Goal: Task Accomplishment & Management: Use online tool/utility

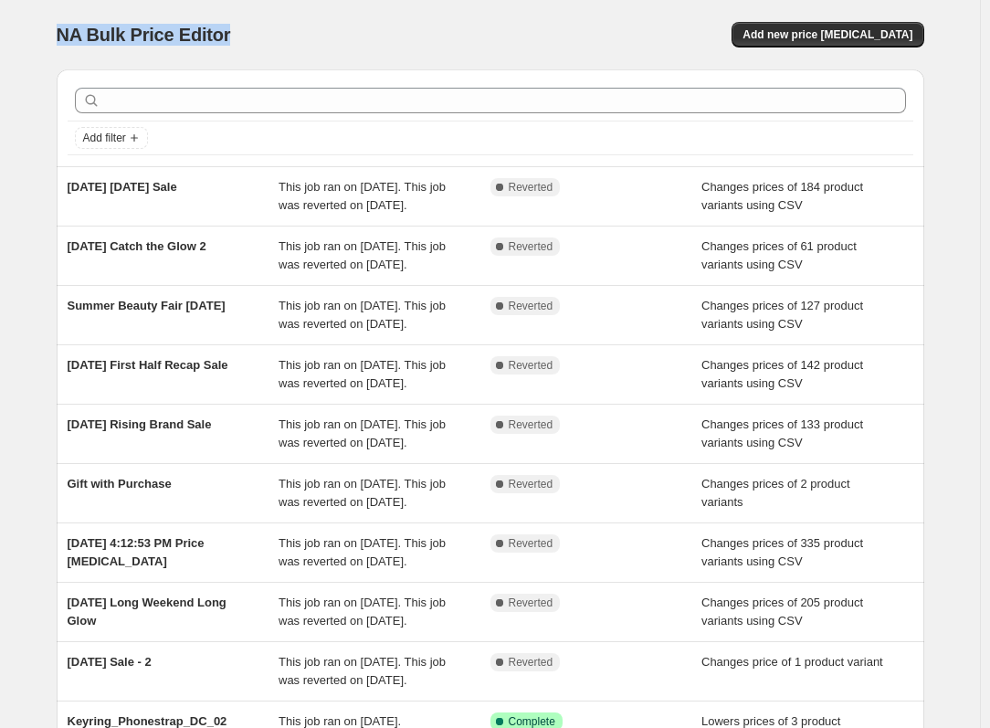
drag, startPoint x: 61, startPoint y: 35, endPoint x: 247, endPoint y: 26, distance: 185.6
click at [247, 26] on div "NA Bulk Price Editor" at bounding box center [265, 35] width 417 height 26
click at [223, 42] on span "NA Bulk Price Editor" at bounding box center [144, 35] width 174 height 20
drag, startPoint x: 95, startPoint y: 40, endPoint x: 184, endPoint y: 32, distance: 89.9
click at [184, 32] on span "NA Bulk Price Editor" at bounding box center [144, 35] width 174 height 20
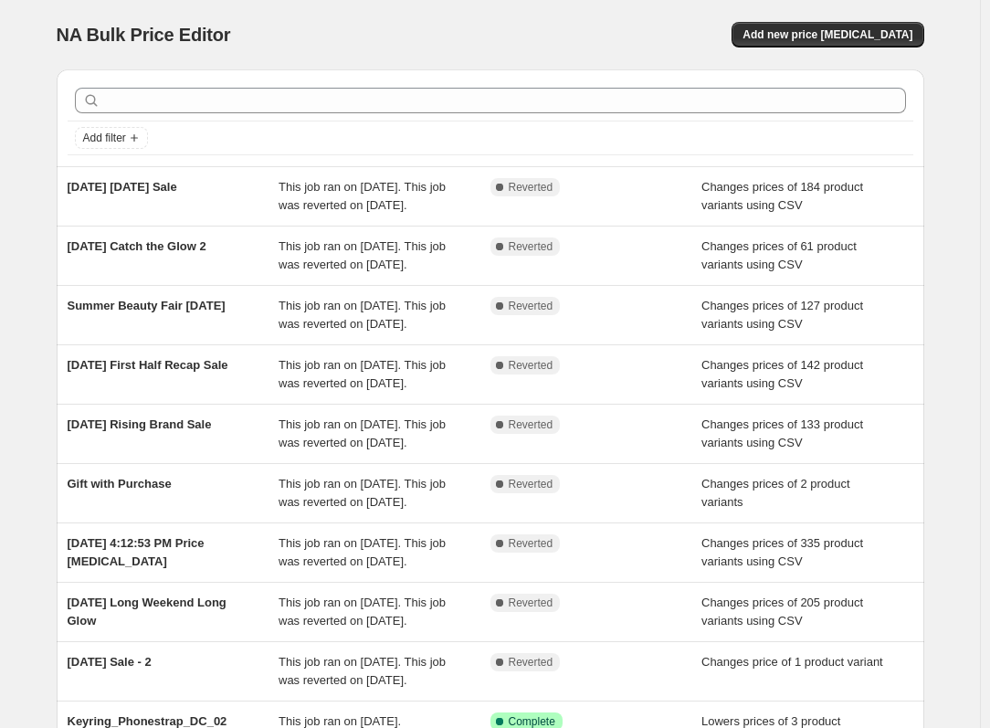
click at [423, 40] on div "NA Bulk Price Editor" at bounding box center [265, 35] width 417 height 26
click at [821, 38] on span "Add new price [MEDICAL_DATA]" at bounding box center [828, 34] width 170 height 15
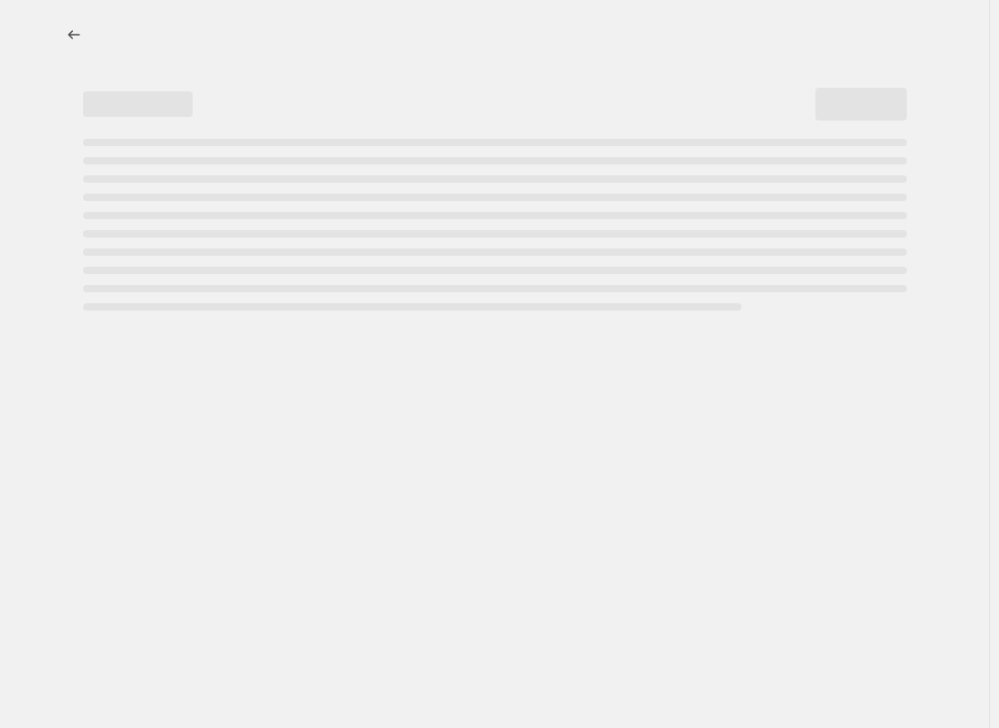
select select "percentage"
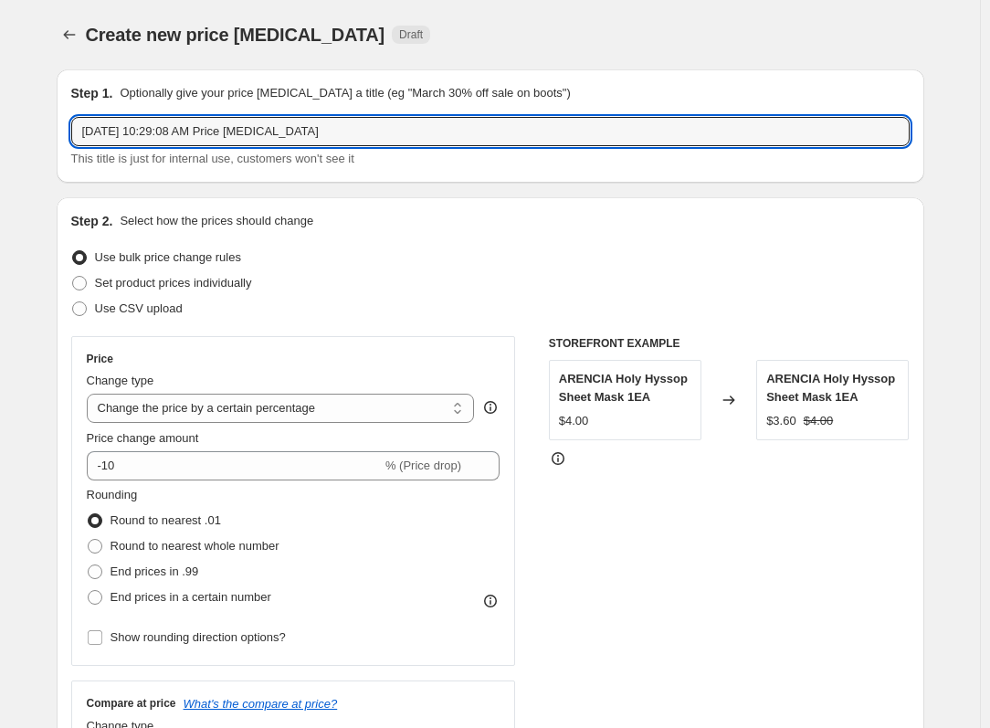
drag, startPoint x: 342, startPoint y: 132, endPoint x: -363, endPoint y: 139, distance: 705.1
click at [0, 139] on html "Home Settings Plans Skip to content Create new price change job. This page is r…" at bounding box center [495, 364] width 990 height 728
click at [73, 36] on icon "Price change jobs" at bounding box center [69, 35] width 18 height 18
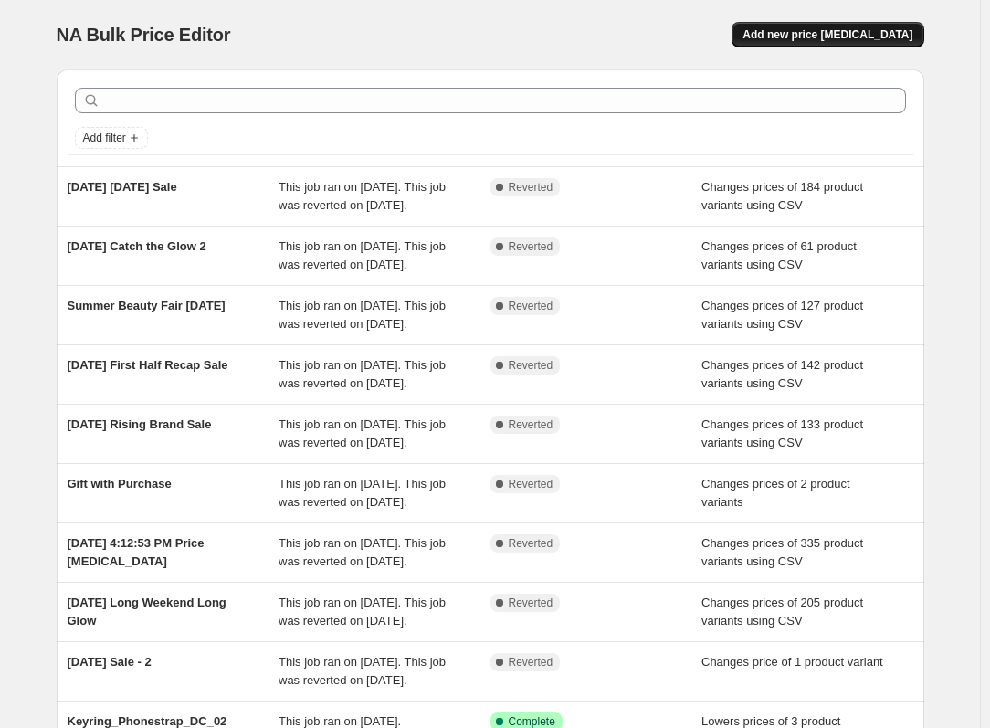
click at [824, 34] on span "Add new price [MEDICAL_DATA]" at bounding box center [828, 34] width 170 height 15
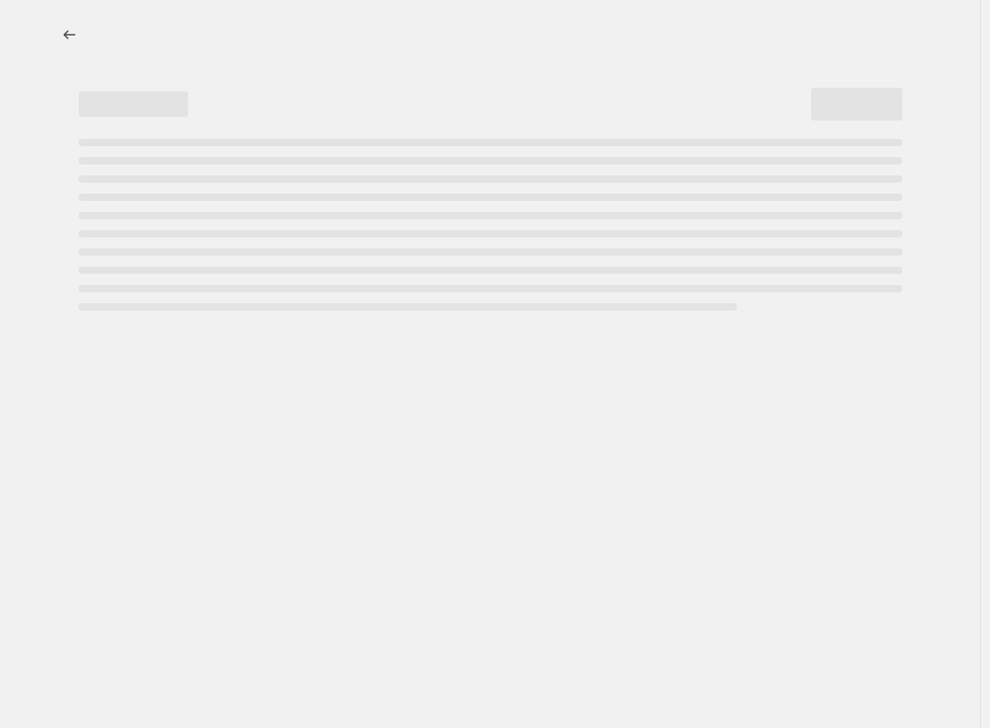
select select "percentage"
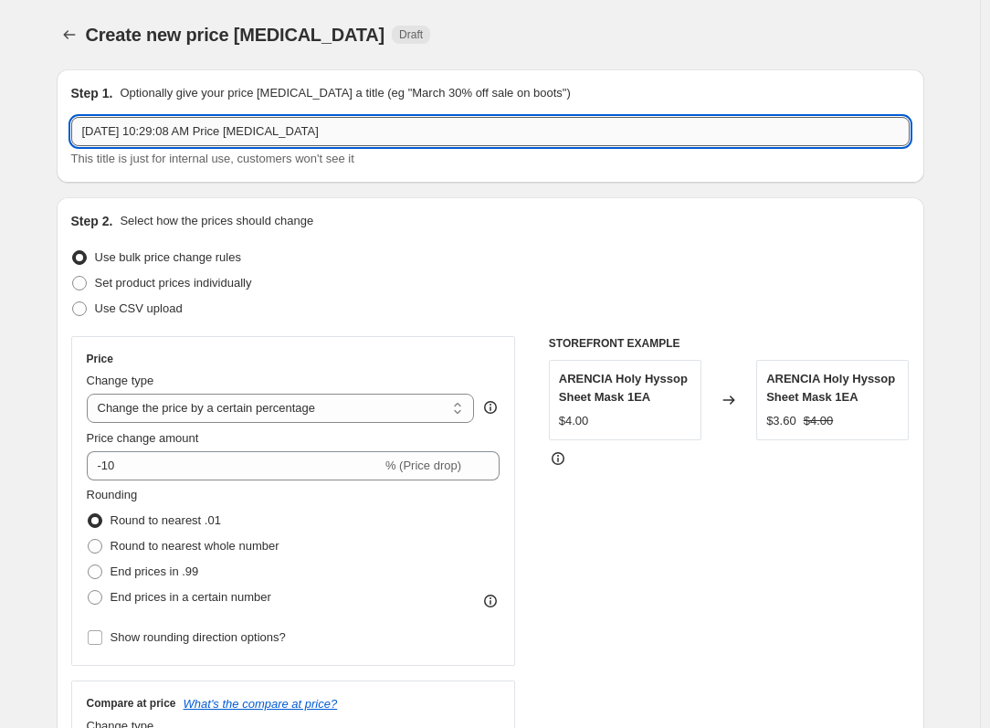
drag, startPoint x: 292, startPoint y: 138, endPoint x: 322, endPoint y: 142, distance: 30.4
click at [293, 138] on input "Sep 19, 2025, 10:29:08 AM Price change job" at bounding box center [490, 131] width 838 height 29
drag, startPoint x: 175, startPoint y: 121, endPoint x: -371, endPoint y: 98, distance: 546.7
click at [0, 98] on html "Home Settings Plans Skip to content Create new price change job. This page is r…" at bounding box center [495, 364] width 990 height 728
drag, startPoint x: 259, startPoint y: 143, endPoint x: 15, endPoint y: 150, distance: 244.8
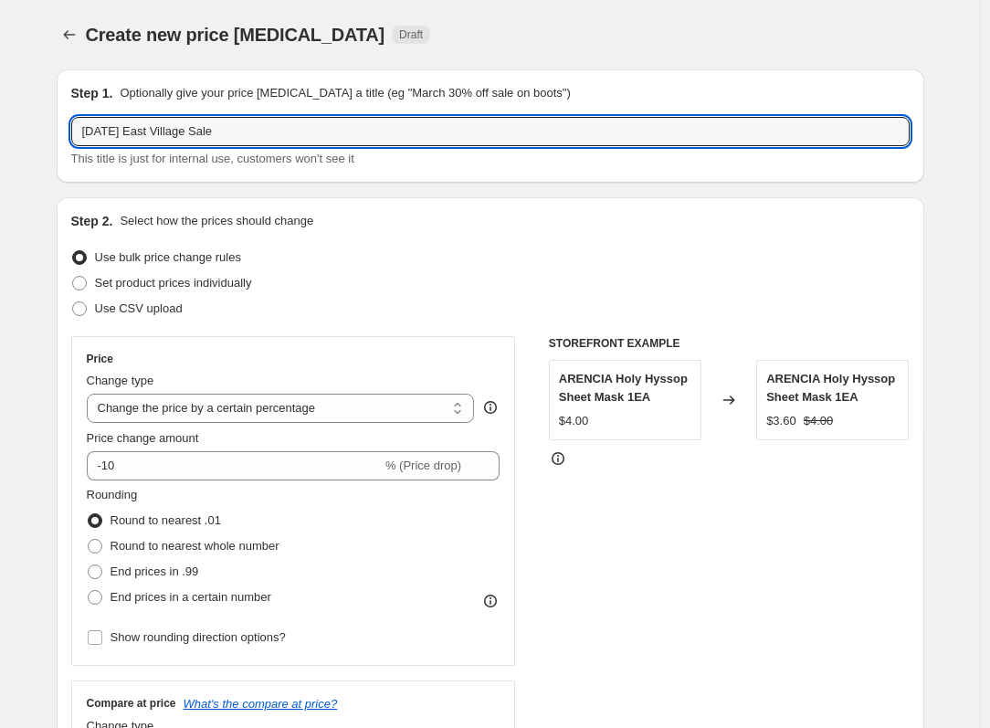
click at [342, 124] on input "[DATE] East Village Sale" at bounding box center [490, 131] width 838 height 29
type input "[DATE] East Village Sale"
click at [194, 290] on span "Set product prices individually" at bounding box center [173, 283] width 157 height 18
click at [73, 277] on input "Set product prices individually" at bounding box center [72, 276] width 1 height 1
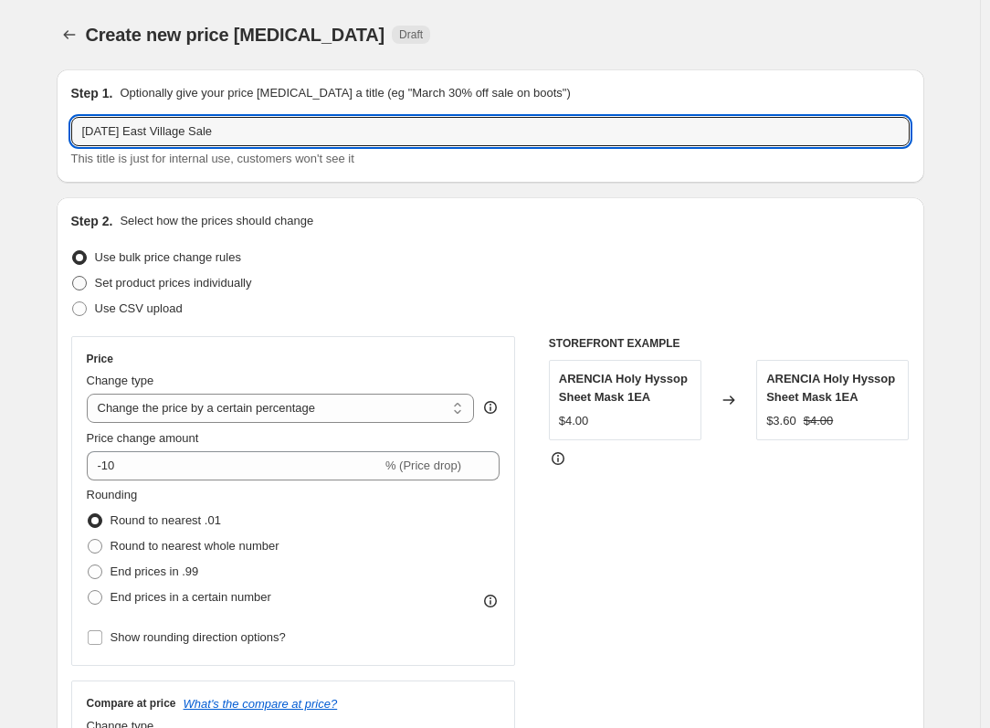
radio input "true"
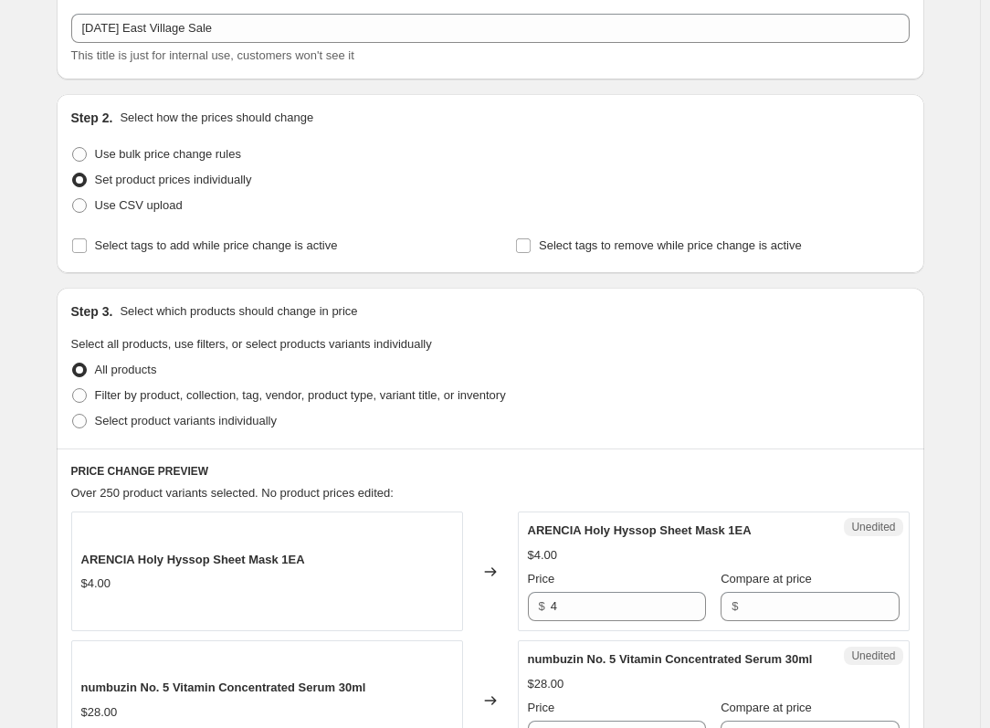
scroll to position [274, 0]
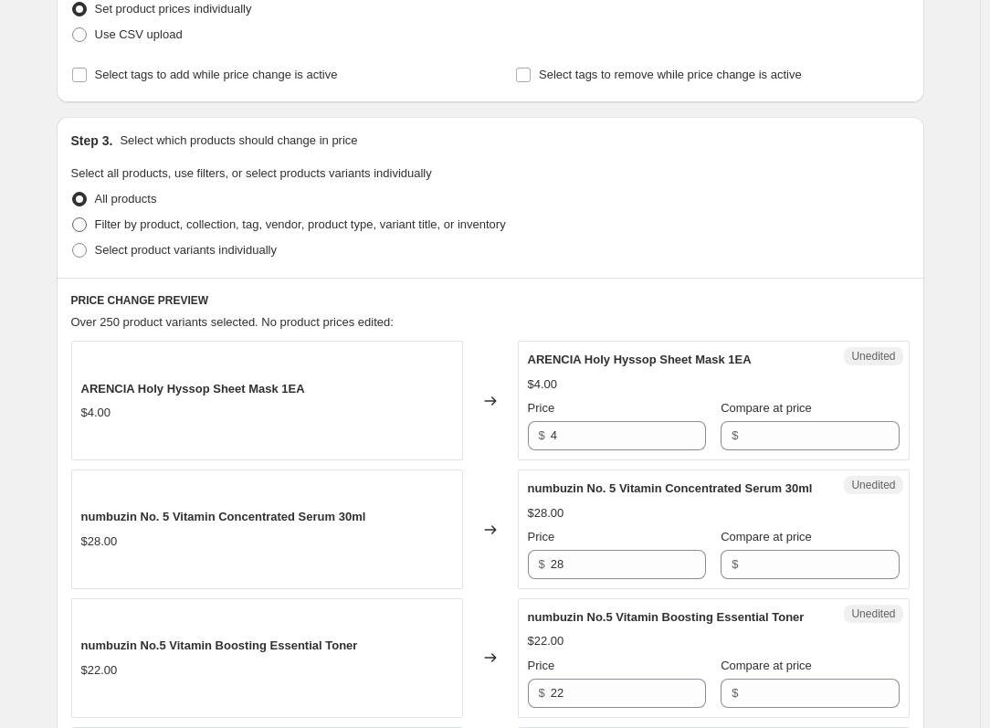
click at [186, 227] on span "Filter by product, collection, tag, vendor, product type, variant title, or inv…" at bounding box center [300, 224] width 411 height 14
click at [73, 218] on input "Filter by product, collection, tag, vendor, product type, variant title, or inv…" at bounding box center [72, 217] width 1 height 1
radio input "true"
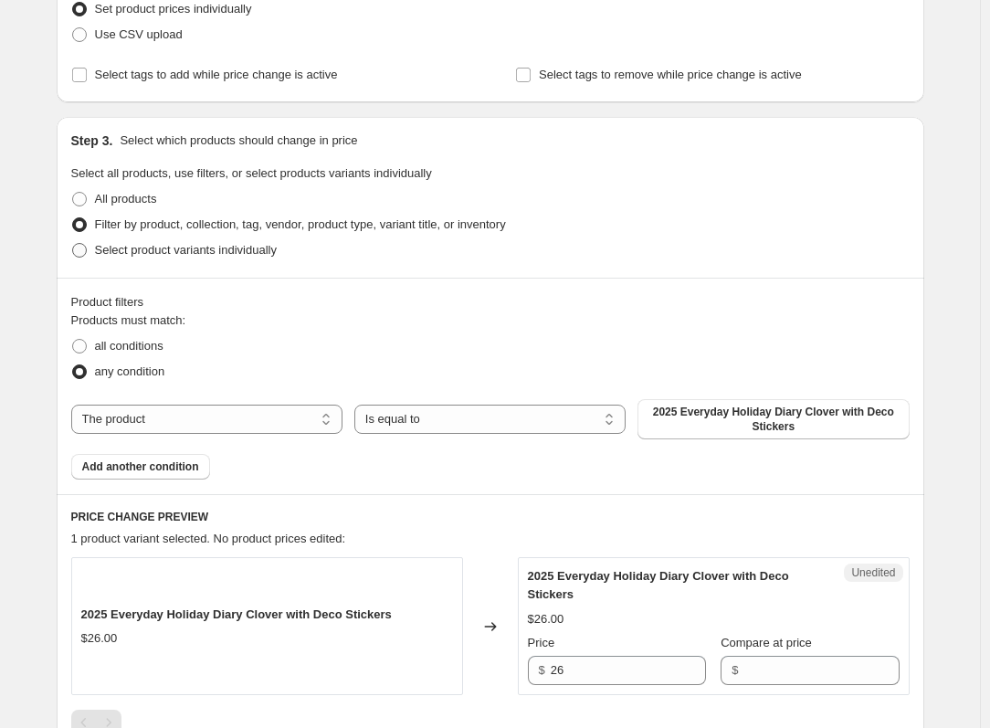
click at [192, 254] on span "Select product variants individually" at bounding box center [186, 250] width 182 height 14
click at [73, 244] on input "Select product variants individually" at bounding box center [72, 243] width 1 height 1
radio input "true"
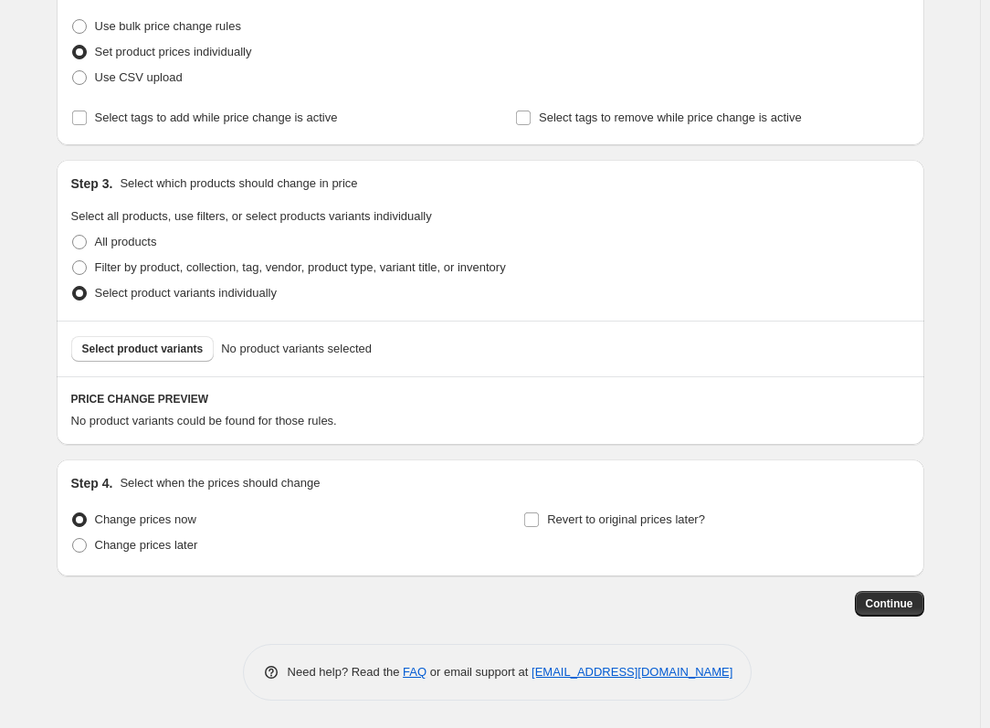
scroll to position [140, 0]
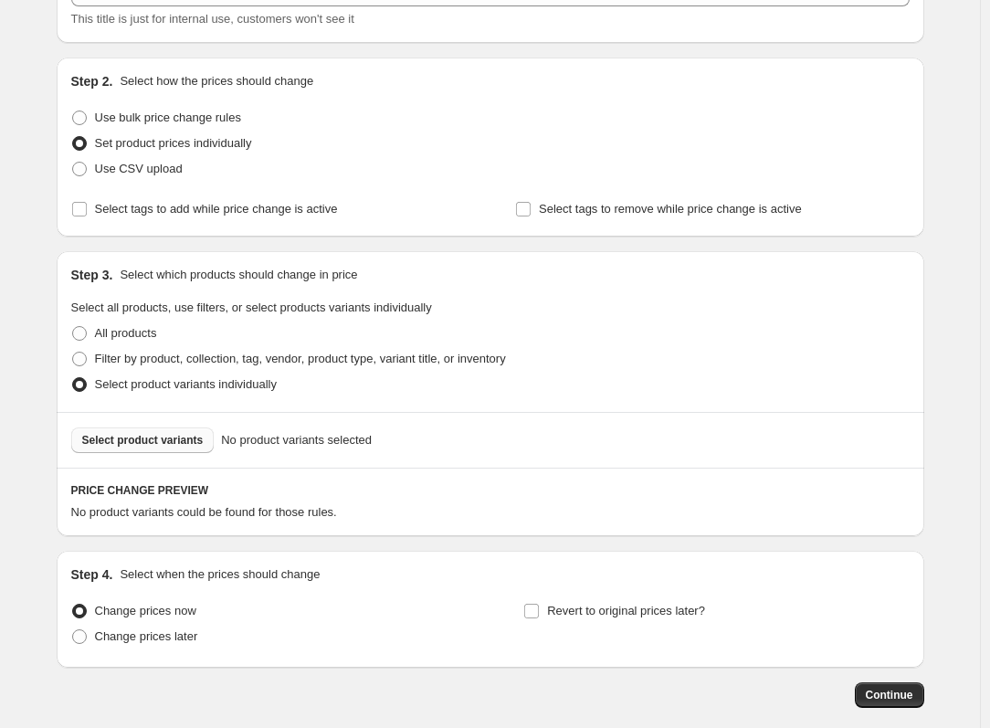
click at [159, 447] on span "Select product variants" at bounding box center [142, 440] width 121 height 15
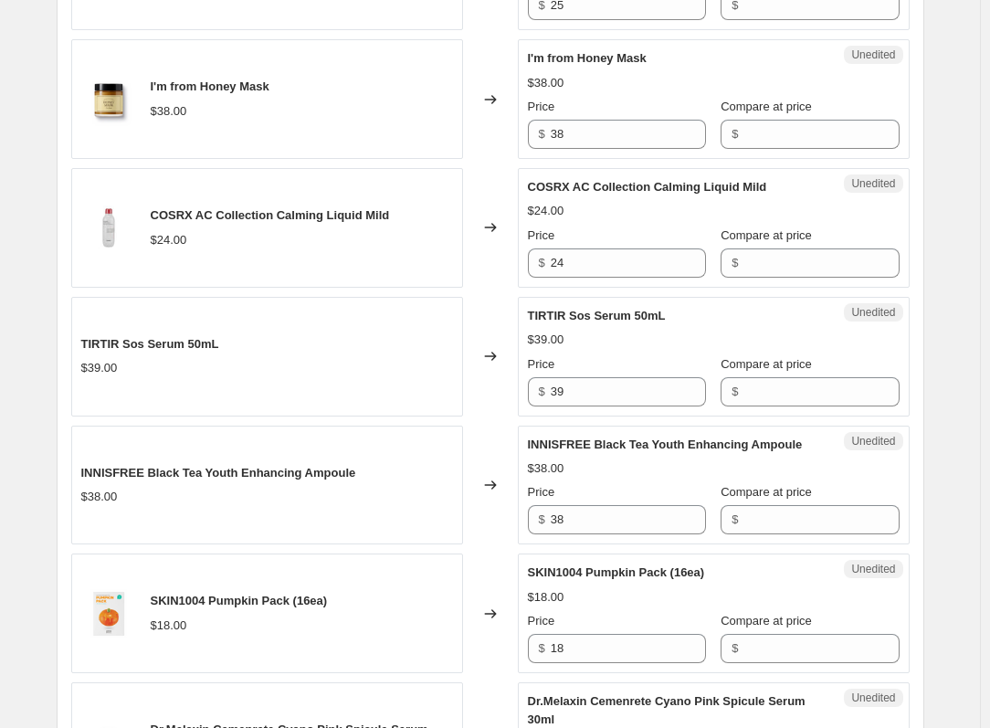
scroll to position [596, 0]
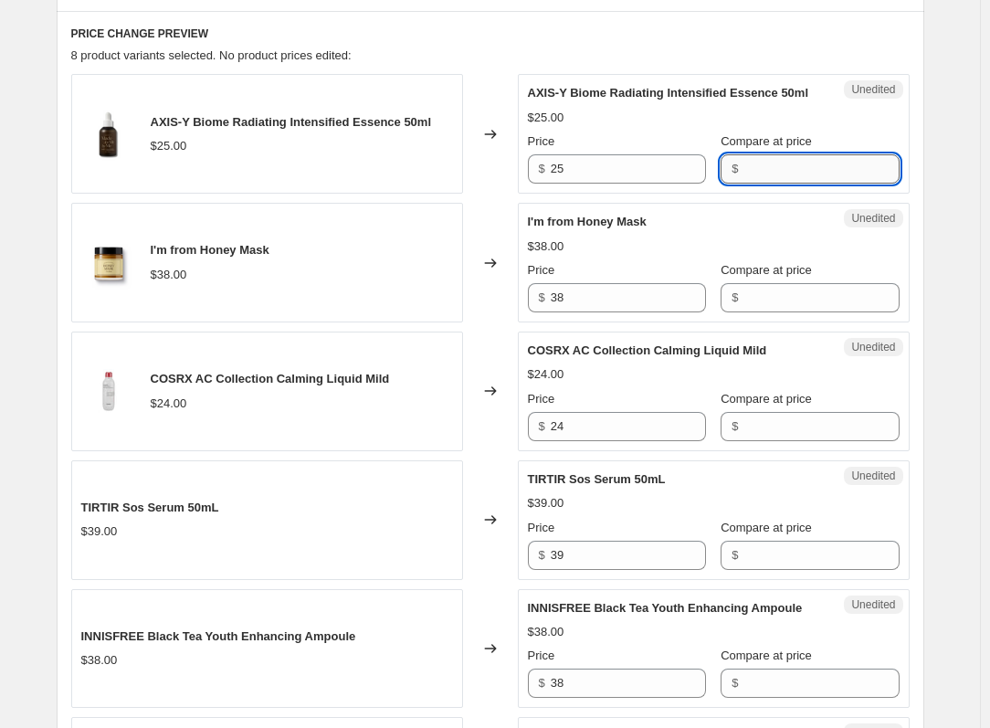
click at [764, 184] on input "Compare at price" at bounding box center [820, 168] width 155 height 29
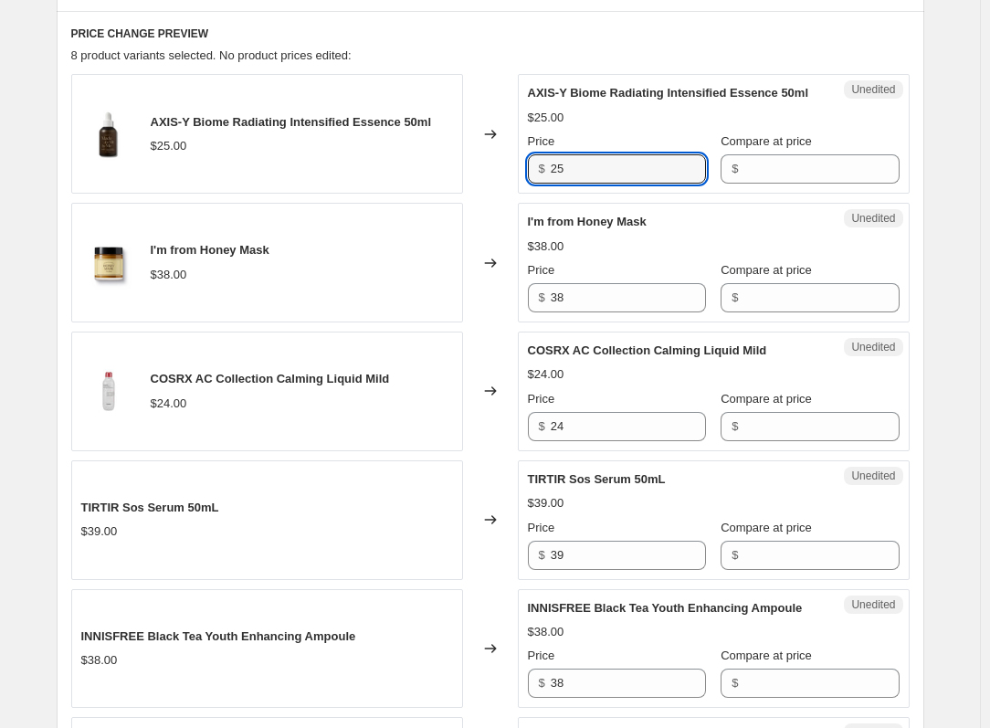
drag, startPoint x: 574, startPoint y: 190, endPoint x: 434, endPoint y: 198, distance: 140.0
click at [434, 194] on div "AXIS-Y Biome Radiating Intensified Essence 50ml $25.00 Changed to Unedited AXIS…" at bounding box center [490, 134] width 838 height 120
click at [606, 184] on input "25" at bounding box center [628, 168] width 155 height 29
type input "2"
type input "17"
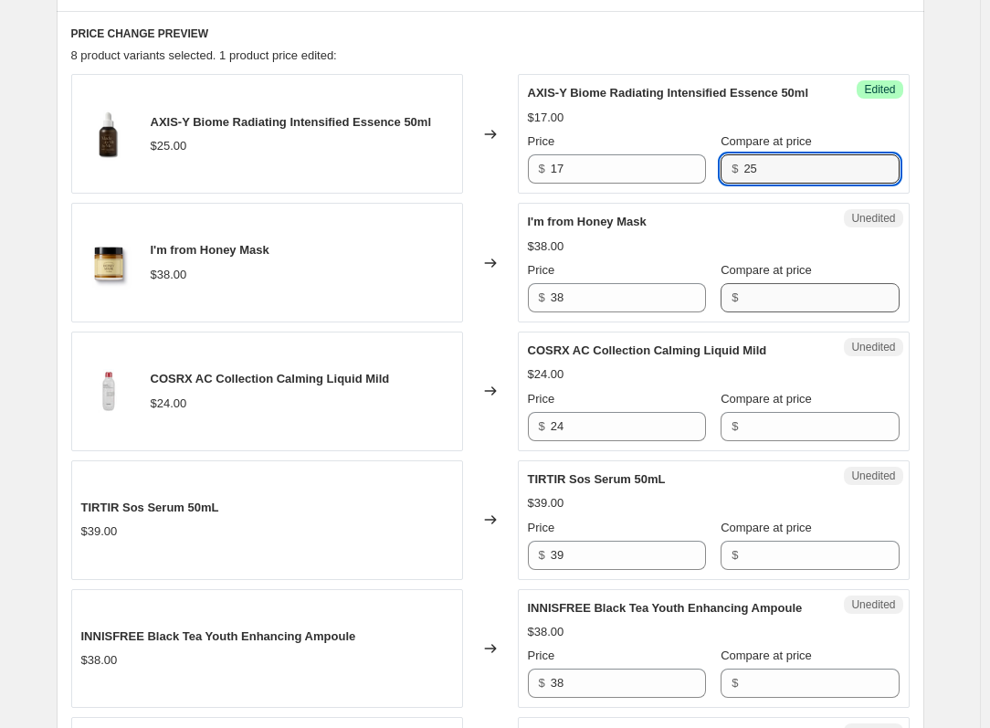
type input "25"
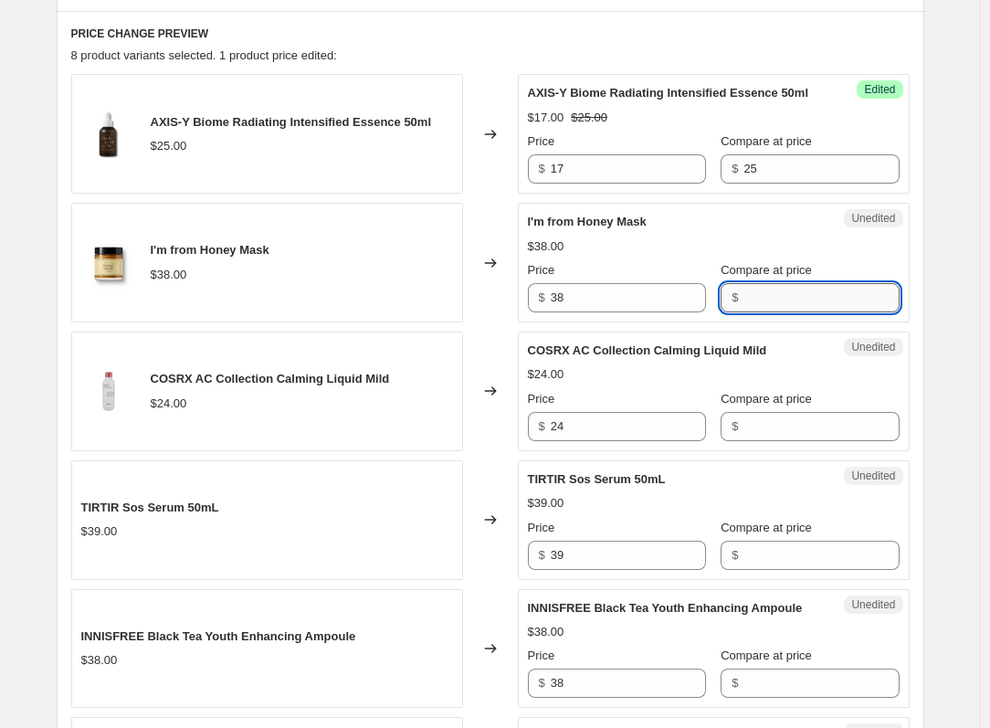
click at [785, 312] on input "Compare at price" at bounding box center [820, 297] width 155 height 29
type input "38"
click at [777, 439] on input "Compare at price" at bounding box center [820, 426] width 155 height 29
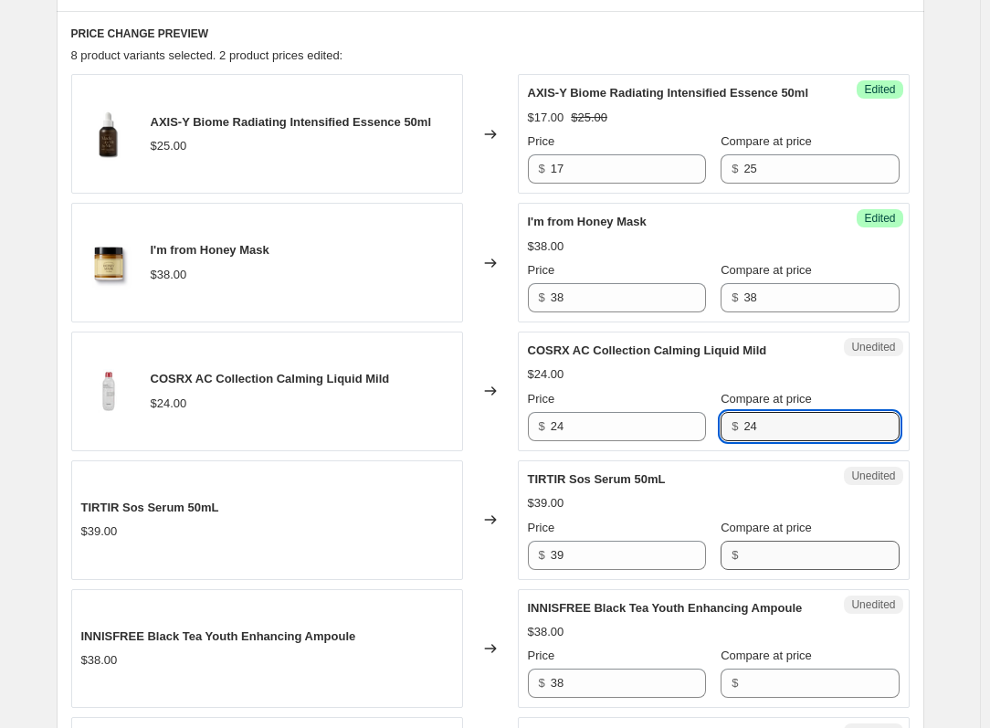
type input "24"
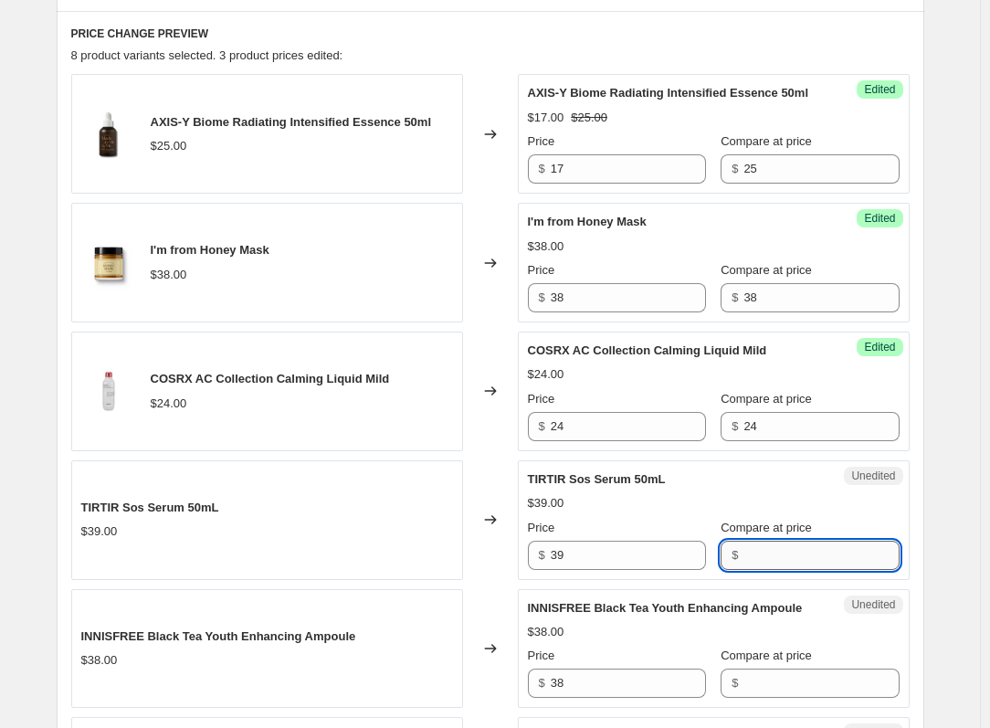
click at [781, 570] on input "Compare at price" at bounding box center [820, 555] width 155 height 29
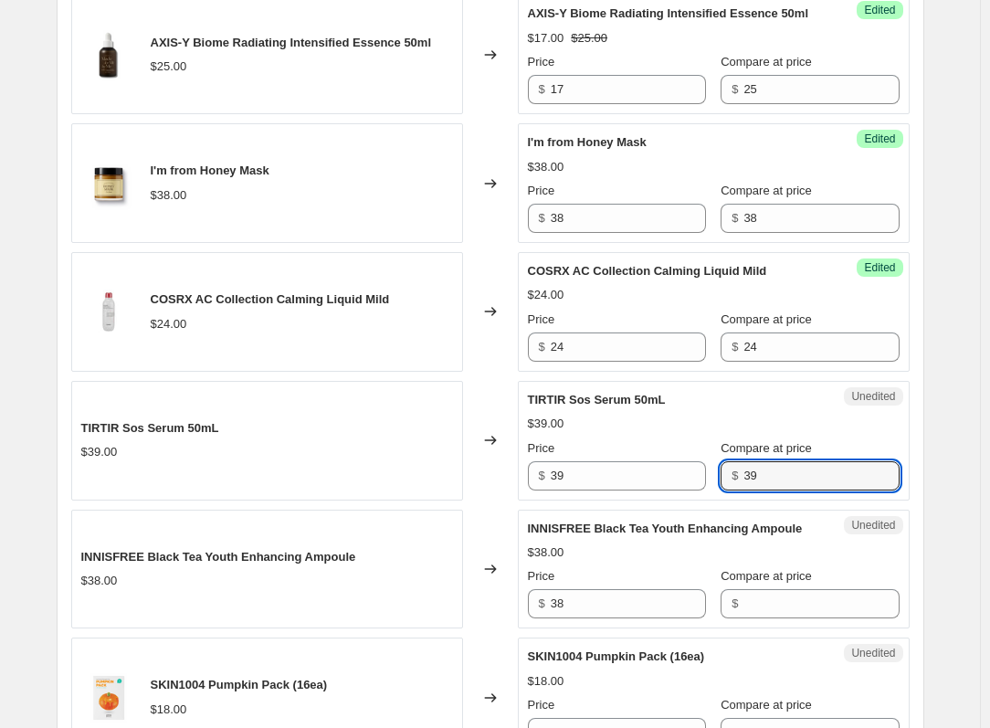
scroll to position [870, 0]
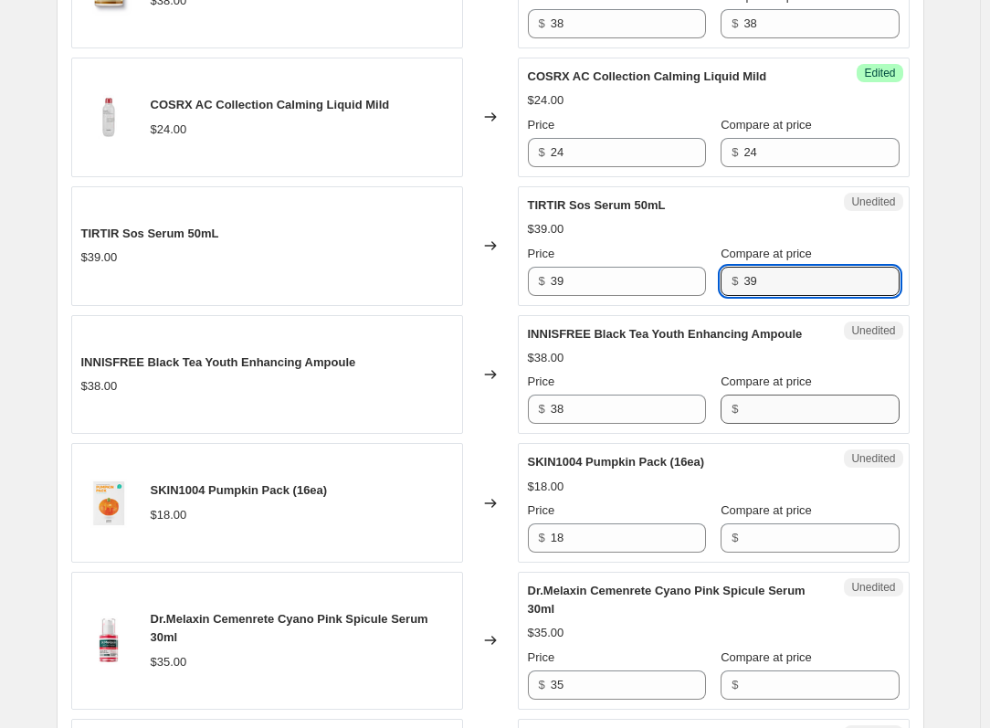
type input "39"
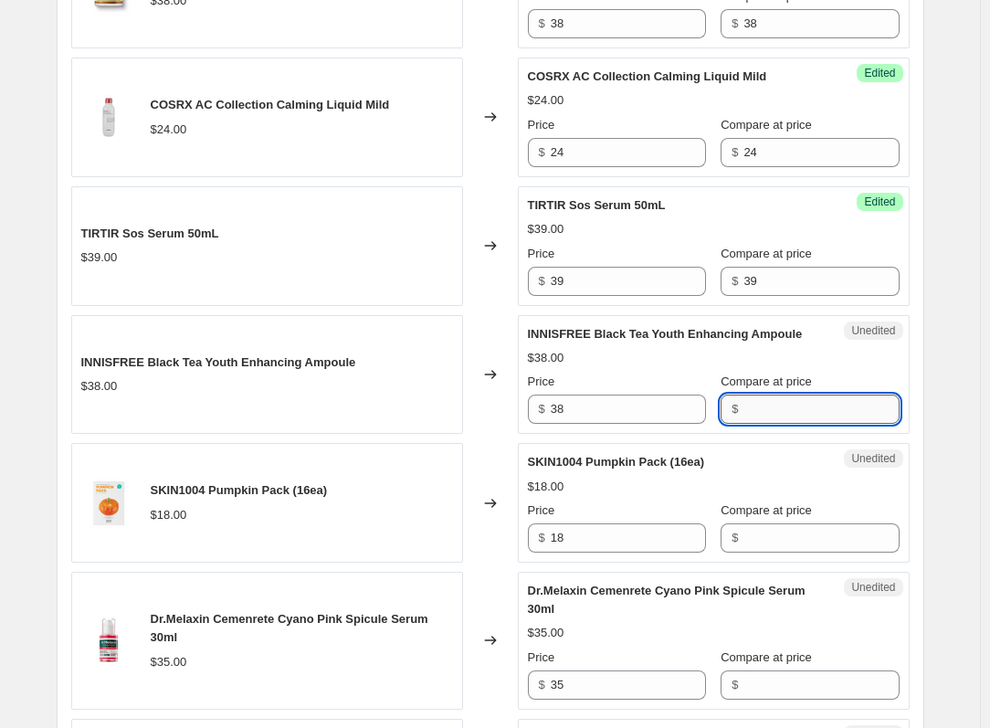
click at [751, 424] on input "Compare at price" at bounding box center [820, 409] width 155 height 29
type input "38"
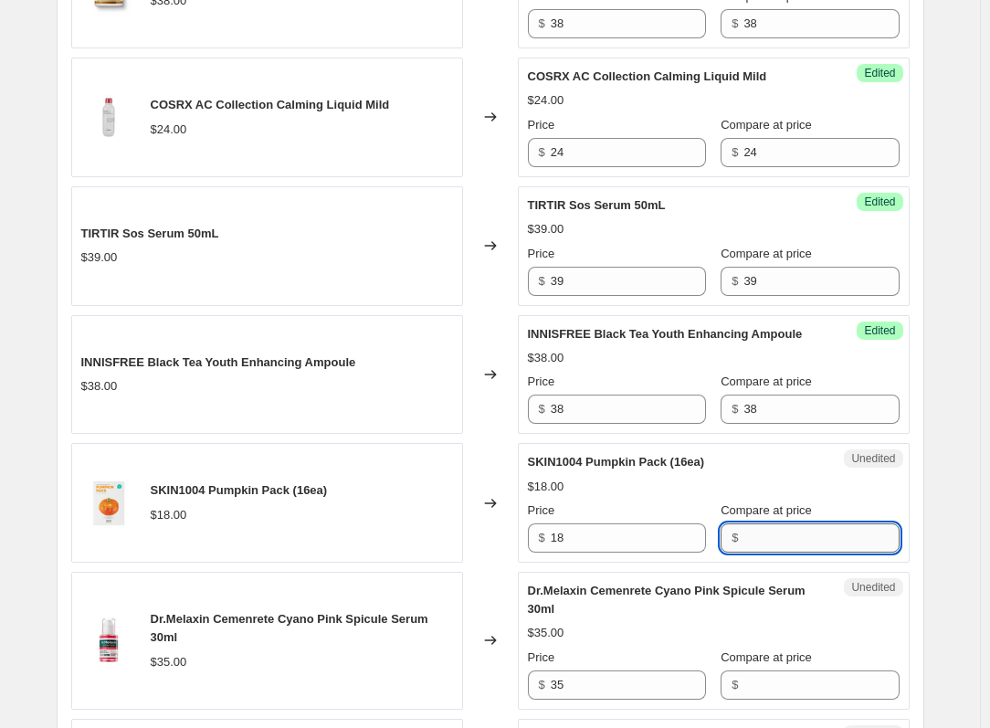
click at [744, 553] on input "Compare at price" at bounding box center [820, 537] width 155 height 29
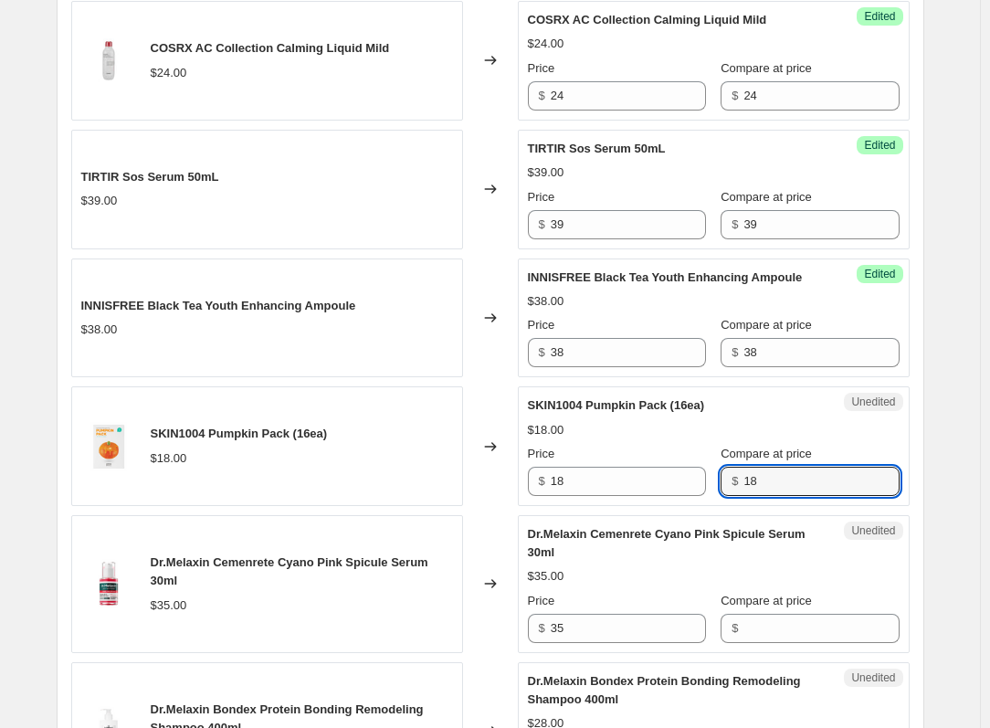
scroll to position [1053, 0]
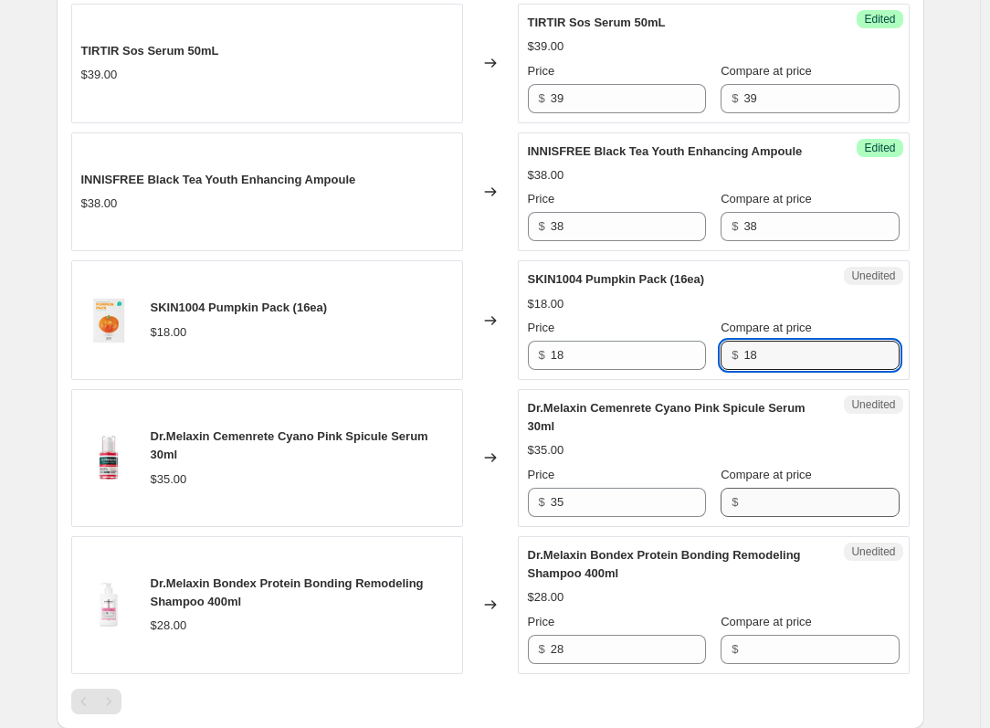
type input "18"
click at [749, 517] on input "Compare at price" at bounding box center [820, 502] width 155 height 29
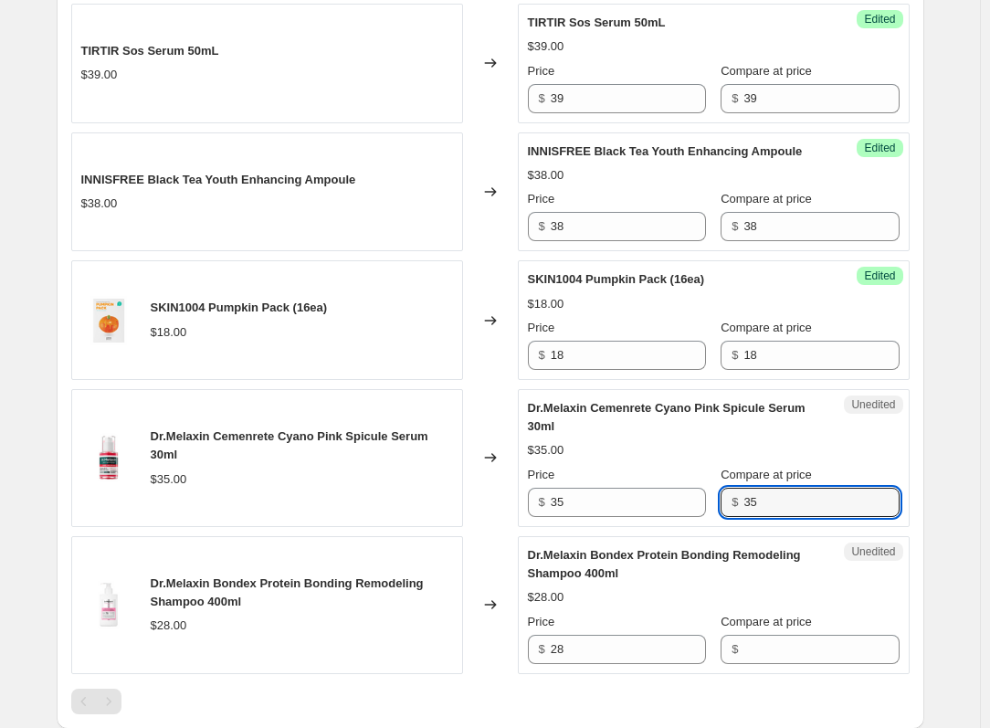
scroll to position [1236, 0]
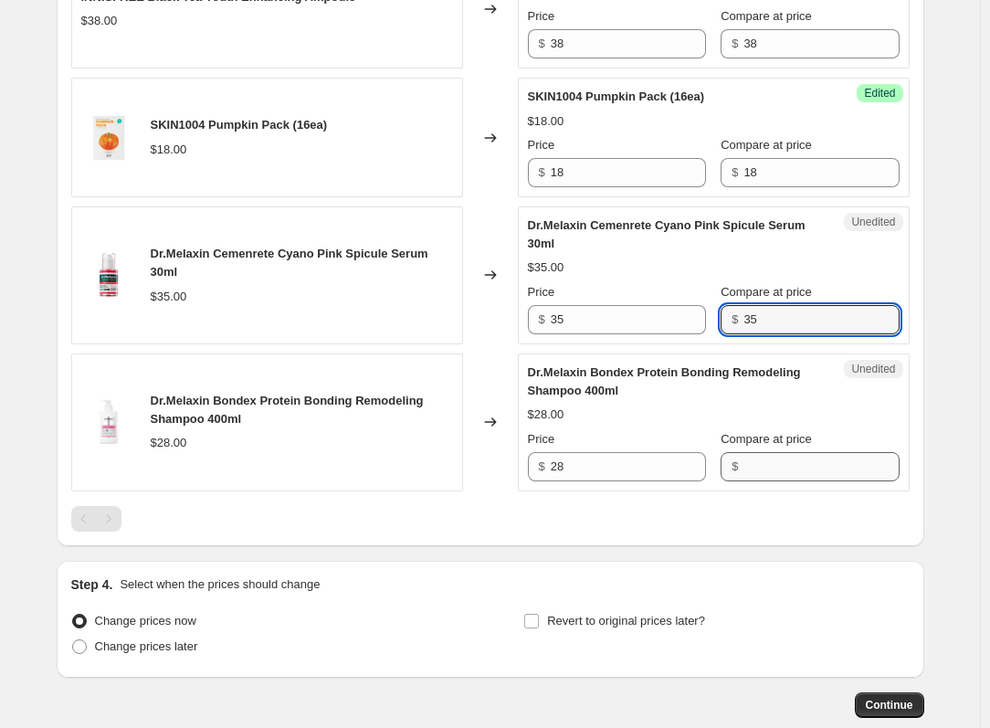
type input "35"
click at [756, 481] on input "Compare at price" at bounding box center [820, 466] width 155 height 29
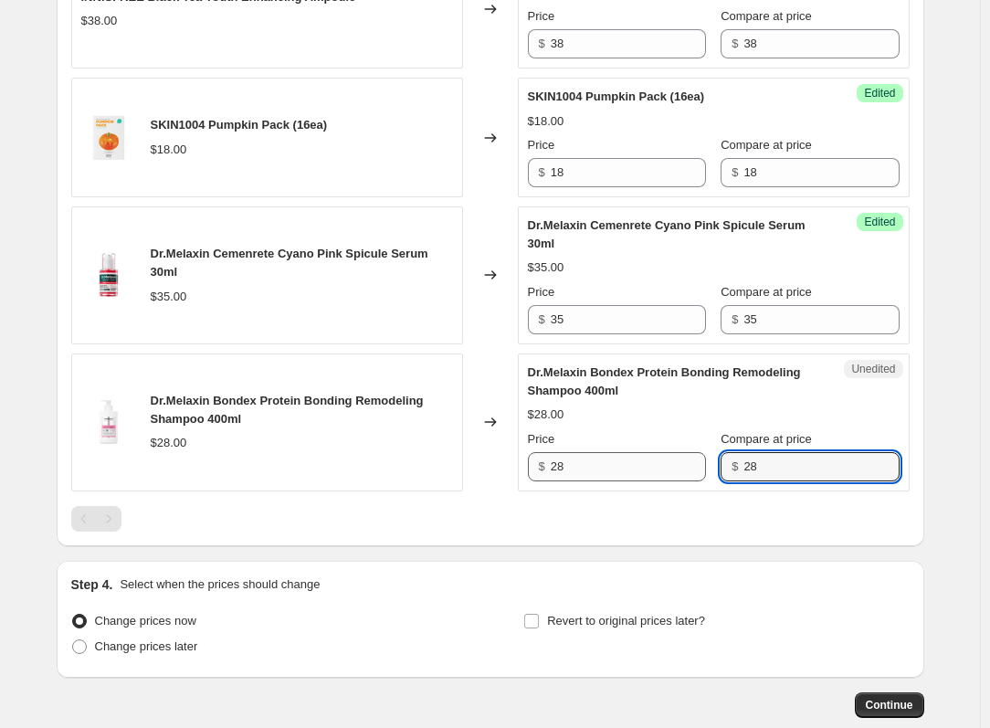
type input "28"
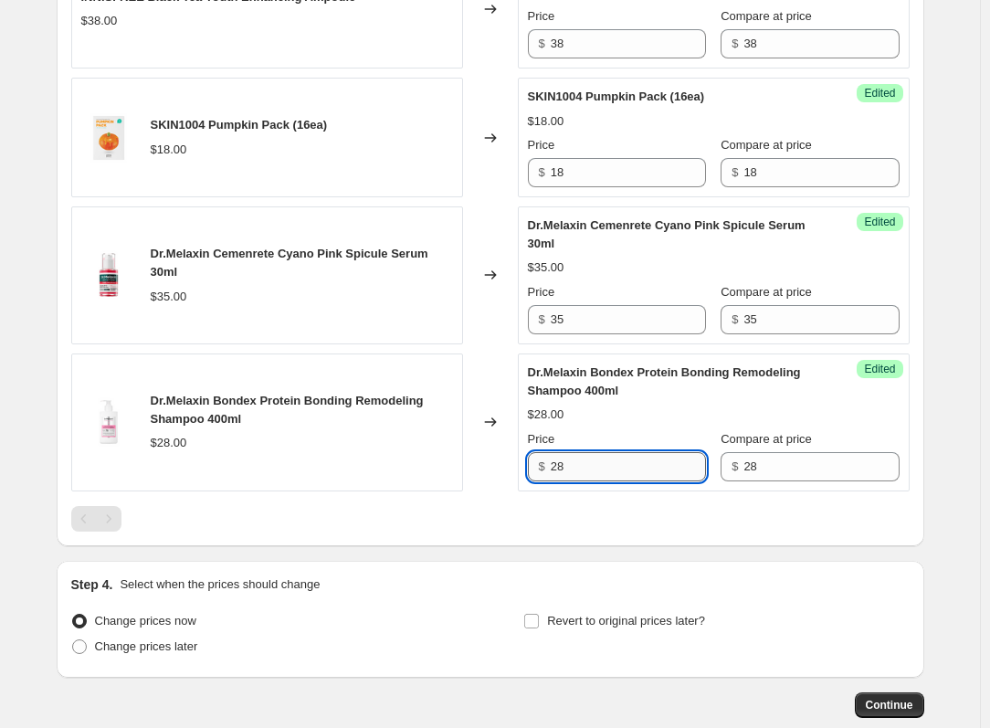
click at [604, 481] on input "28" at bounding box center [628, 466] width 155 height 29
type input "19"
click at [648, 334] on input "35" at bounding box center [628, 319] width 155 height 29
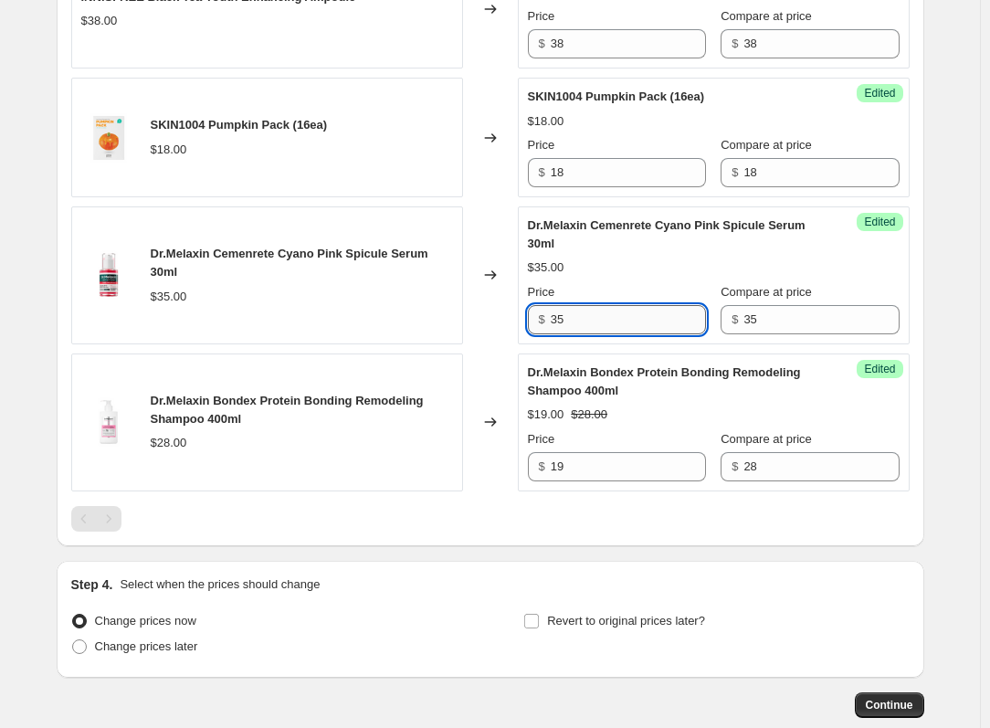
click at [648, 334] on input "35" at bounding box center [628, 319] width 155 height 29
type input "29"
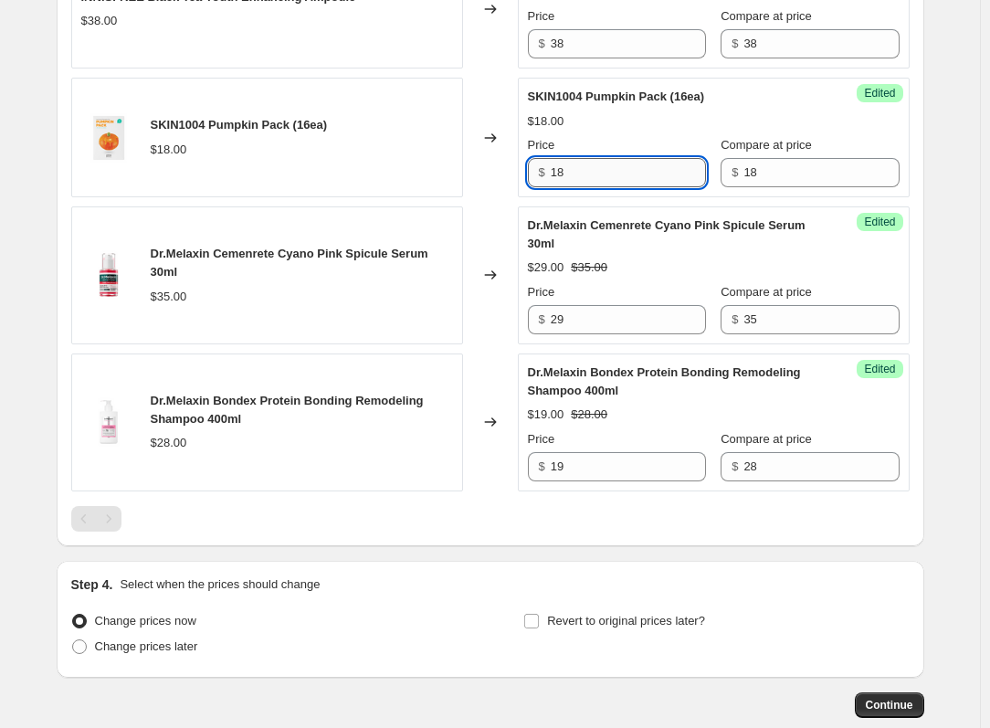
click at [627, 187] on input "18" at bounding box center [628, 172] width 155 height 29
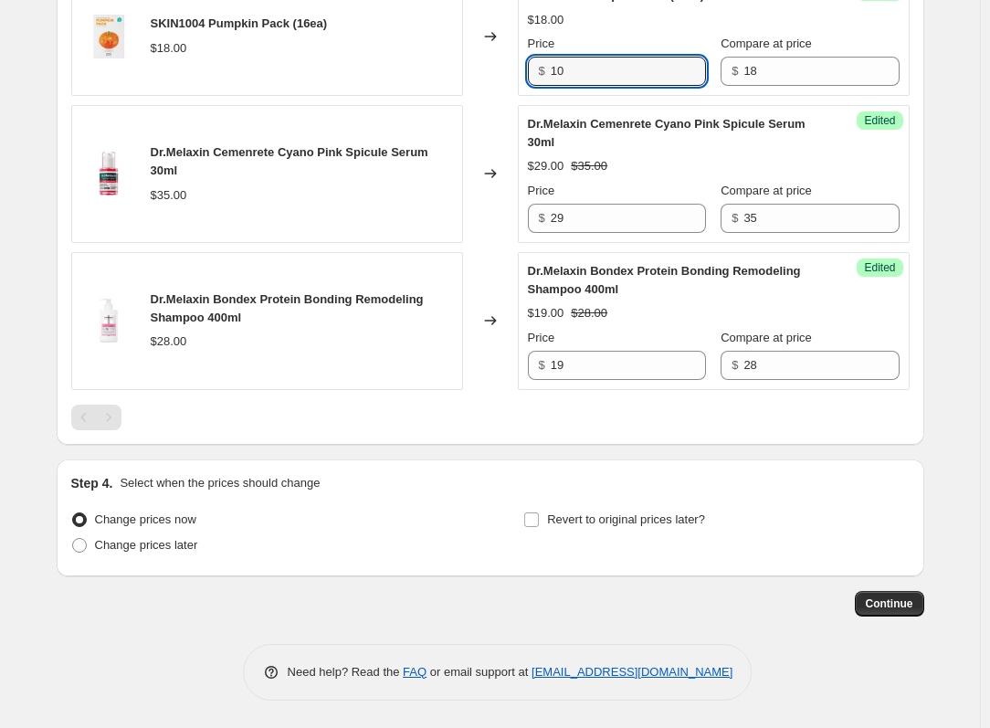
scroll to position [1008, 0]
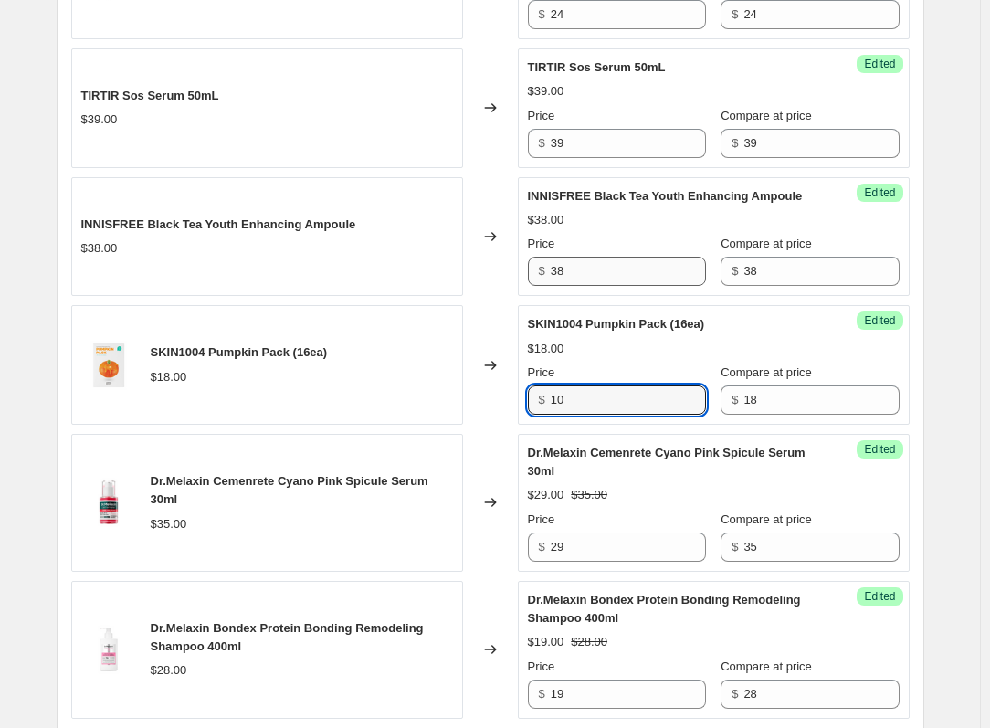
type input "10"
click at [610, 286] on input "38" at bounding box center [628, 271] width 155 height 29
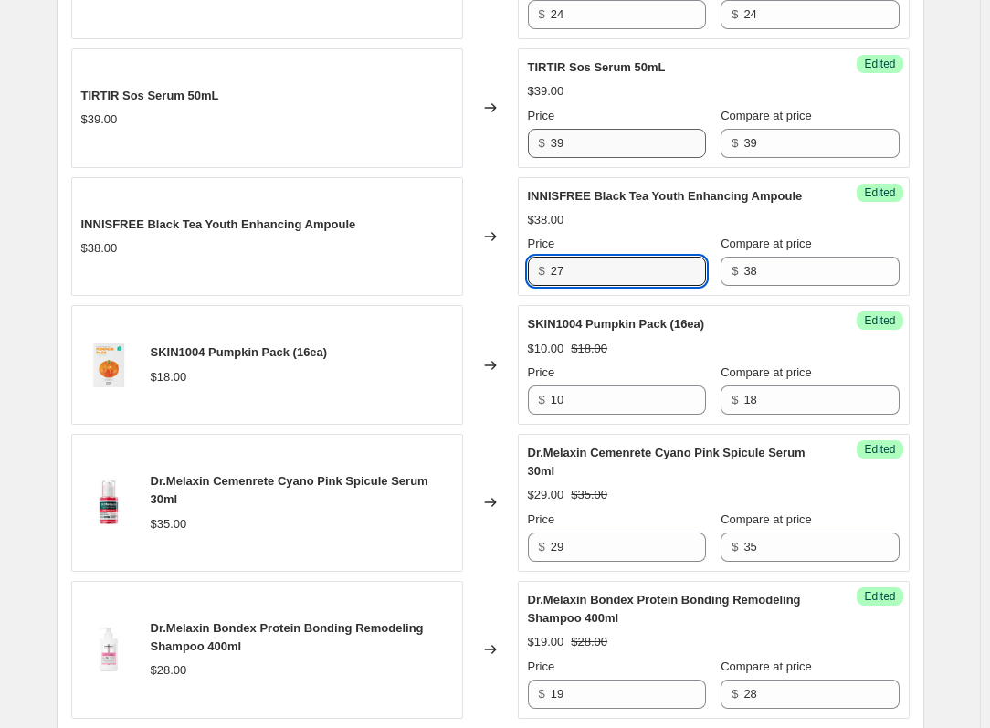
type input "27"
click at [603, 158] on input "39" at bounding box center [628, 143] width 155 height 29
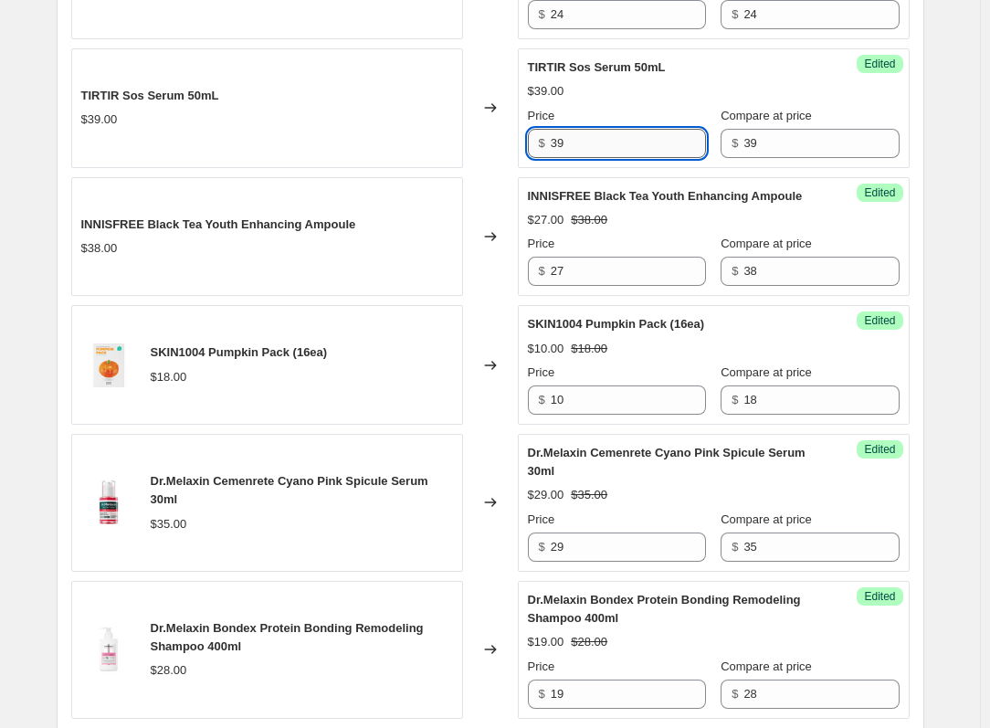
click at [603, 158] on input "39" at bounding box center [628, 143] width 155 height 29
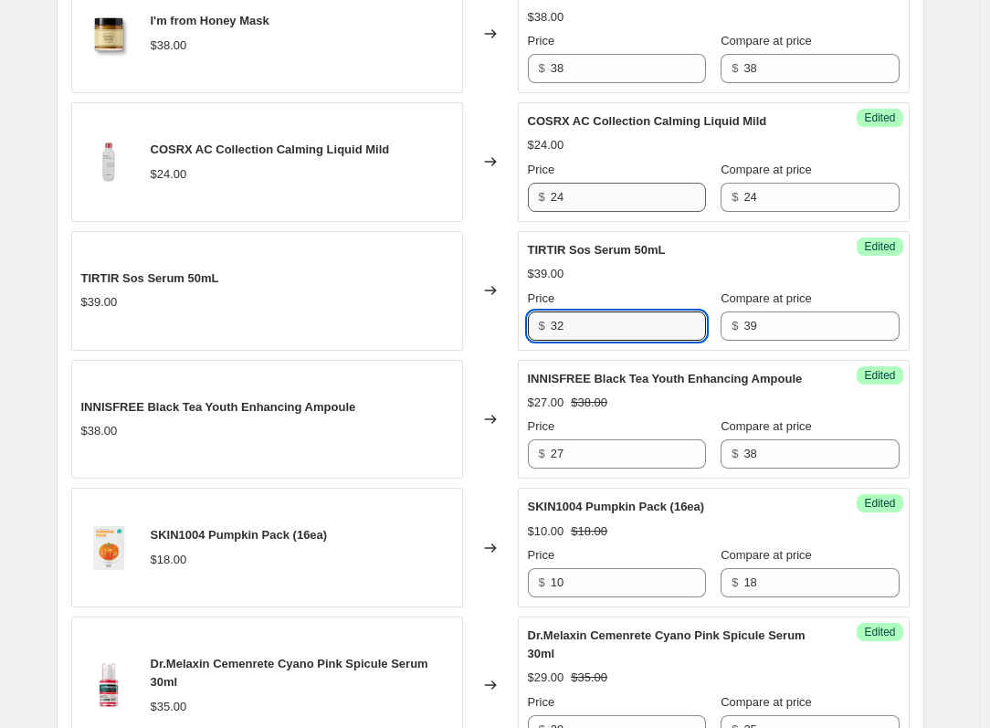
type input "32"
click at [601, 204] on input "24" at bounding box center [628, 197] width 155 height 29
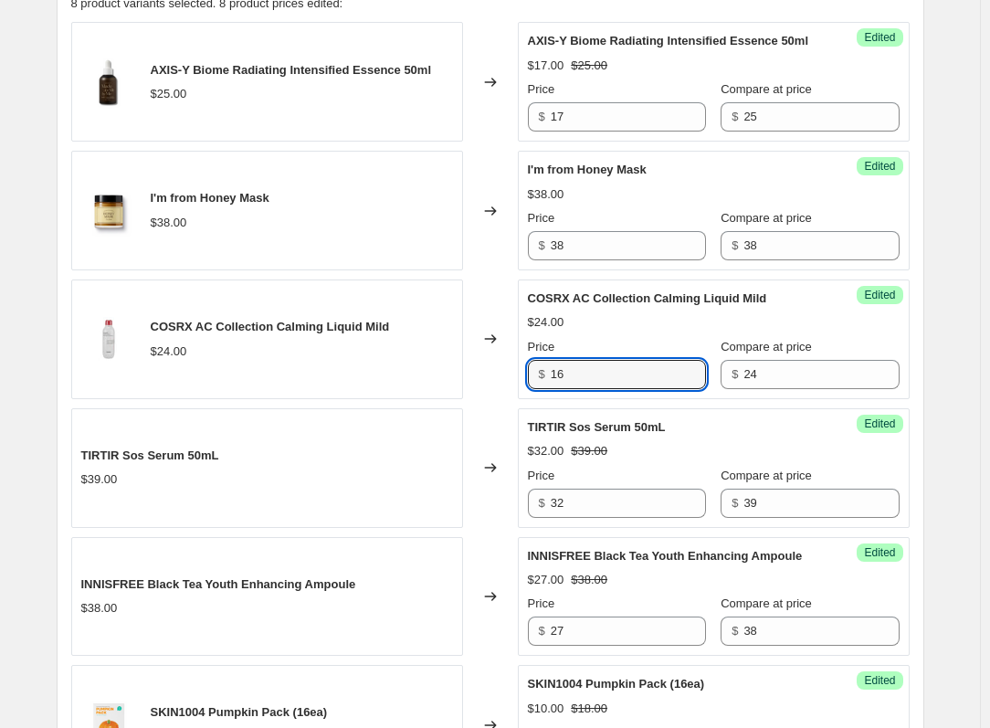
scroll to position [643, 0]
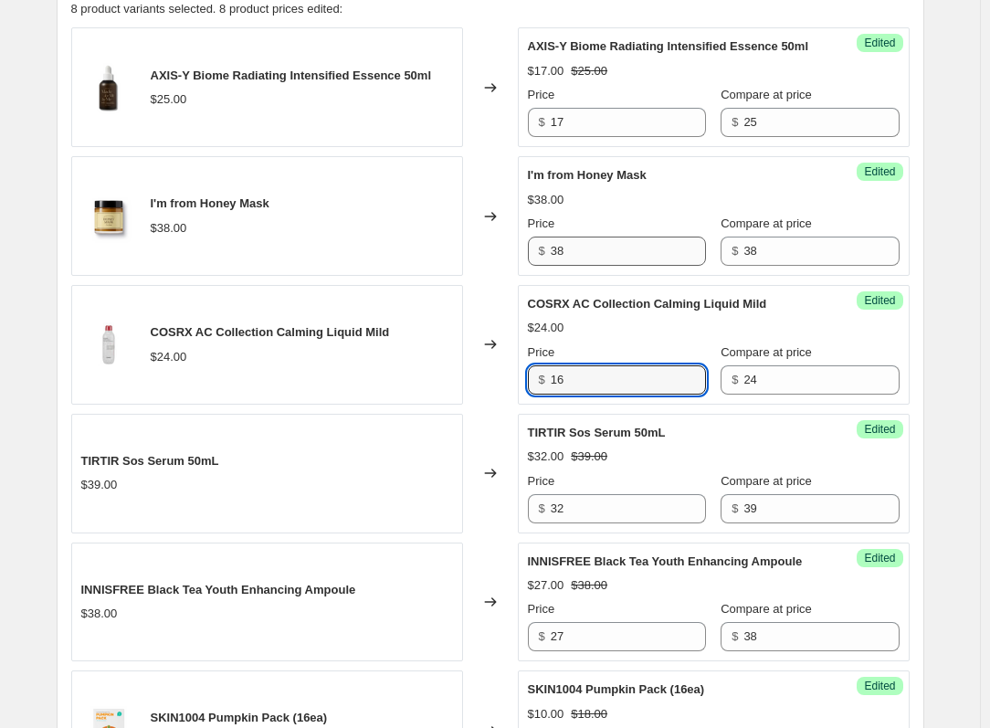
type input "16"
click at [600, 263] on input "38" at bounding box center [628, 251] width 155 height 29
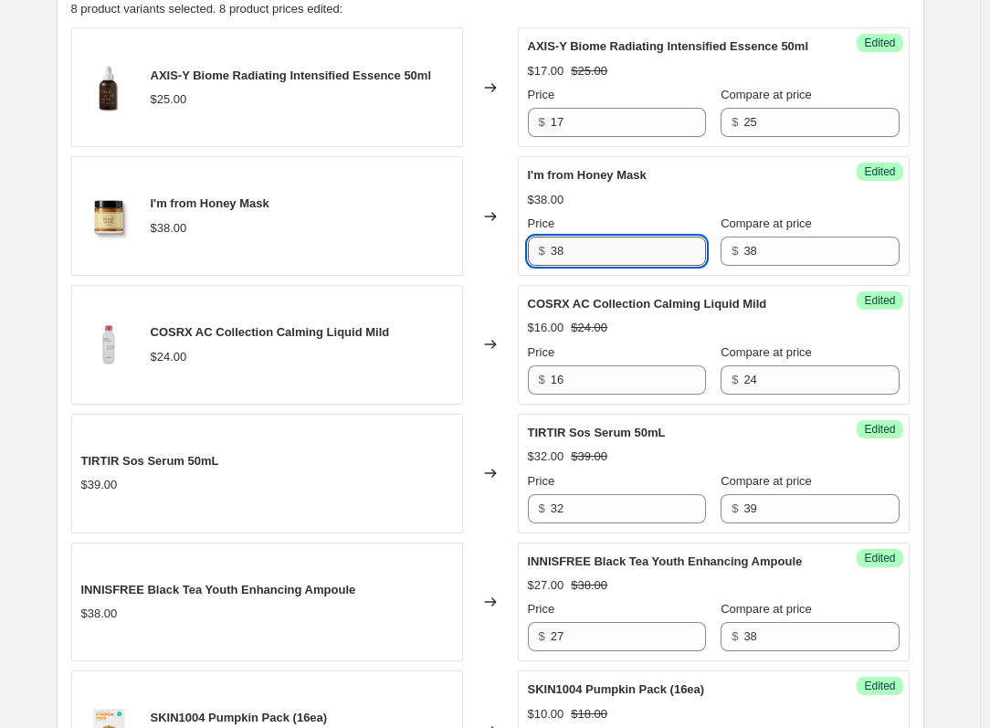
click at [600, 263] on input "38" at bounding box center [628, 251] width 155 height 29
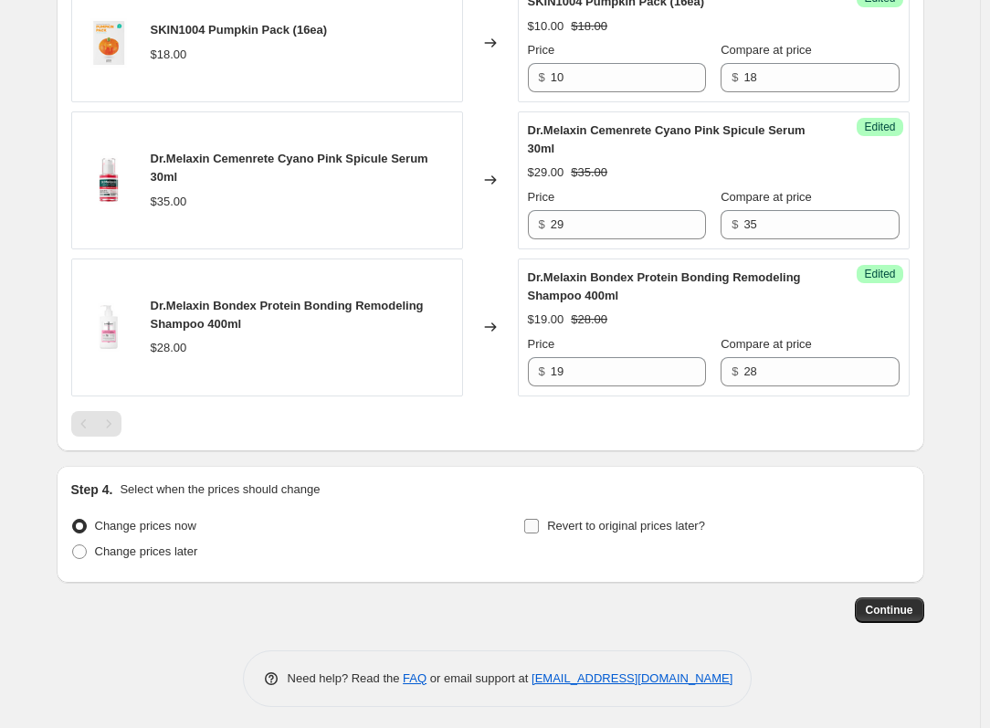
scroll to position [1374, 0]
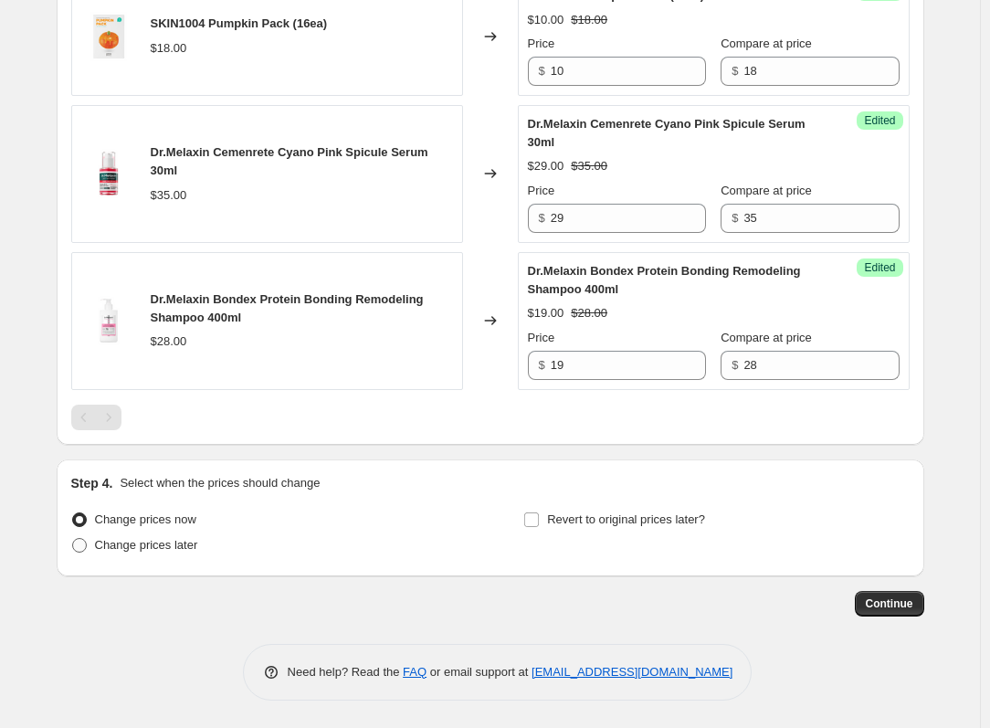
type input "23"
click at [93, 557] on label "Change prices later" at bounding box center [134, 545] width 127 height 26
click at [73, 539] on input "Change prices later" at bounding box center [72, 538] width 1 height 1
radio input "true"
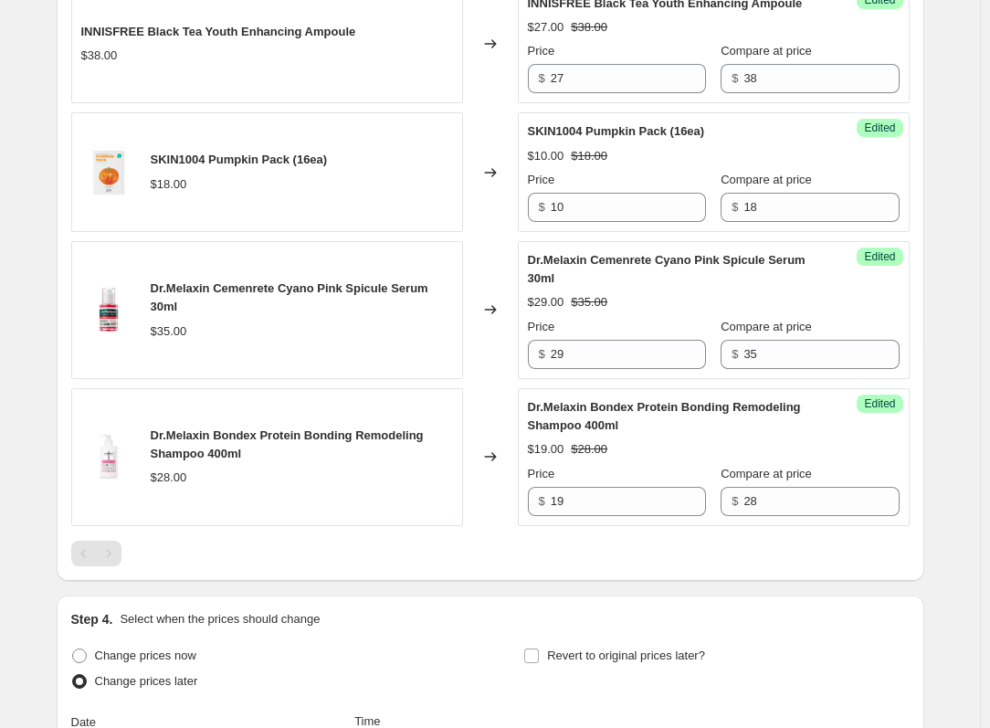
scroll to position [1465, 0]
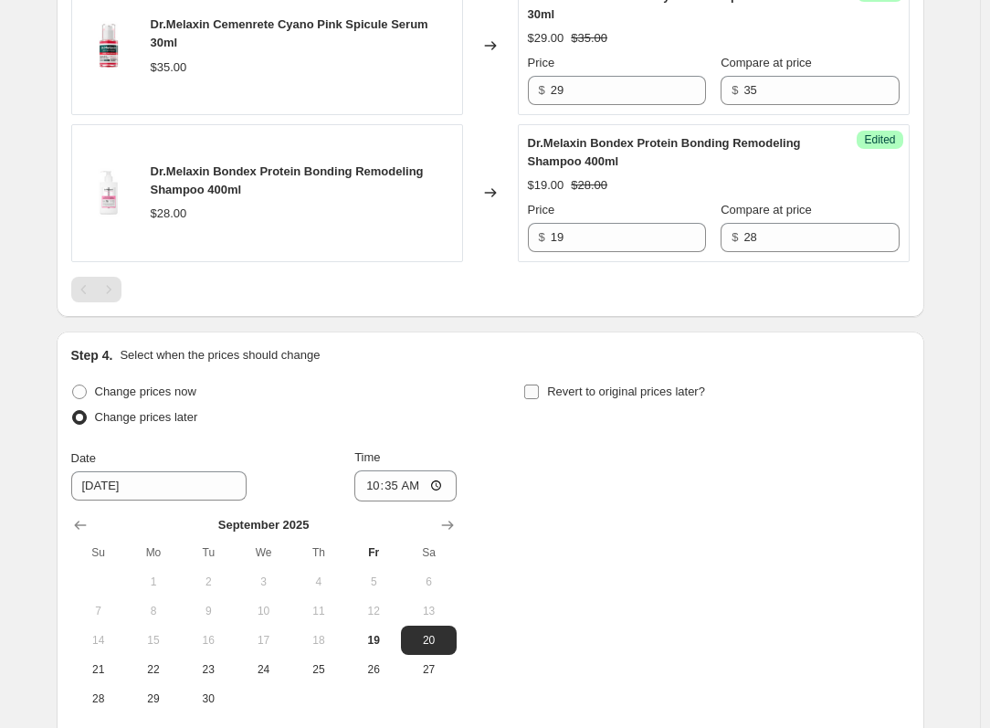
click at [576, 398] on span "Revert to original prices later?" at bounding box center [626, 391] width 158 height 14
click at [539, 399] on input "Revert to original prices later?" at bounding box center [531, 391] width 15 height 15
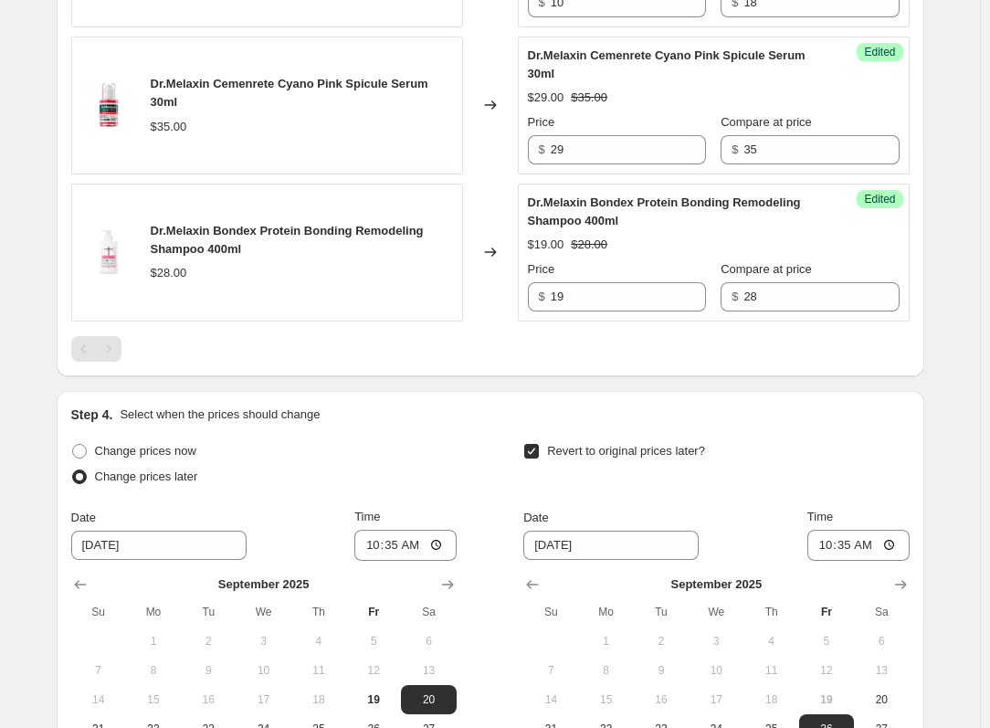
scroll to position [1686, 0]
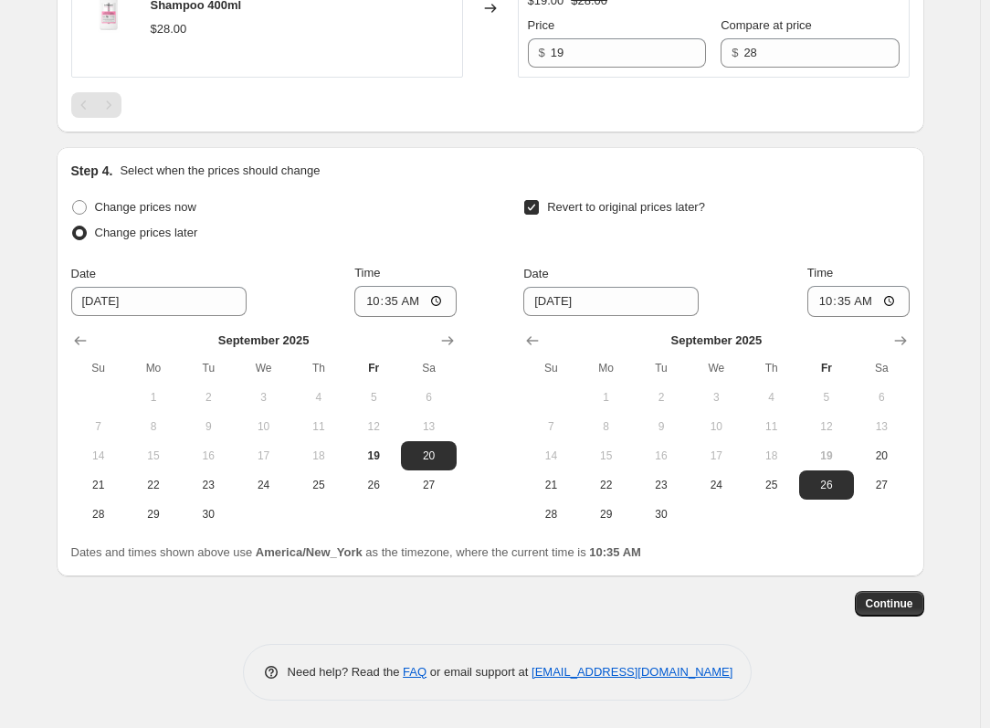
click at [643, 211] on span "Revert to original prices later?" at bounding box center [626, 207] width 158 height 14
click at [539, 211] on input "Revert to original prices later?" at bounding box center [531, 207] width 15 height 15
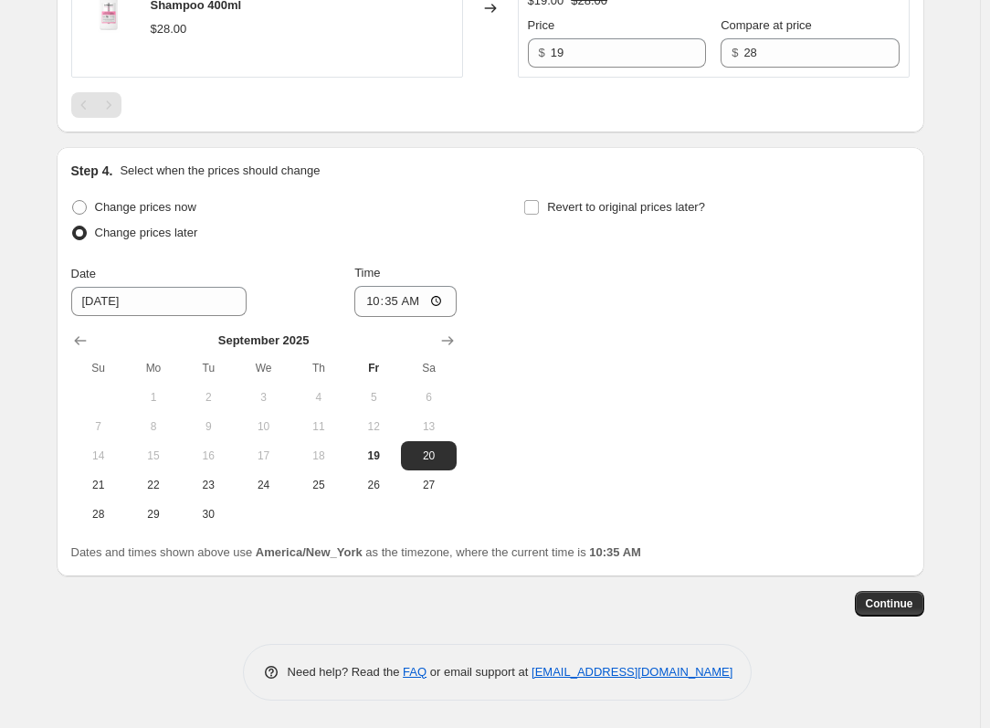
click at [632, 221] on div "Revert to original prices later?" at bounding box center [715, 222] width 385 height 55
click at [633, 216] on span "Revert to original prices later?" at bounding box center [626, 207] width 158 height 18
click at [539, 215] on input "Revert to original prices later?" at bounding box center [531, 207] width 15 height 15
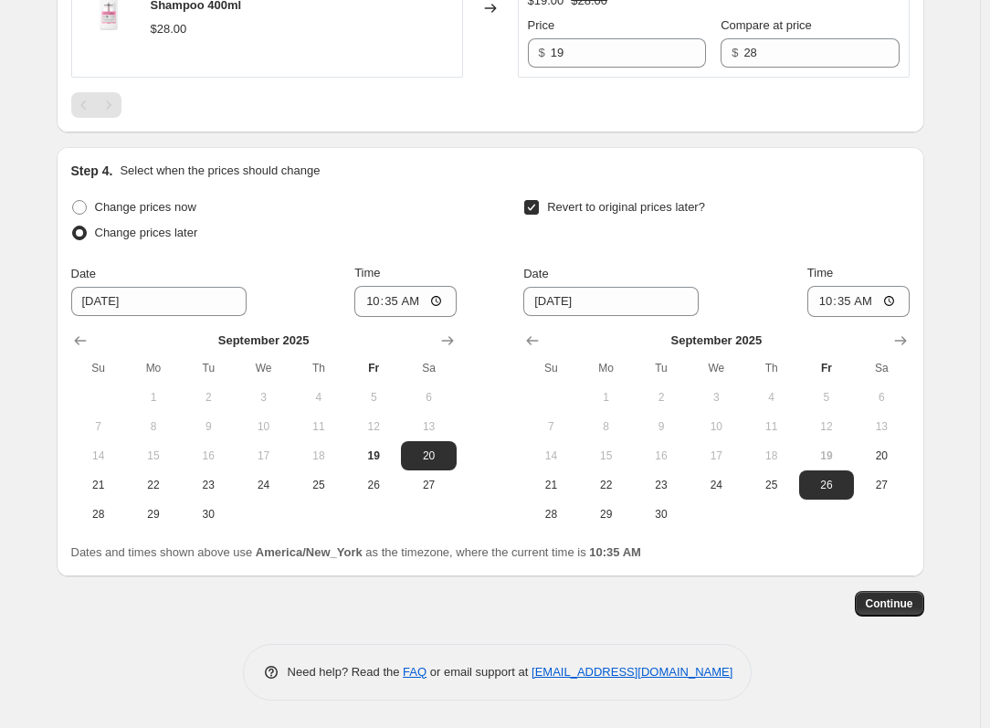
click at [641, 214] on span "Revert to original prices later?" at bounding box center [626, 207] width 158 height 14
click at [539, 214] on input "Revert to original prices later?" at bounding box center [531, 207] width 15 height 15
checkbox input "false"
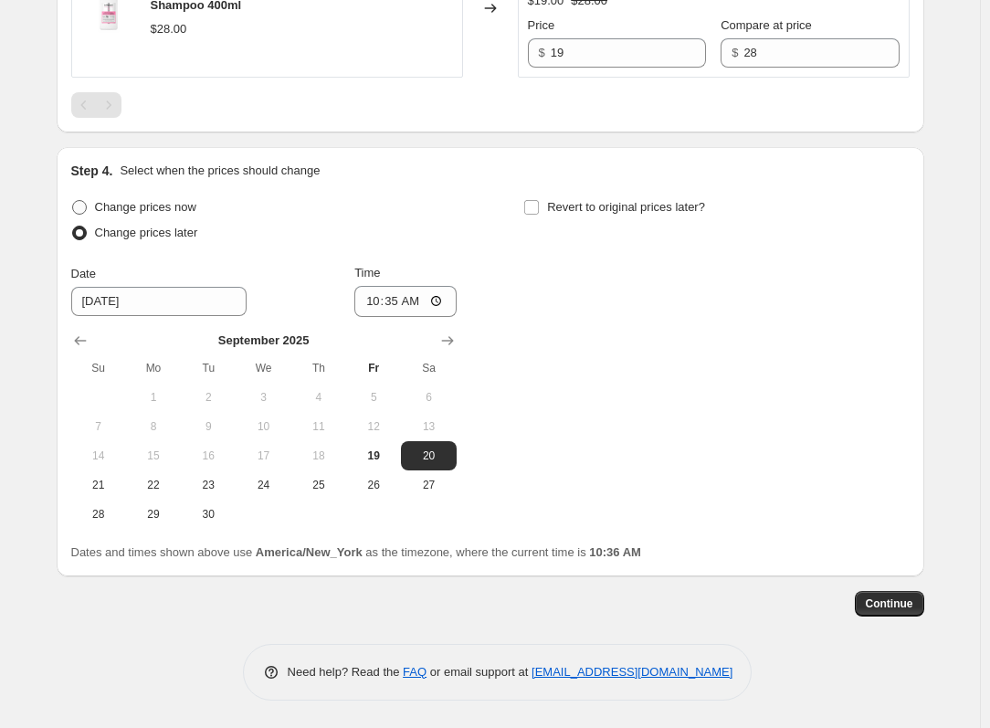
click at [170, 212] on span "Change prices now" at bounding box center [145, 207] width 101 height 14
click at [73, 201] on input "Change prices now" at bounding box center [72, 200] width 1 height 1
radio input "true"
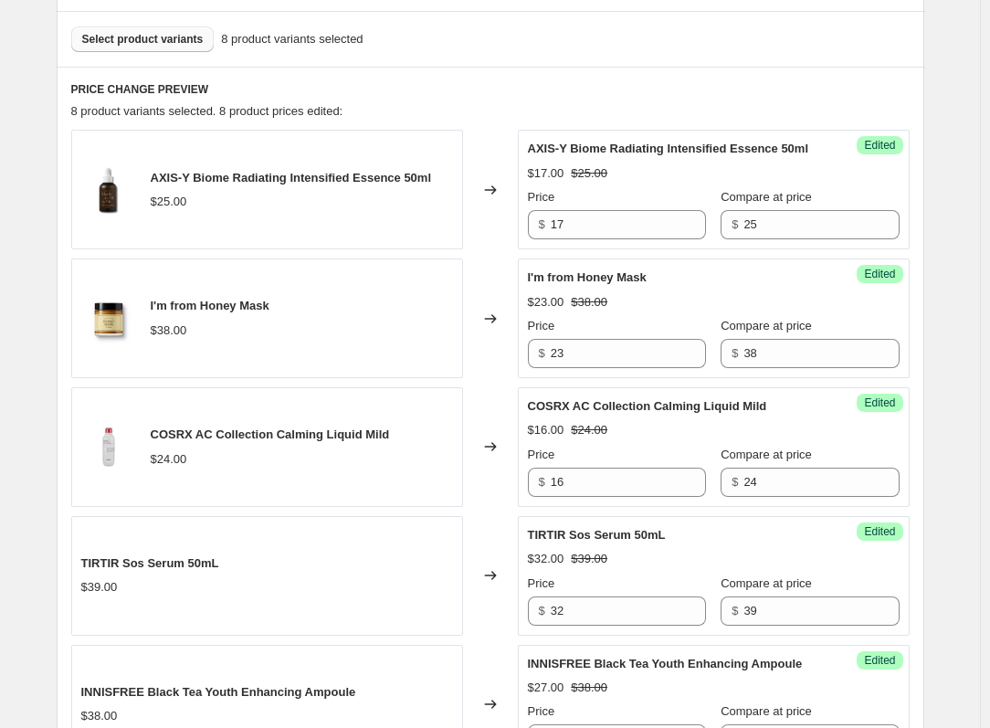
scroll to position [1374, 0]
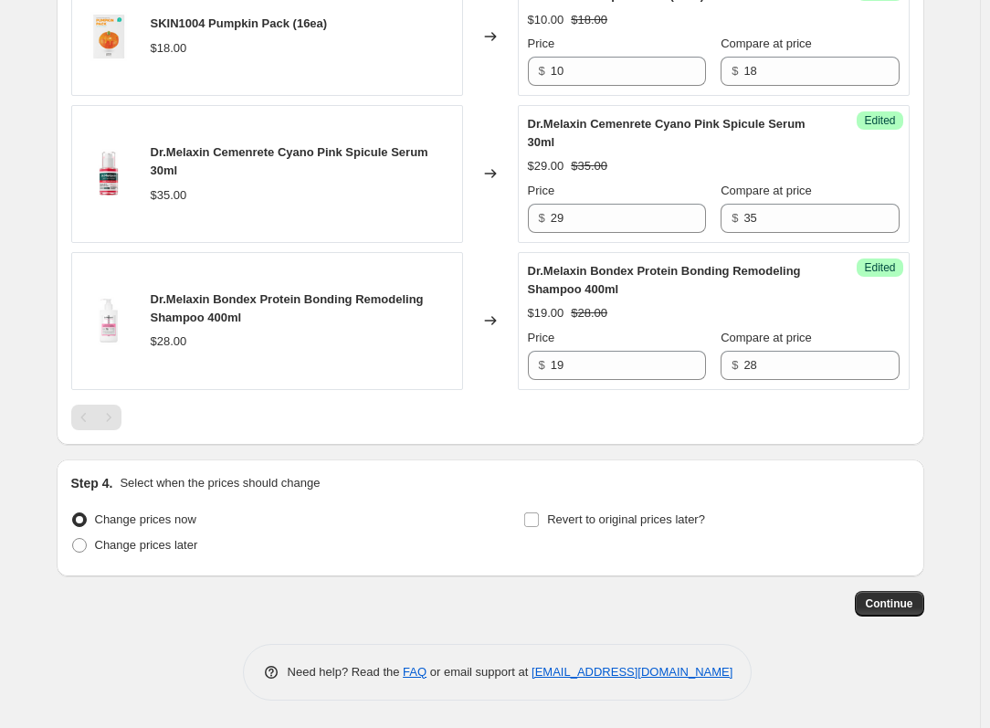
click at [878, 612] on button "Continue" at bounding box center [889, 604] width 69 height 26
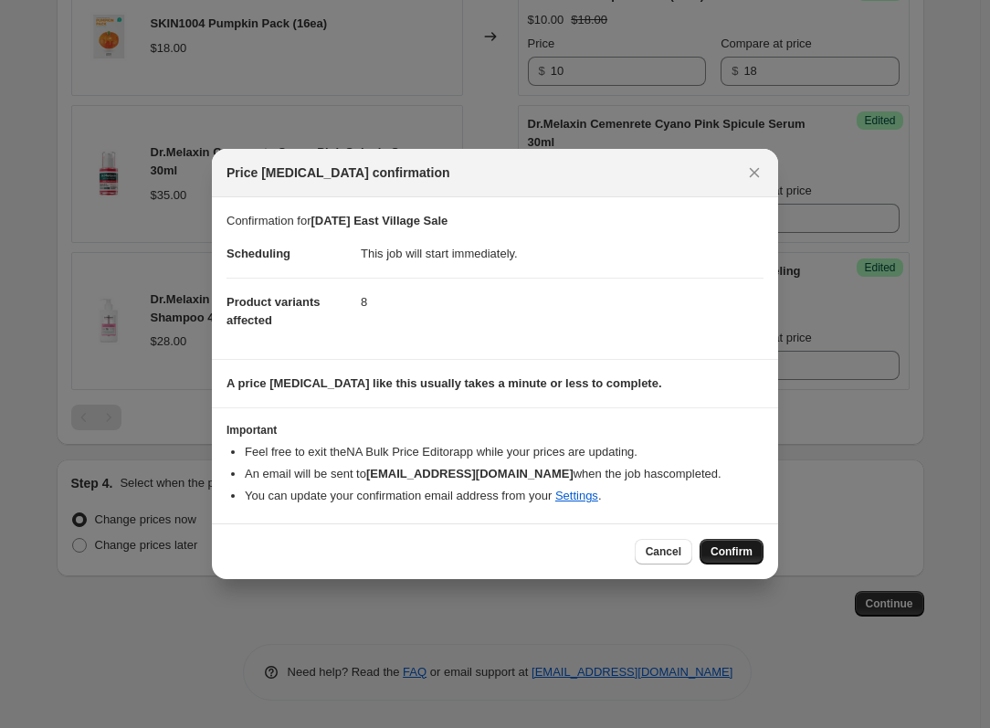
click at [723, 558] on span "Confirm" at bounding box center [732, 551] width 42 height 15
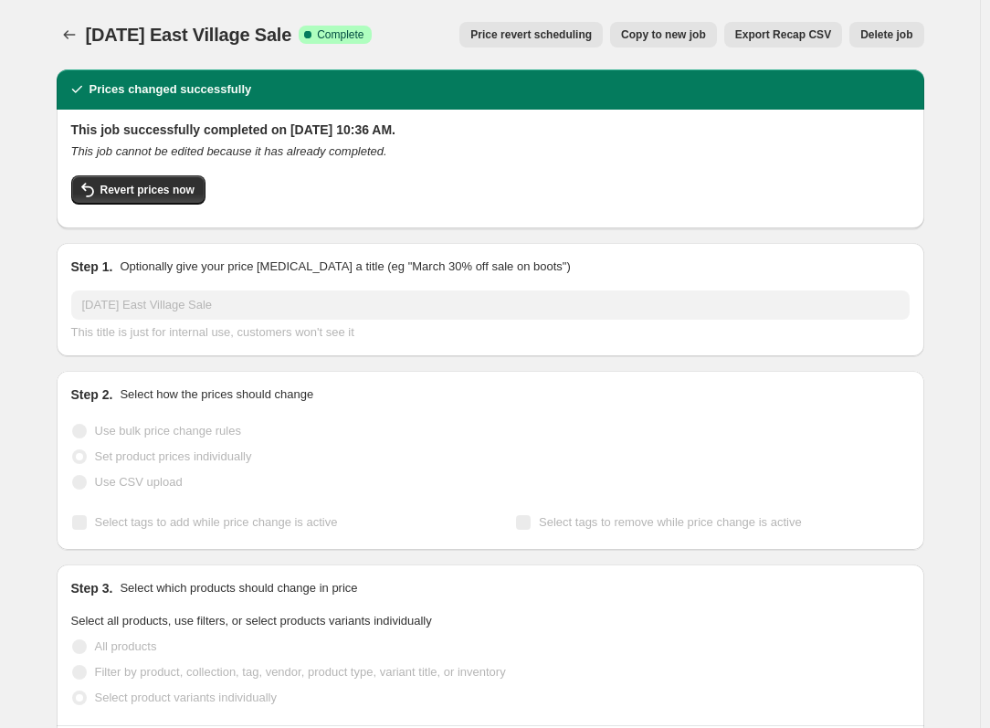
click at [72, 16] on div "2025-09-19 East Village Sale. This page is ready 2025-09-19 East Village Sale S…" at bounding box center [491, 34] width 868 height 69
click at [71, 24] on button "Price change jobs" at bounding box center [70, 35] width 26 height 26
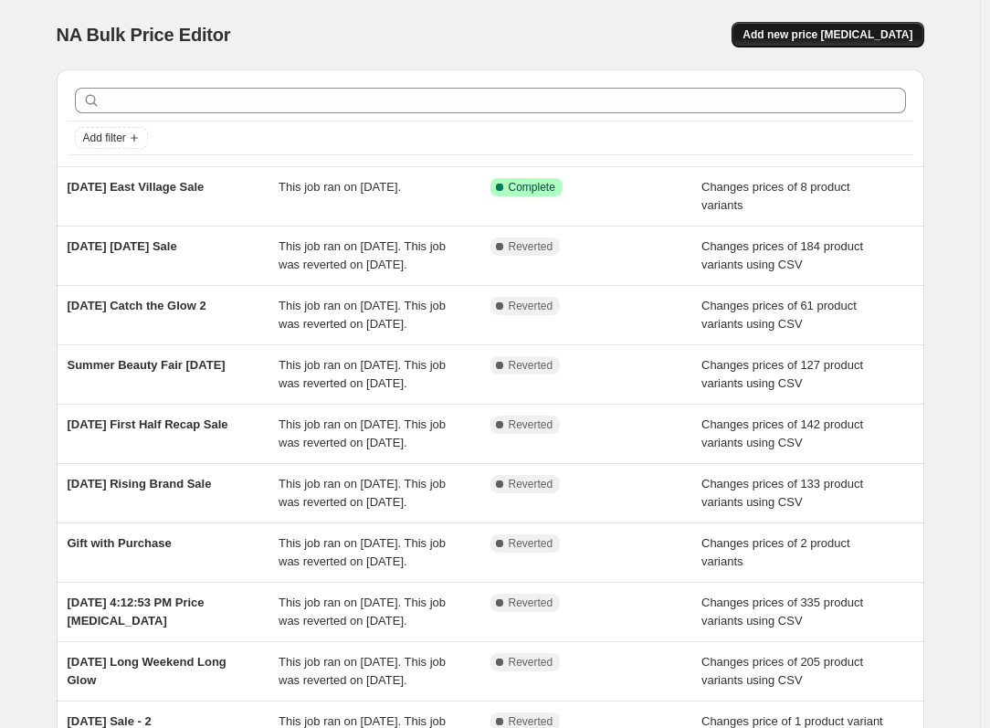
click at [805, 30] on span "Add new price [MEDICAL_DATA]" at bounding box center [828, 34] width 170 height 15
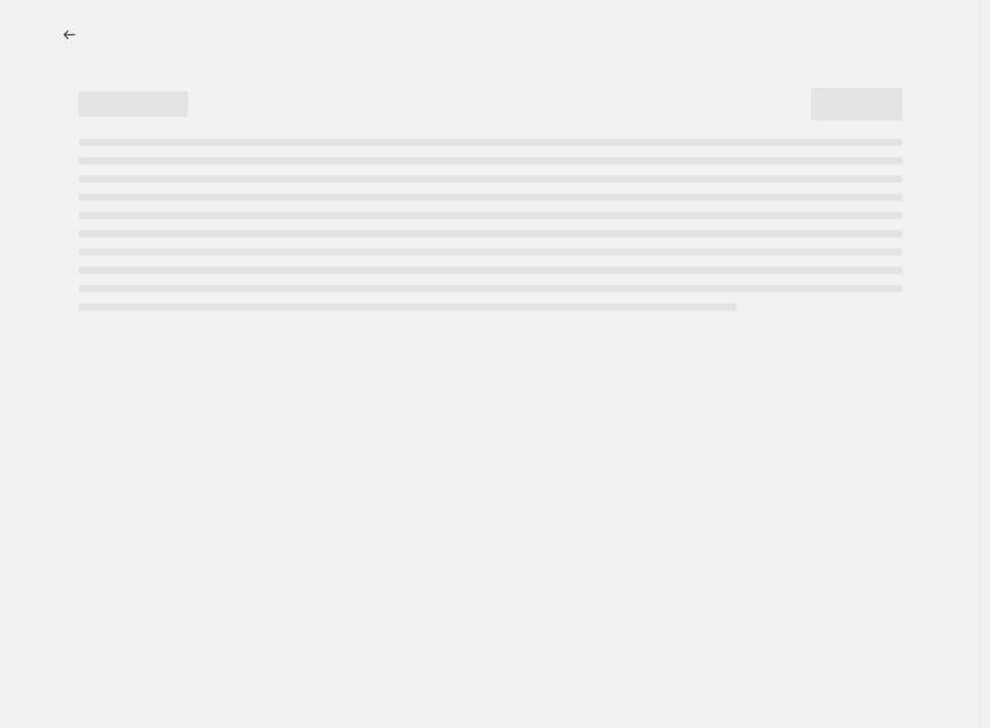
select select "percentage"
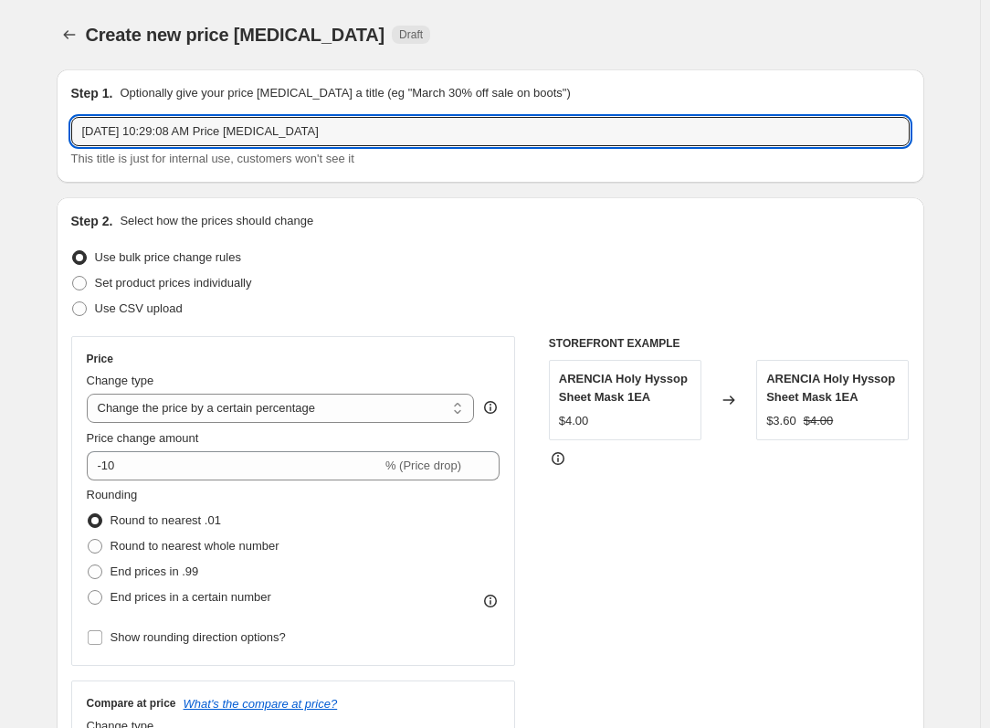
drag, startPoint x: 317, startPoint y: 125, endPoint x: -452, endPoint y: 98, distance: 769.5
click at [0, 98] on html "Home Settings Plans Skip to content Create new price change job. This page is r…" at bounding box center [495, 364] width 990 height 728
type input "TEST"
click at [490, 47] on div "Create new price change job Draft" at bounding box center [378, 35] width 585 height 26
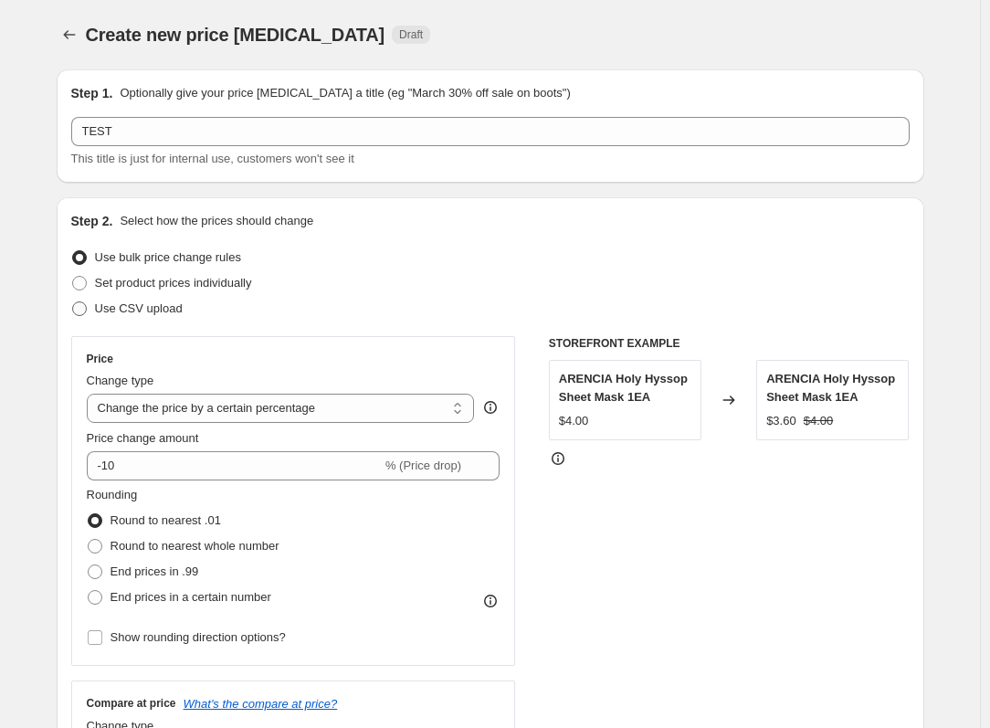
click at [159, 314] on span "Use CSV upload" at bounding box center [139, 308] width 88 height 14
click at [73, 302] on input "Use CSV upload" at bounding box center [72, 301] width 1 height 1
radio input "true"
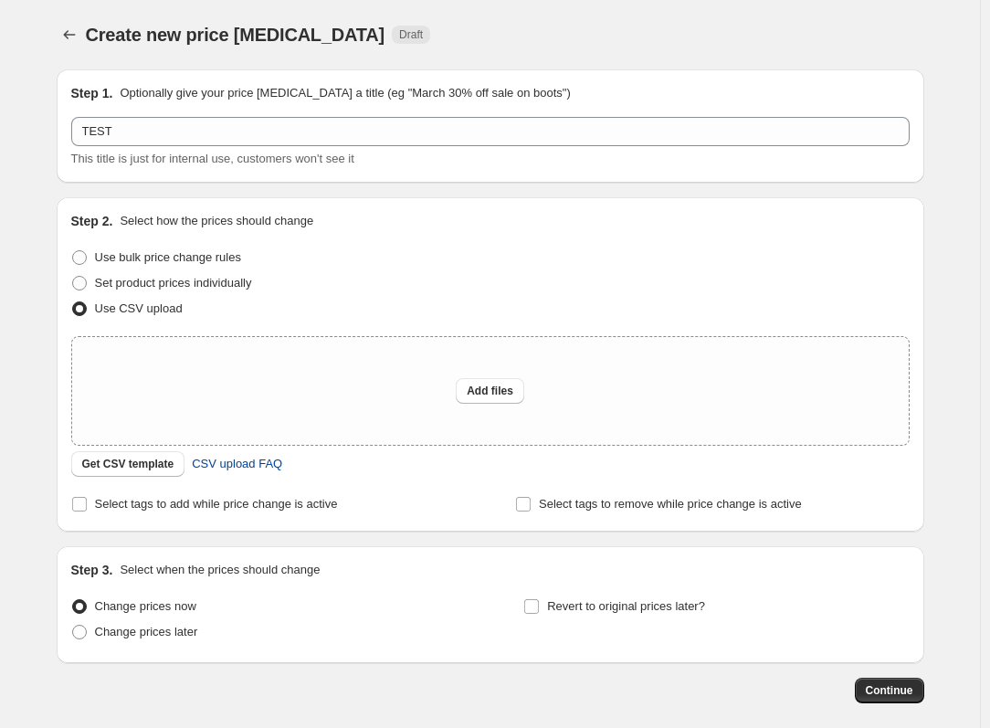
click at [224, 463] on span "CSV upload FAQ" at bounding box center [237, 464] width 90 height 18
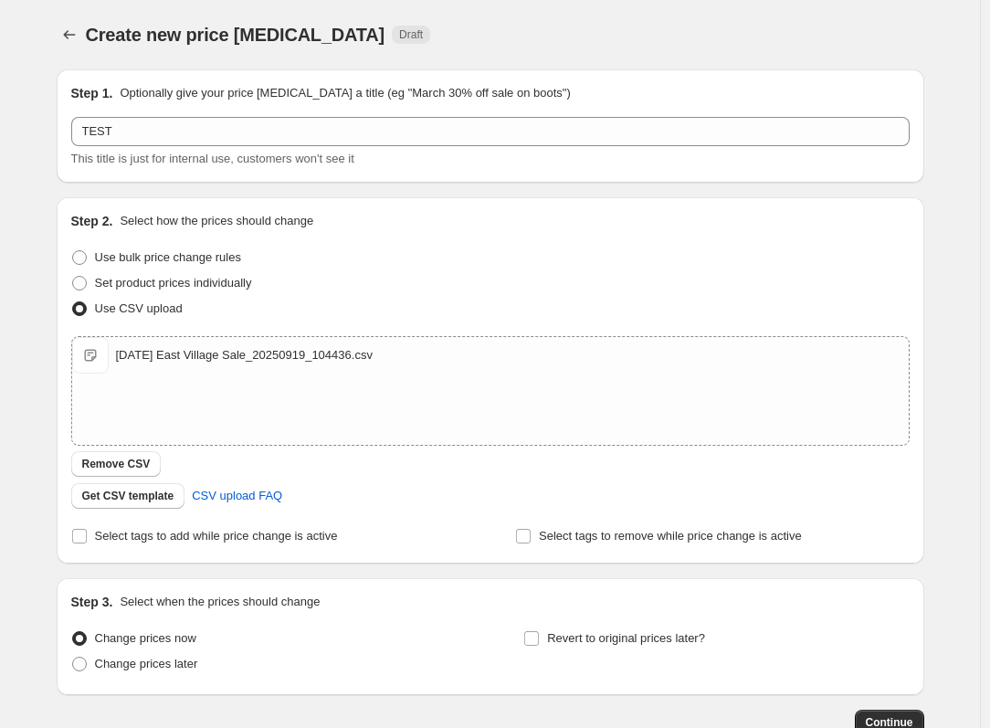
scroll to position [91, 0]
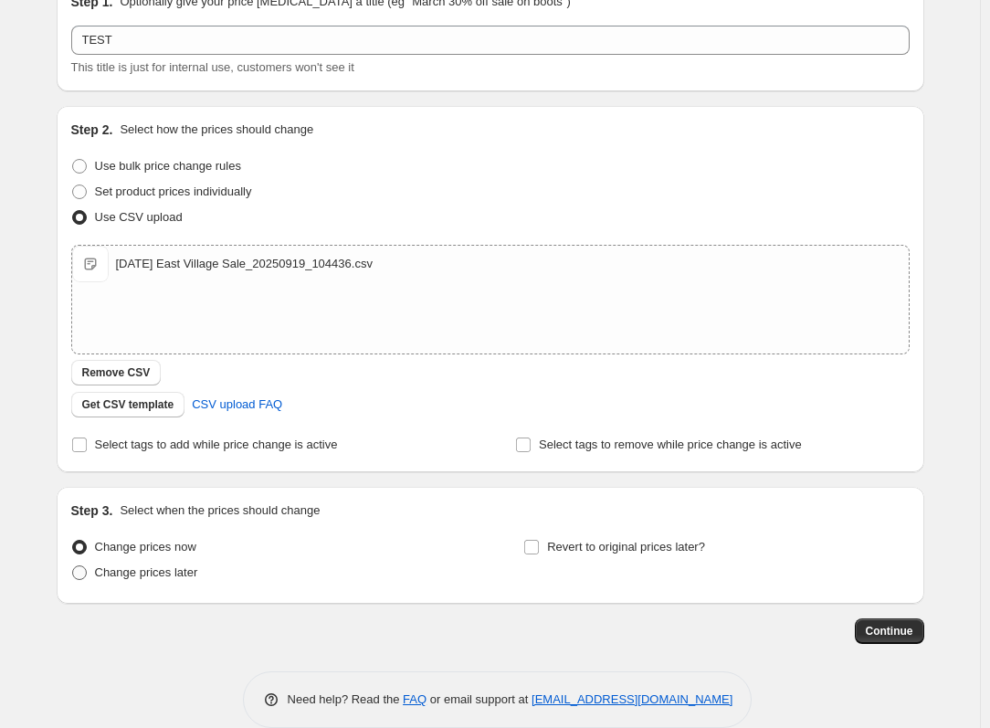
click at [181, 585] on label "Change prices later" at bounding box center [134, 573] width 127 height 26
click at [73, 566] on input "Change prices later" at bounding box center [72, 565] width 1 height 1
radio input "true"
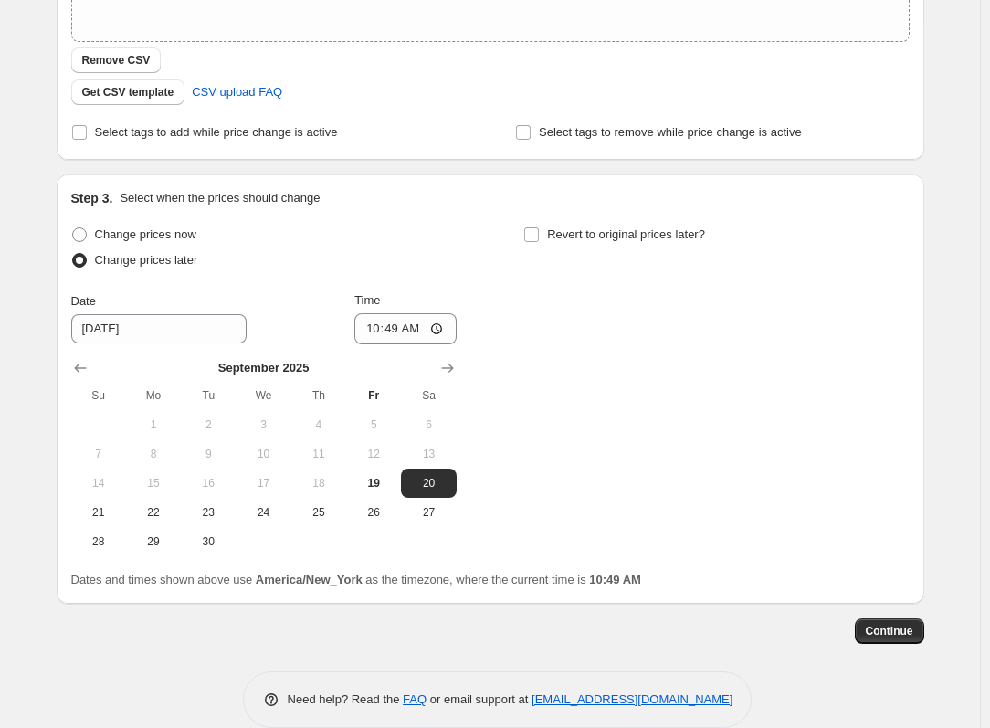
scroll to position [431, 0]
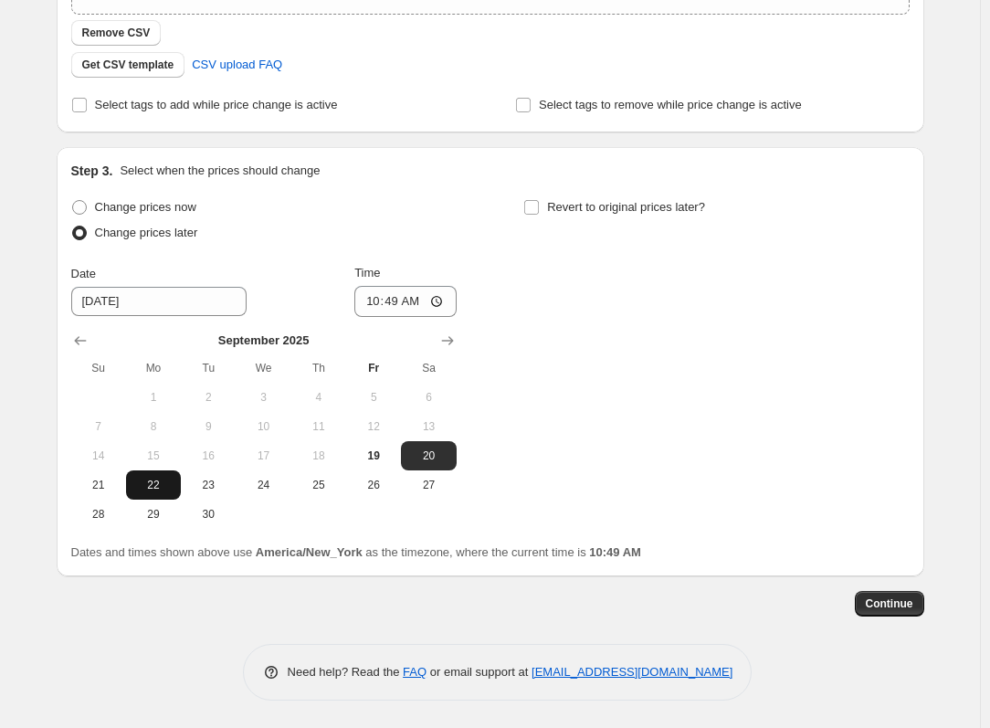
click at [167, 490] on span "22" at bounding box center [153, 485] width 40 height 15
click at [424, 473] on button "27" at bounding box center [428, 484] width 55 height 29
click at [406, 449] on button "20" at bounding box center [428, 455] width 55 height 29
click at [372, 505] on td at bounding box center [373, 514] width 55 height 29
click at [220, 508] on span "30" at bounding box center [208, 514] width 40 height 15
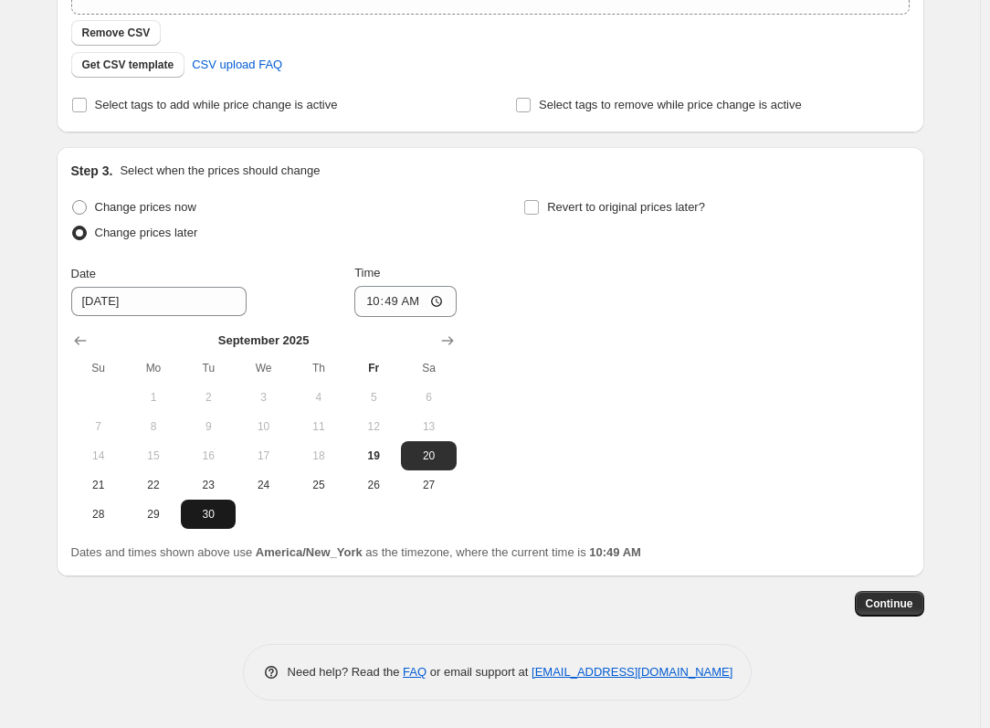
type input "[DATE]"
click at [637, 210] on span "Revert to original prices later?" at bounding box center [626, 207] width 158 height 14
click at [539, 210] on input "Revert to original prices later?" at bounding box center [531, 207] width 15 height 15
checkbox input "true"
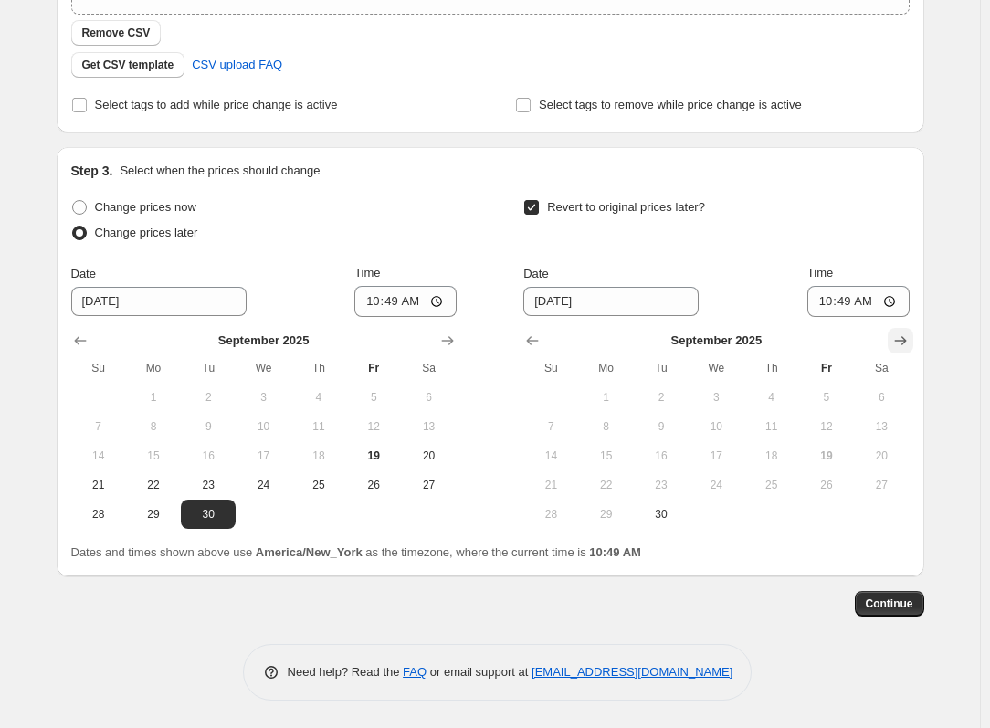
click at [897, 334] on icon "Show next month, October 2025" at bounding box center [900, 341] width 18 height 18
click at [708, 504] on button "29" at bounding box center [716, 514] width 55 height 29
type input "[DATE]"
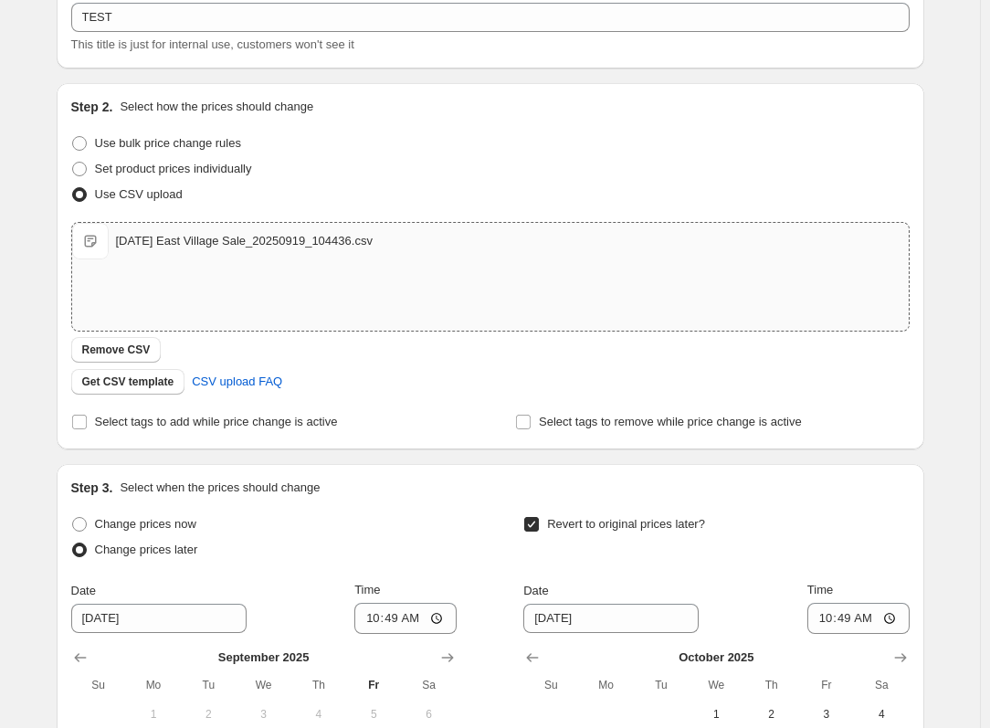
scroll to position [0, 0]
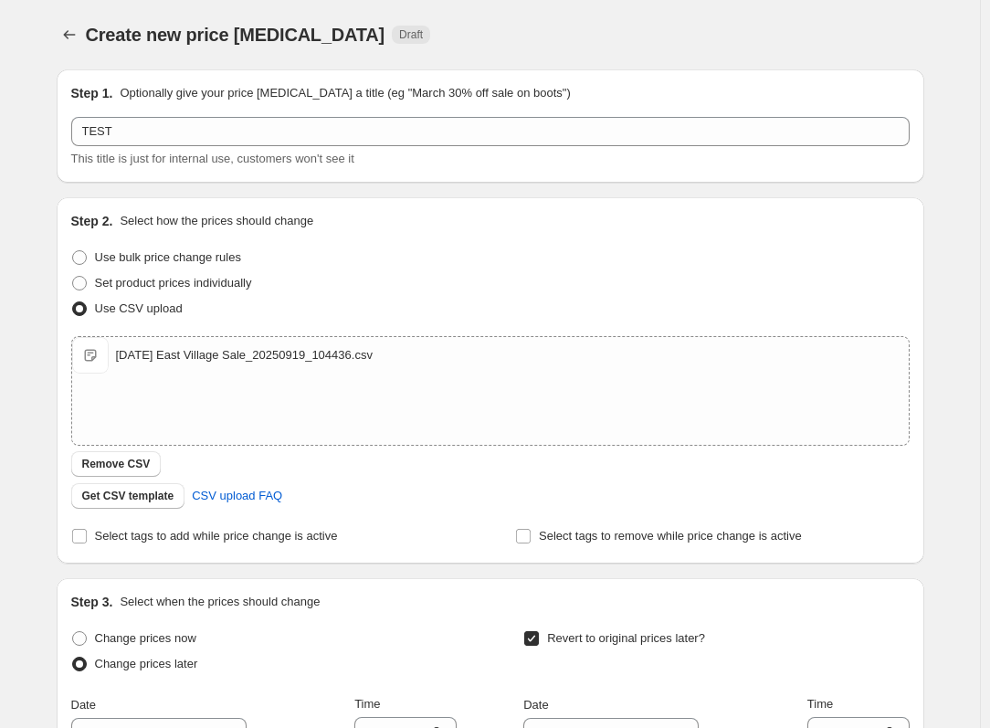
drag, startPoint x: 211, startPoint y: 535, endPoint x: 519, endPoint y: 666, distance: 334.3
click at [212, 535] on span "Select tags to add while price change is active" at bounding box center [216, 536] width 243 height 14
click at [87, 535] on input "Select tags to add while price change is active" at bounding box center [79, 536] width 15 height 15
checkbox input "true"
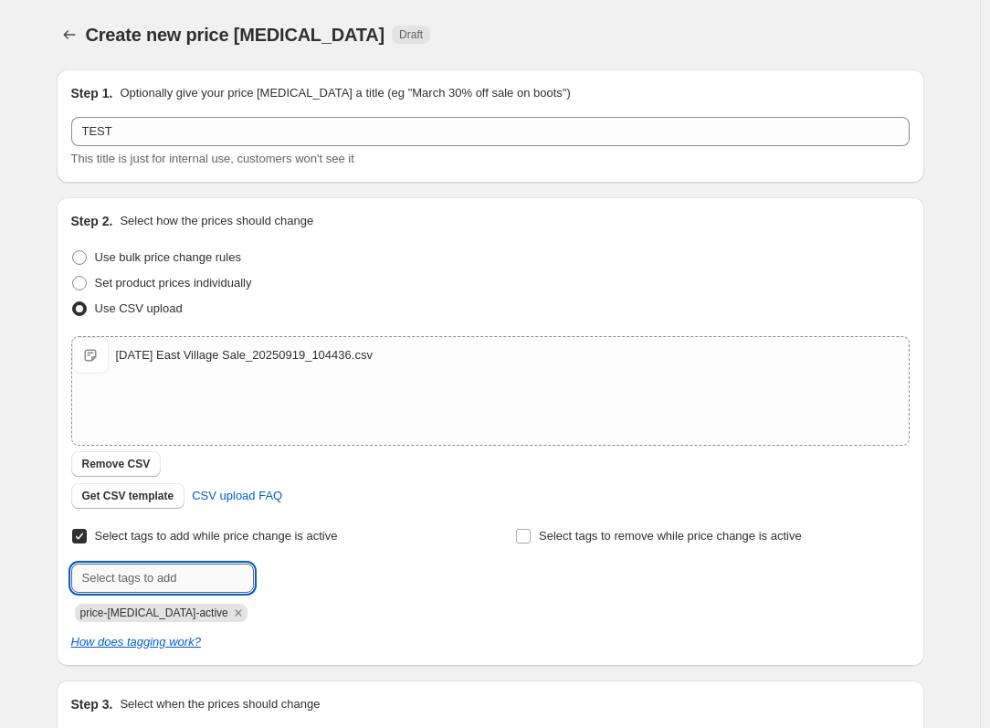
click at [216, 592] on input "text" at bounding box center [162, 578] width 183 height 29
type input "T"
type input "2025-09-10"
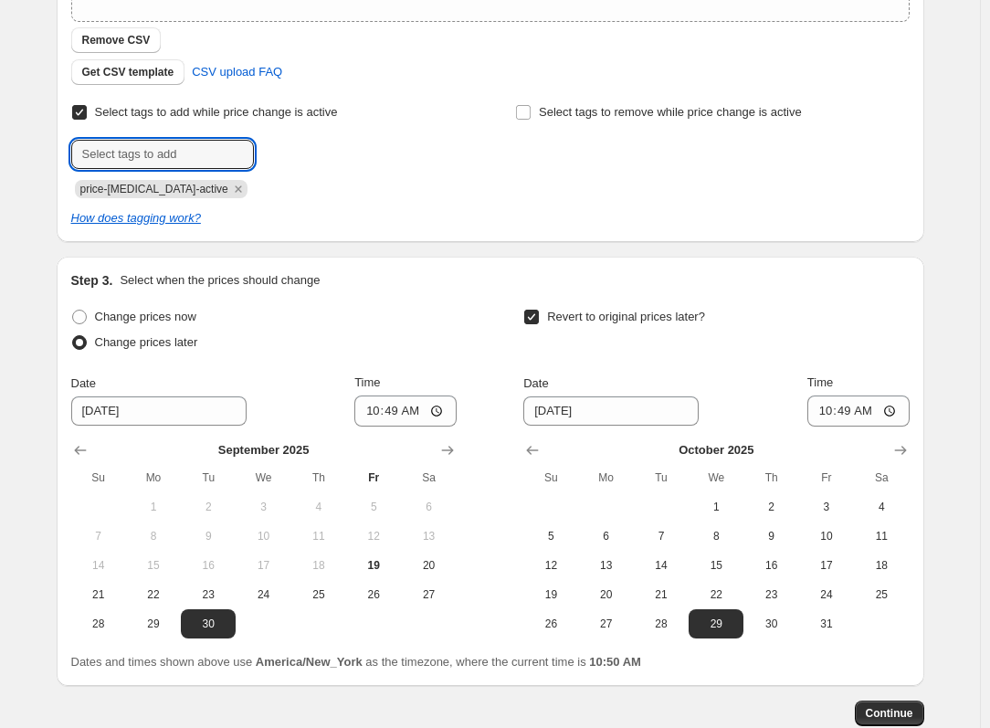
scroll to position [533, 0]
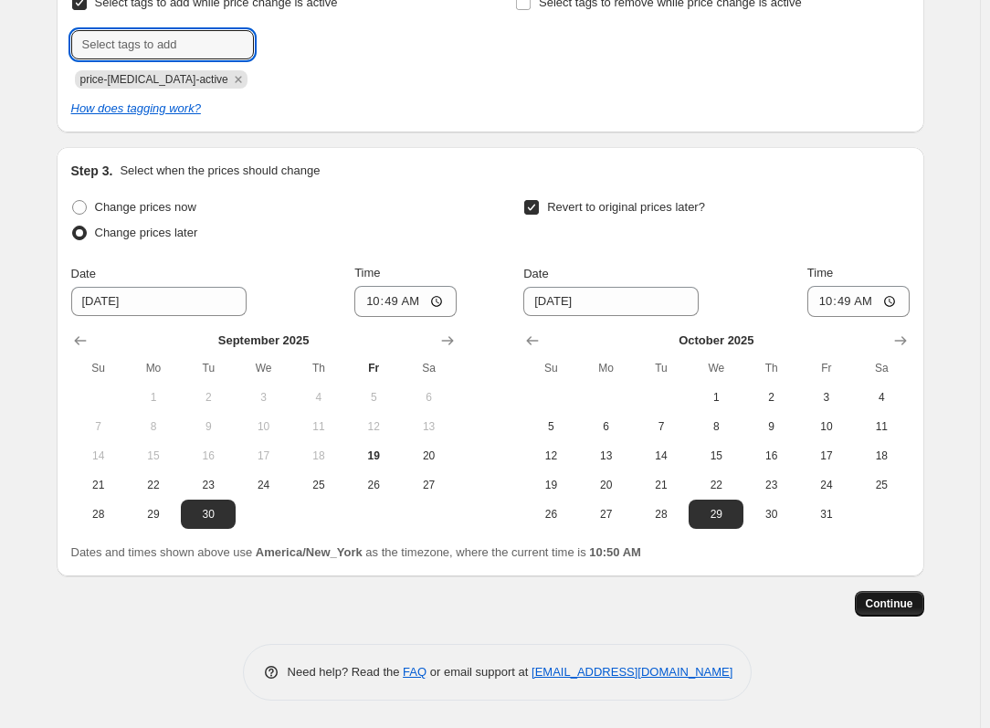
click at [890, 595] on button "Continue" at bounding box center [889, 604] width 69 height 26
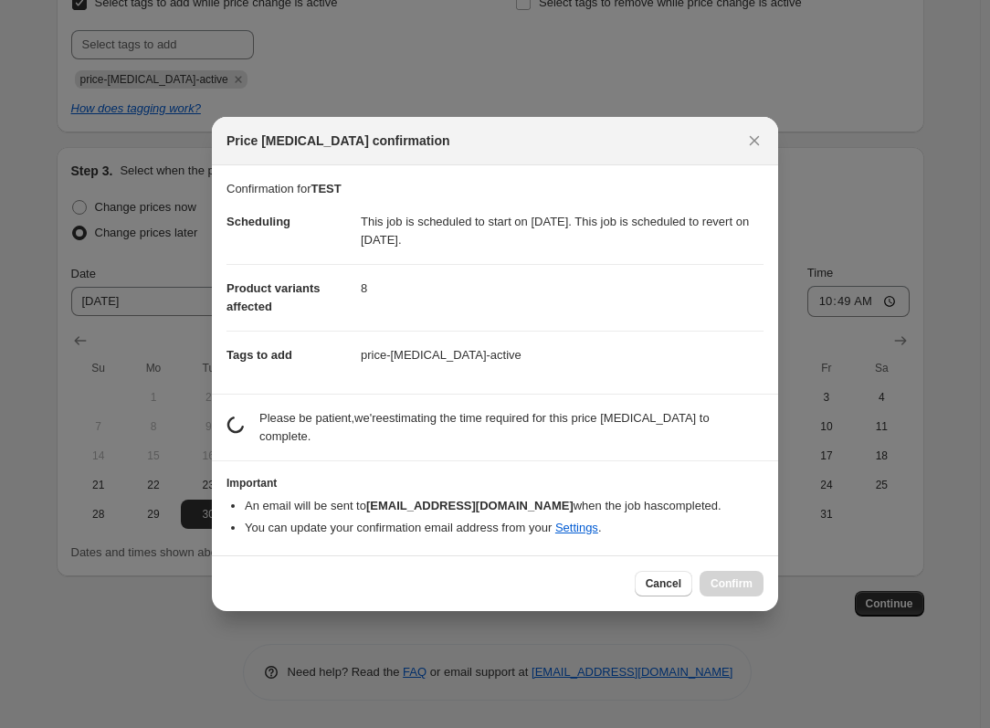
scroll to position [0, 0]
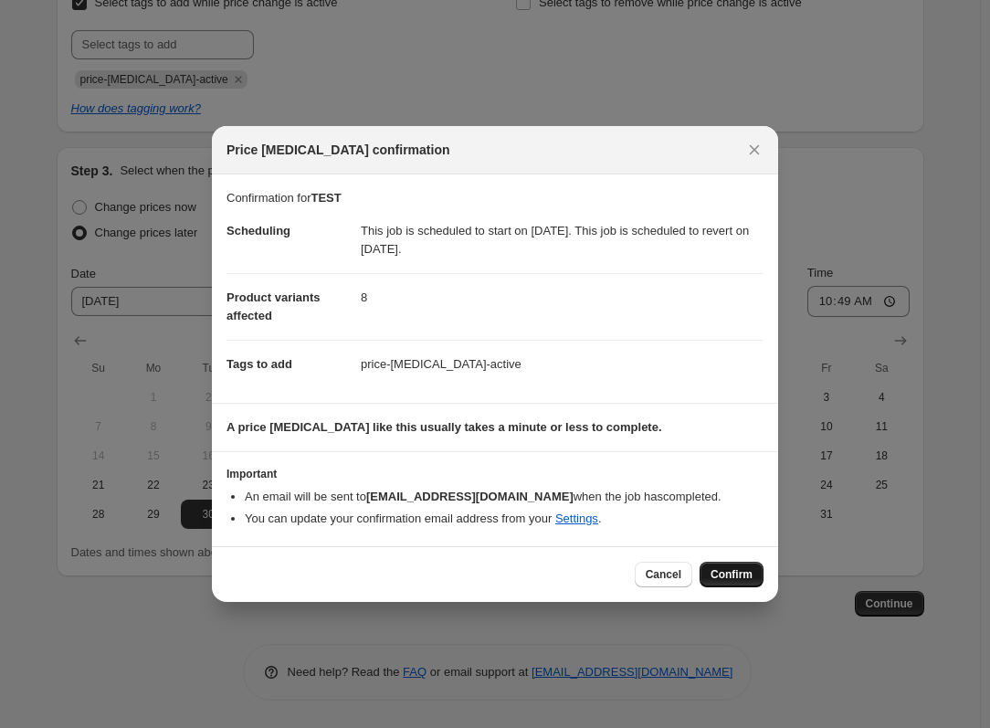
click at [740, 570] on span "Confirm" at bounding box center [732, 574] width 42 height 15
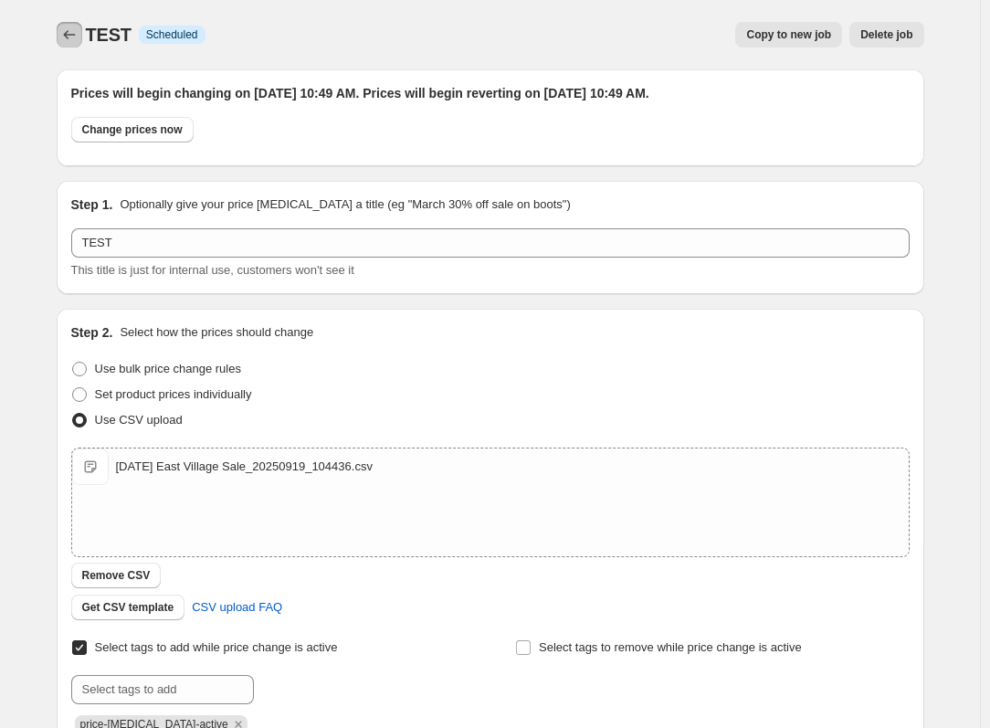
click at [80, 45] on button "Price change jobs" at bounding box center [70, 35] width 26 height 26
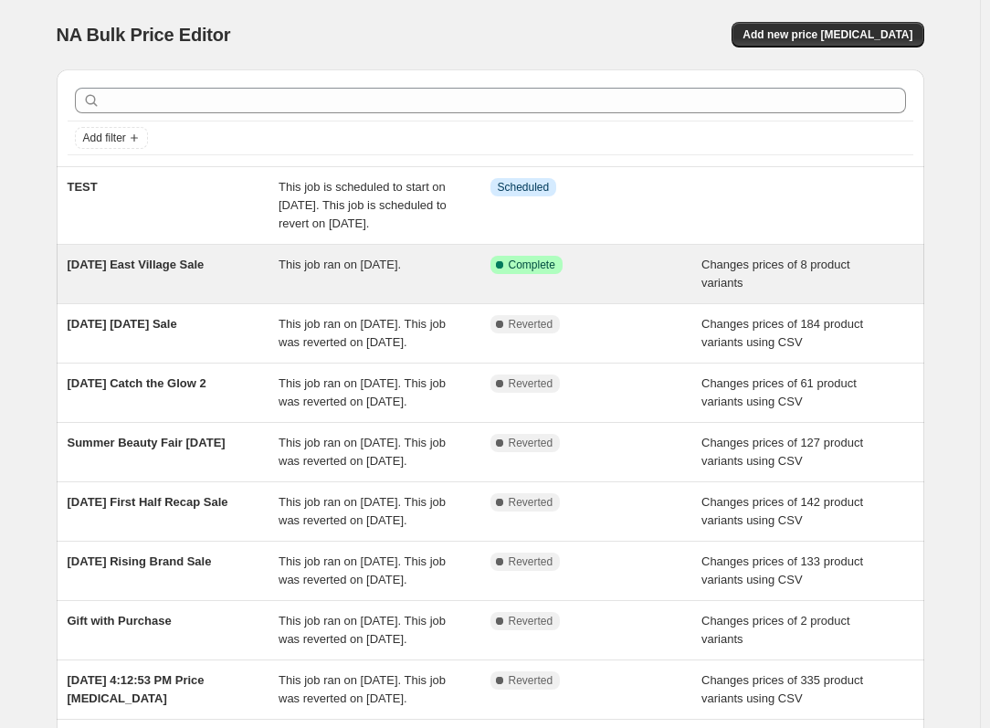
click at [166, 271] on span "[DATE] East Village Sale" at bounding box center [136, 265] width 137 height 14
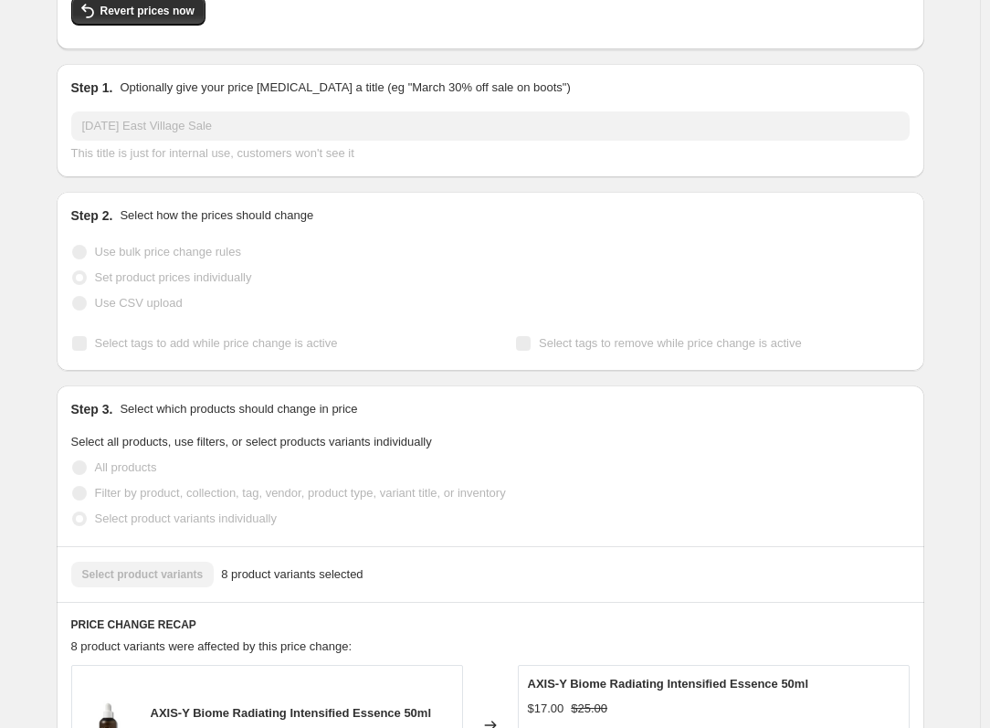
scroll to position [365, 0]
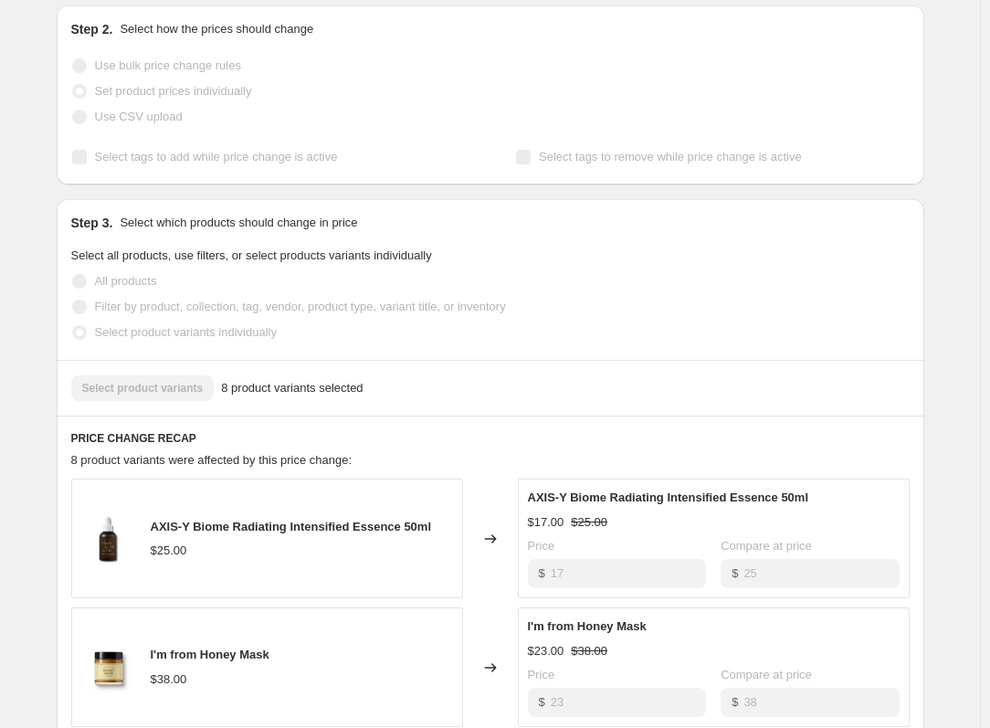
click at [111, 164] on span "Select tags to add while price change is active" at bounding box center [216, 157] width 243 height 18
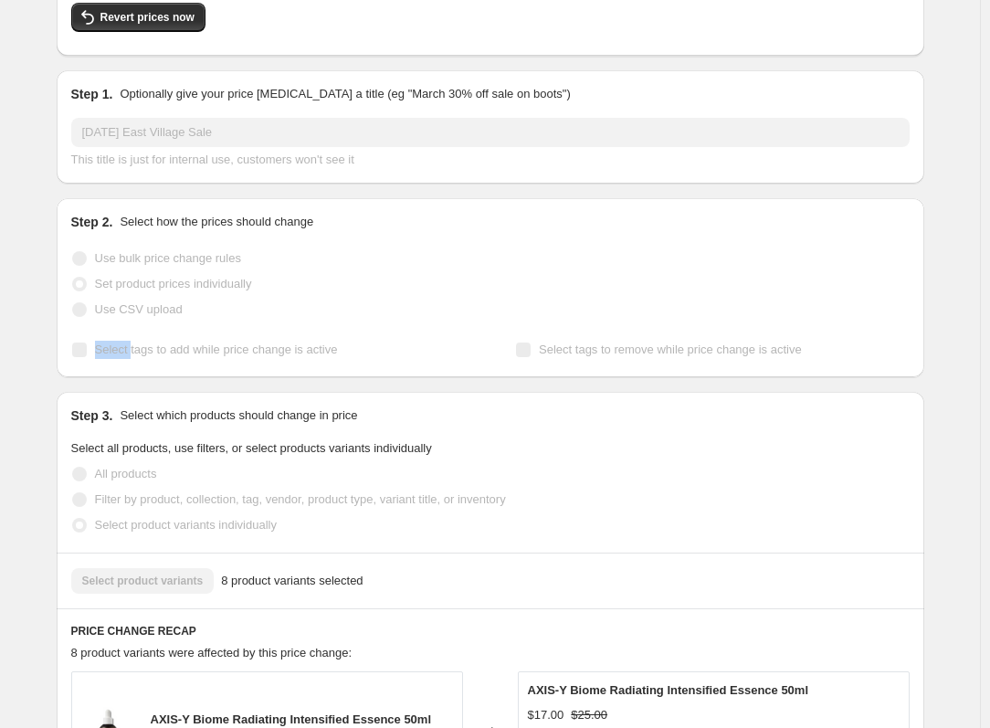
scroll to position [0, 0]
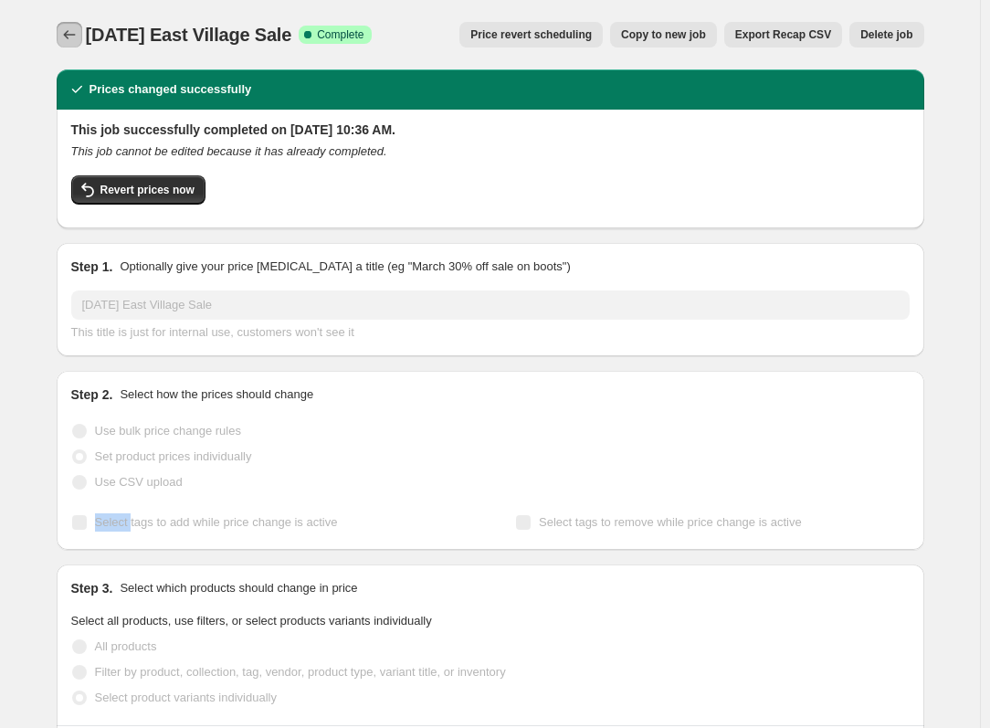
click at [74, 26] on icon "Price change jobs" at bounding box center [69, 35] width 18 height 18
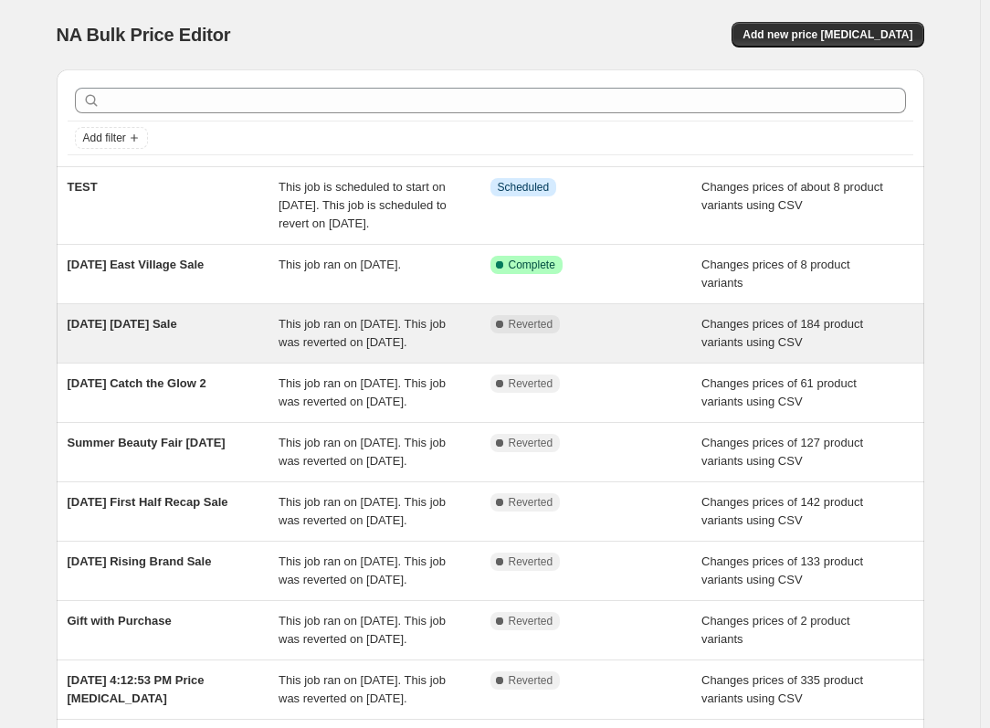
click at [323, 349] on span "This job ran on [DATE]. This job was reverted on [DATE]." at bounding box center [362, 333] width 167 height 32
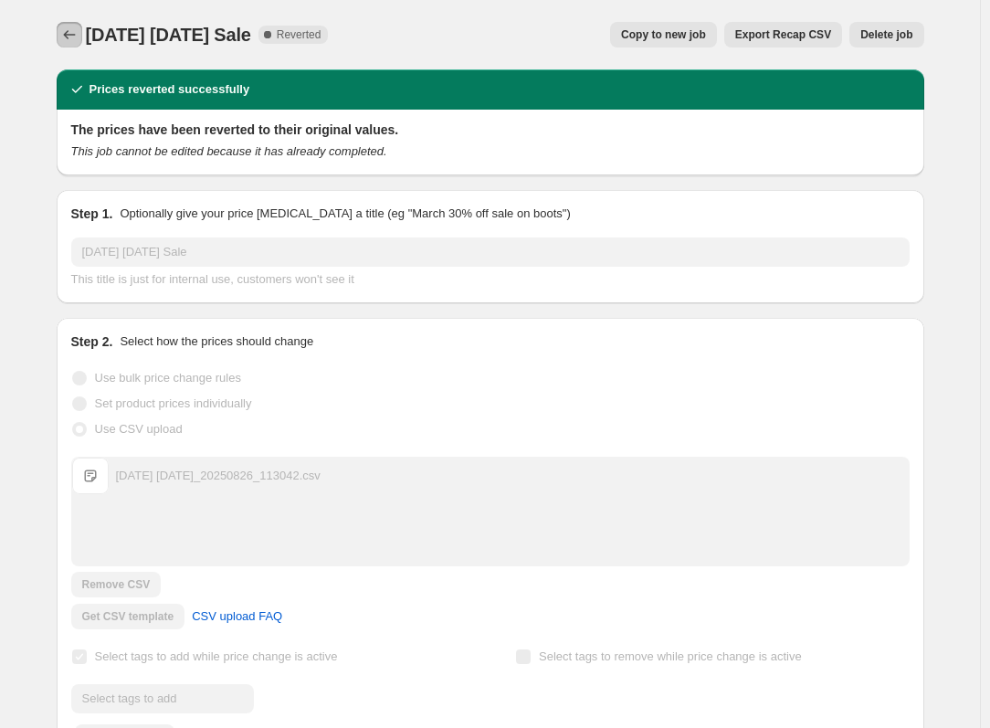
click at [82, 35] on button "Price change jobs" at bounding box center [70, 35] width 26 height 26
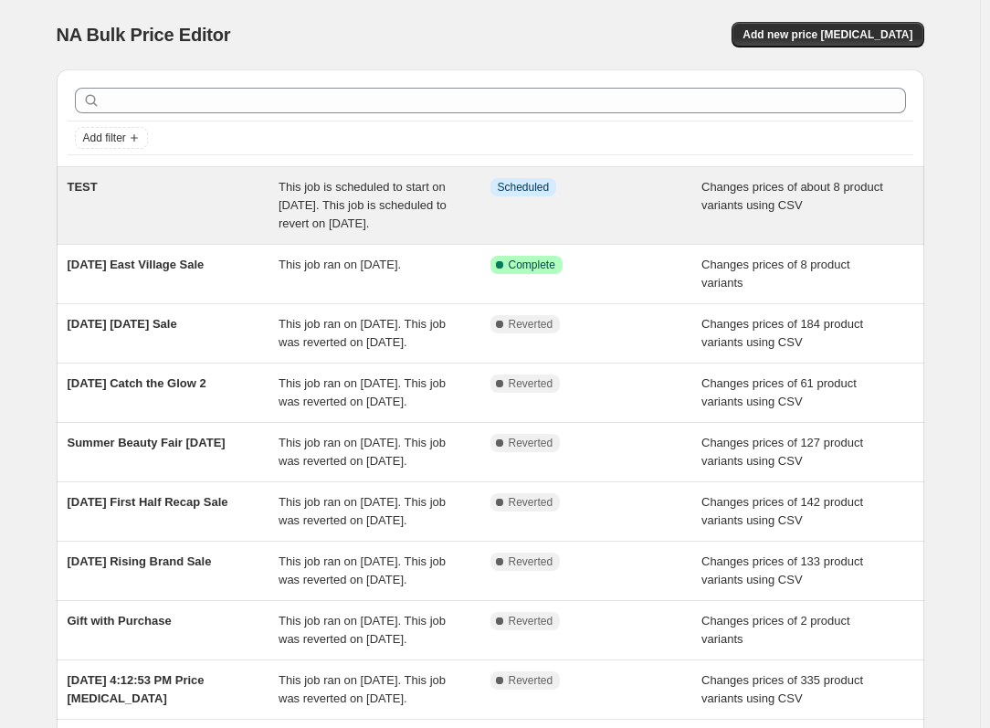
click at [182, 207] on div "TEST" at bounding box center [174, 205] width 212 height 55
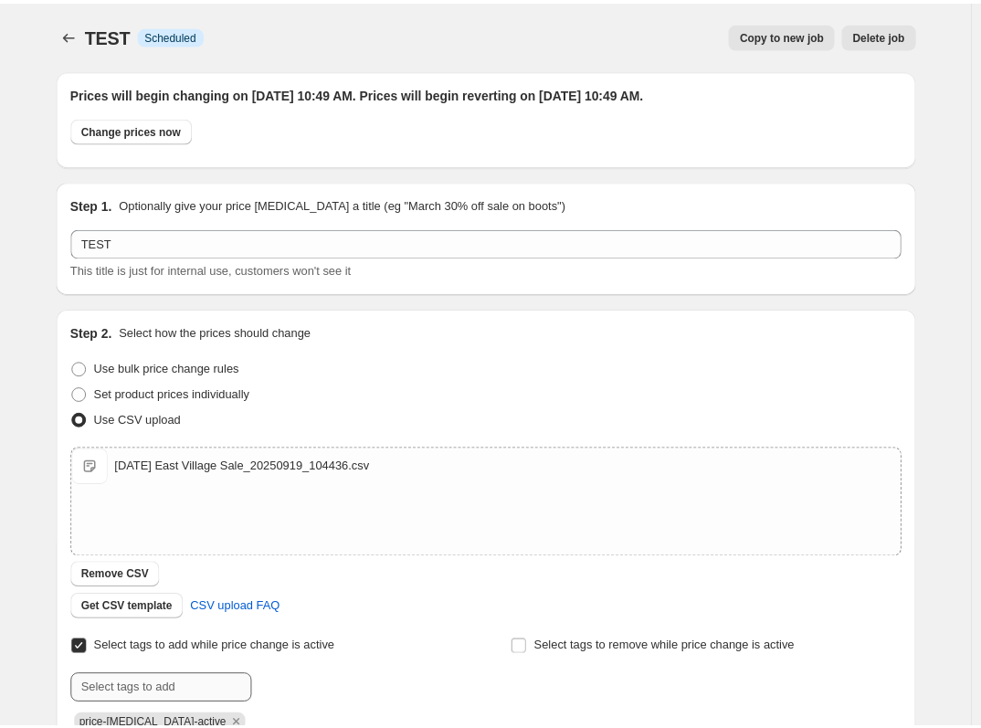
scroll to position [183, 0]
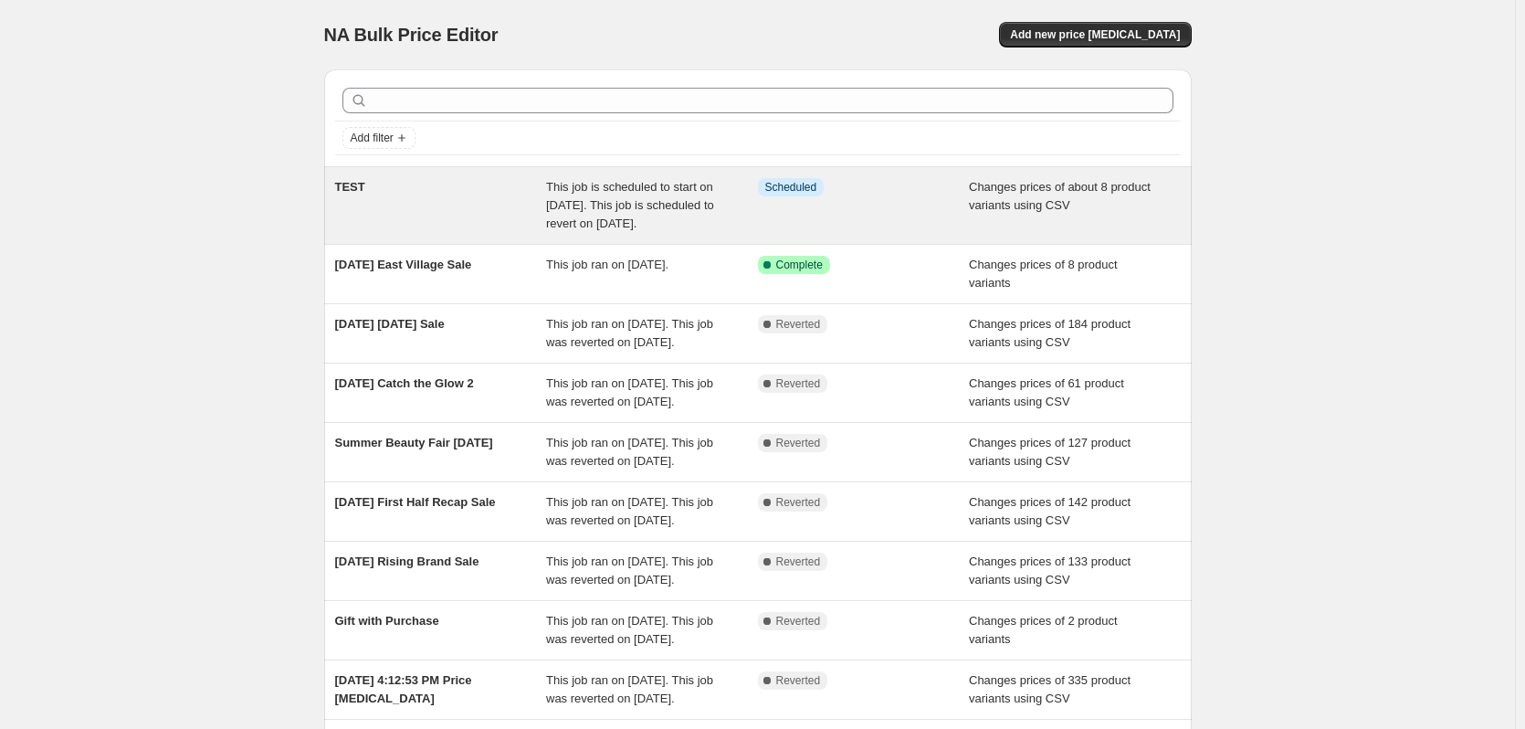
click at [596, 207] on span "This job is scheduled to start on [DATE]. This job is scheduled to revert on [D…" at bounding box center [630, 205] width 168 height 50
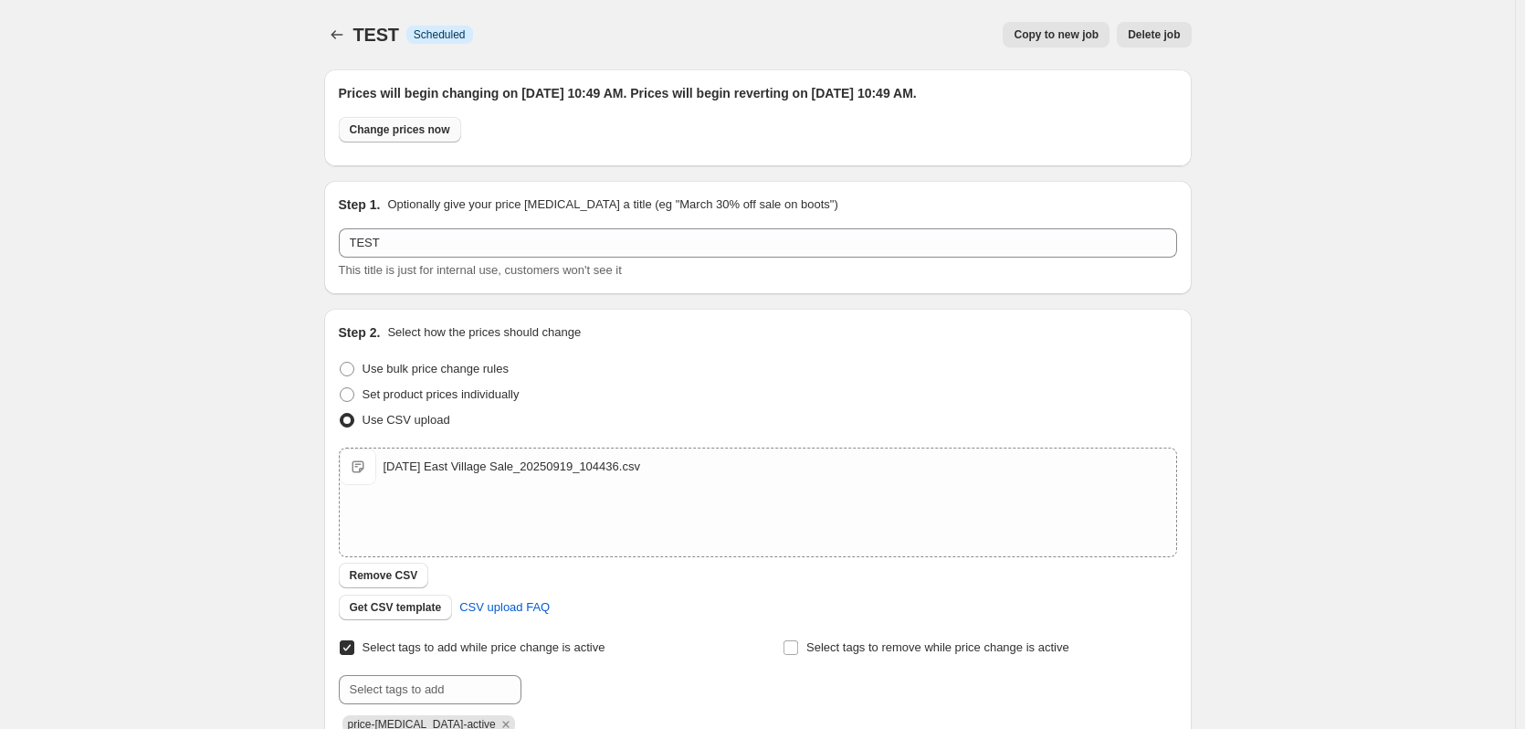
click at [441, 132] on span "Change prices now" at bounding box center [400, 129] width 100 height 15
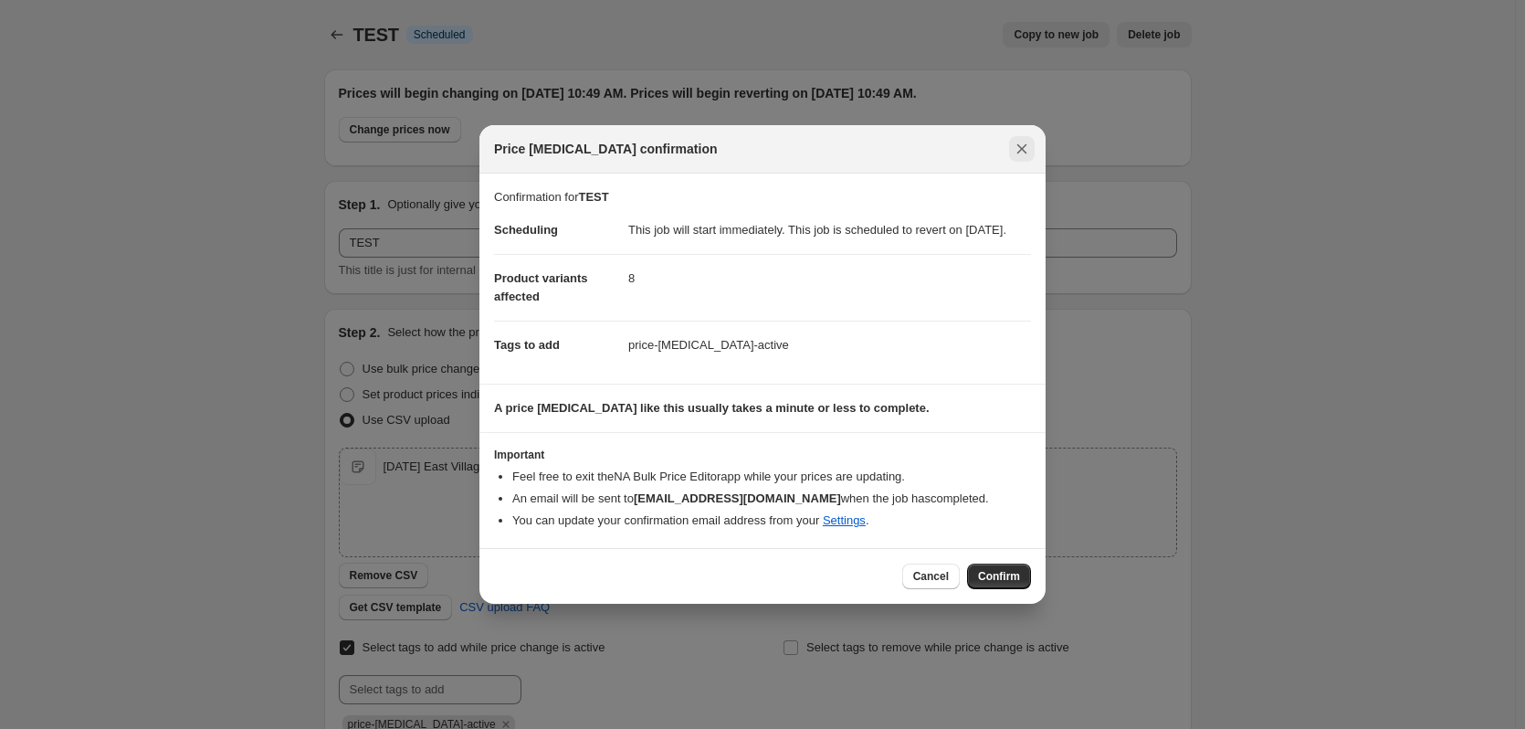
click at [1011, 149] on button "Close" at bounding box center [1022, 149] width 26 height 26
radio input "false"
radio input "true"
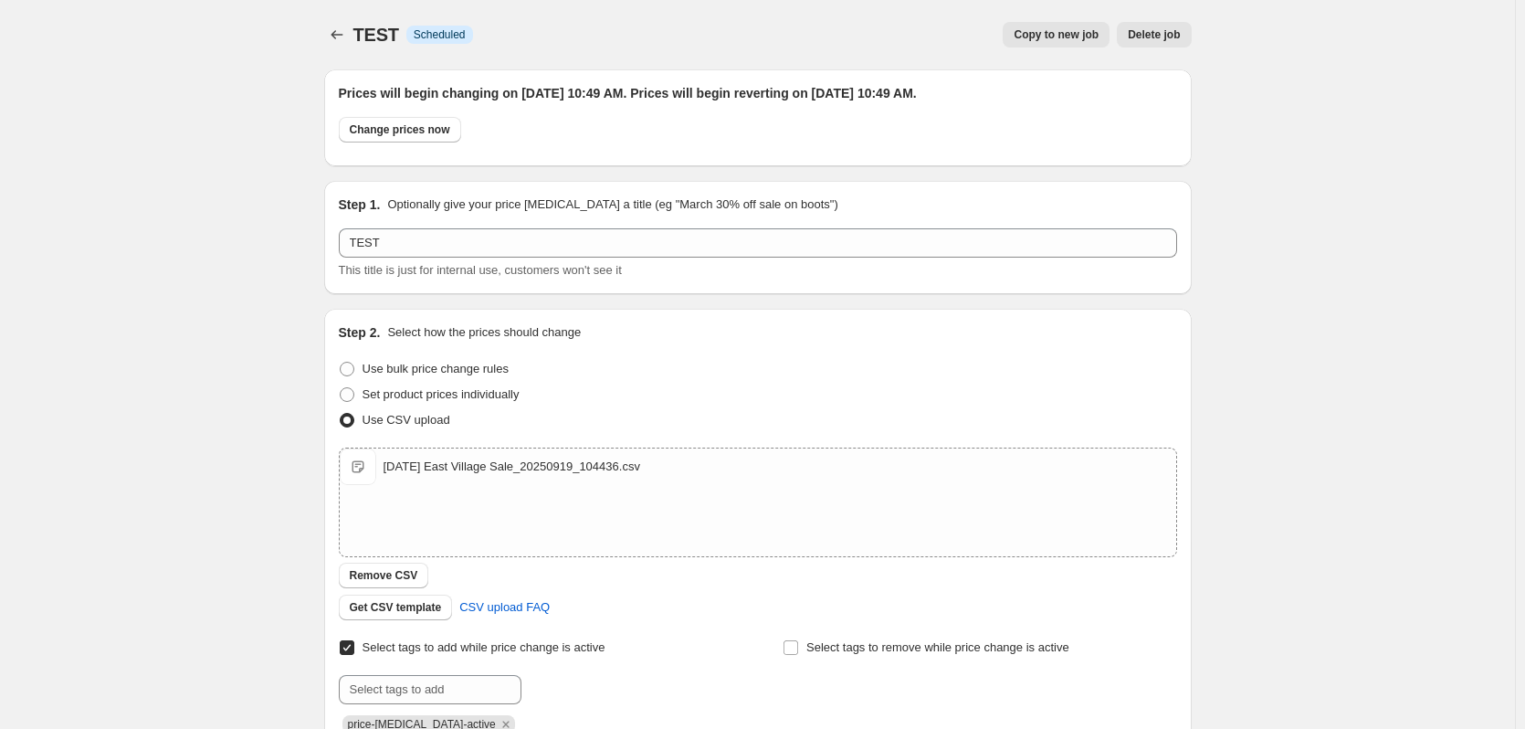
click at [1147, 37] on span "Delete job" at bounding box center [1154, 34] width 52 height 15
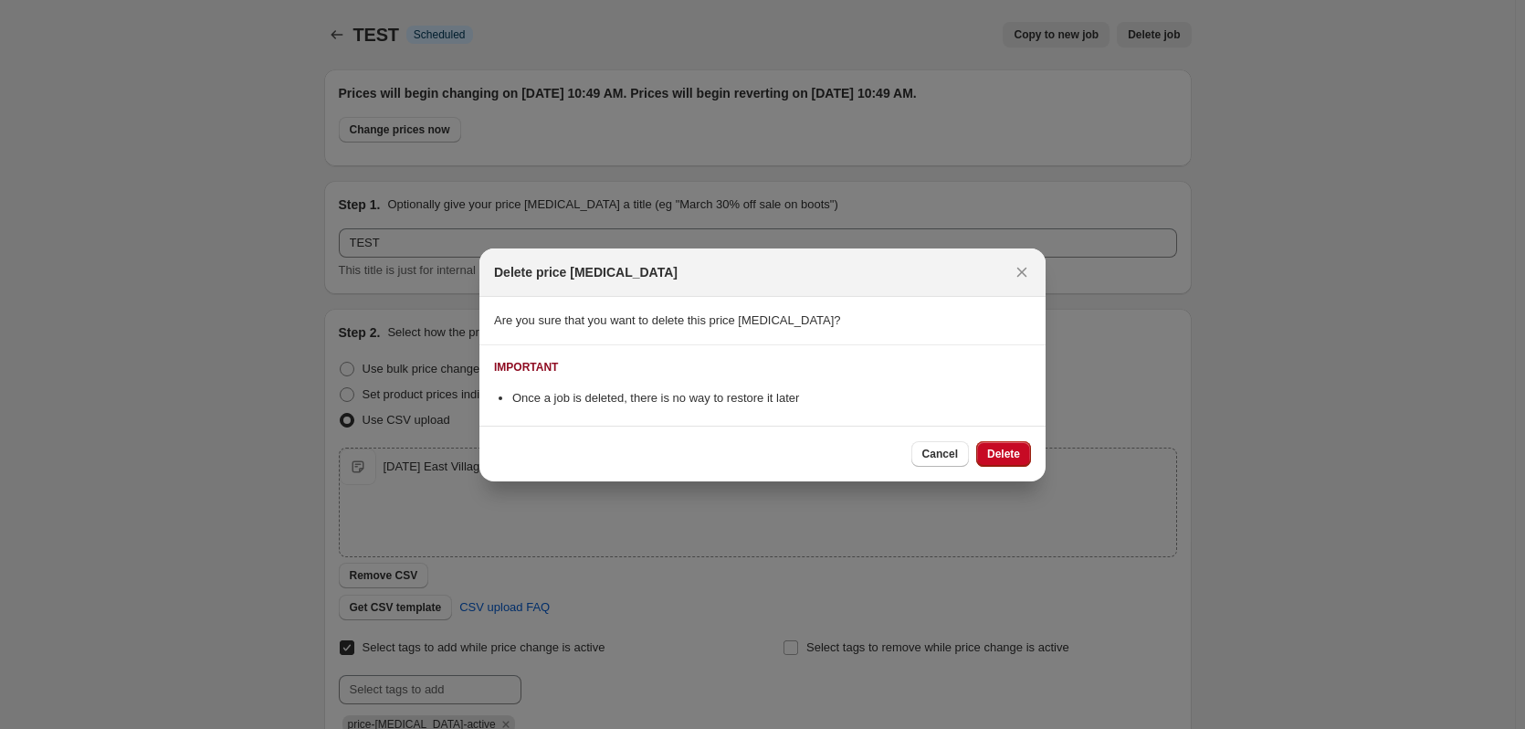
click at [1005, 438] on div "Cancel Delete" at bounding box center [762, 454] width 566 height 56
click at [1008, 459] on span "Delete" at bounding box center [1003, 454] width 33 height 15
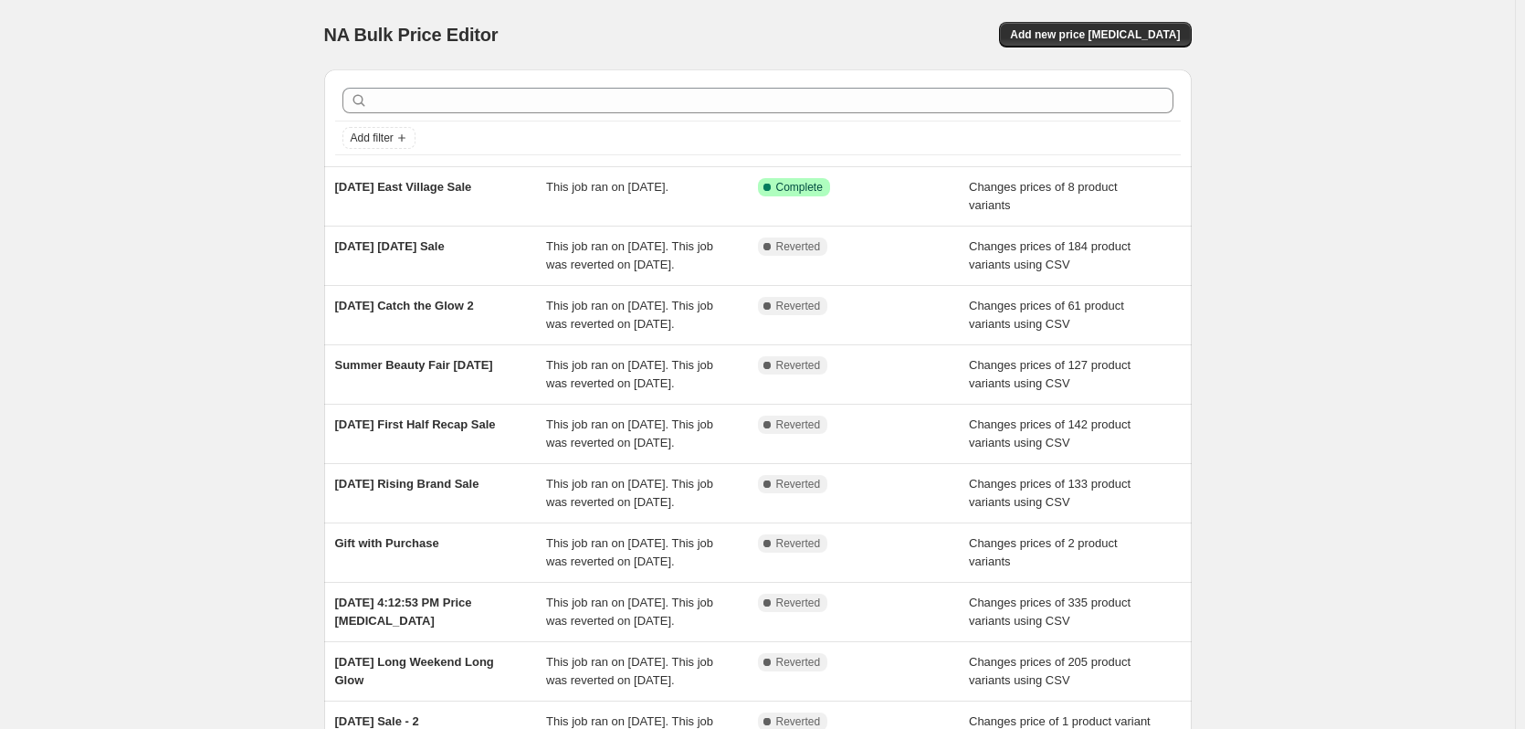
click at [121, 310] on div "NA Bulk Price Editor. This page is ready NA Bulk Price Editor Add new price [ME…" at bounding box center [757, 470] width 1515 height 941
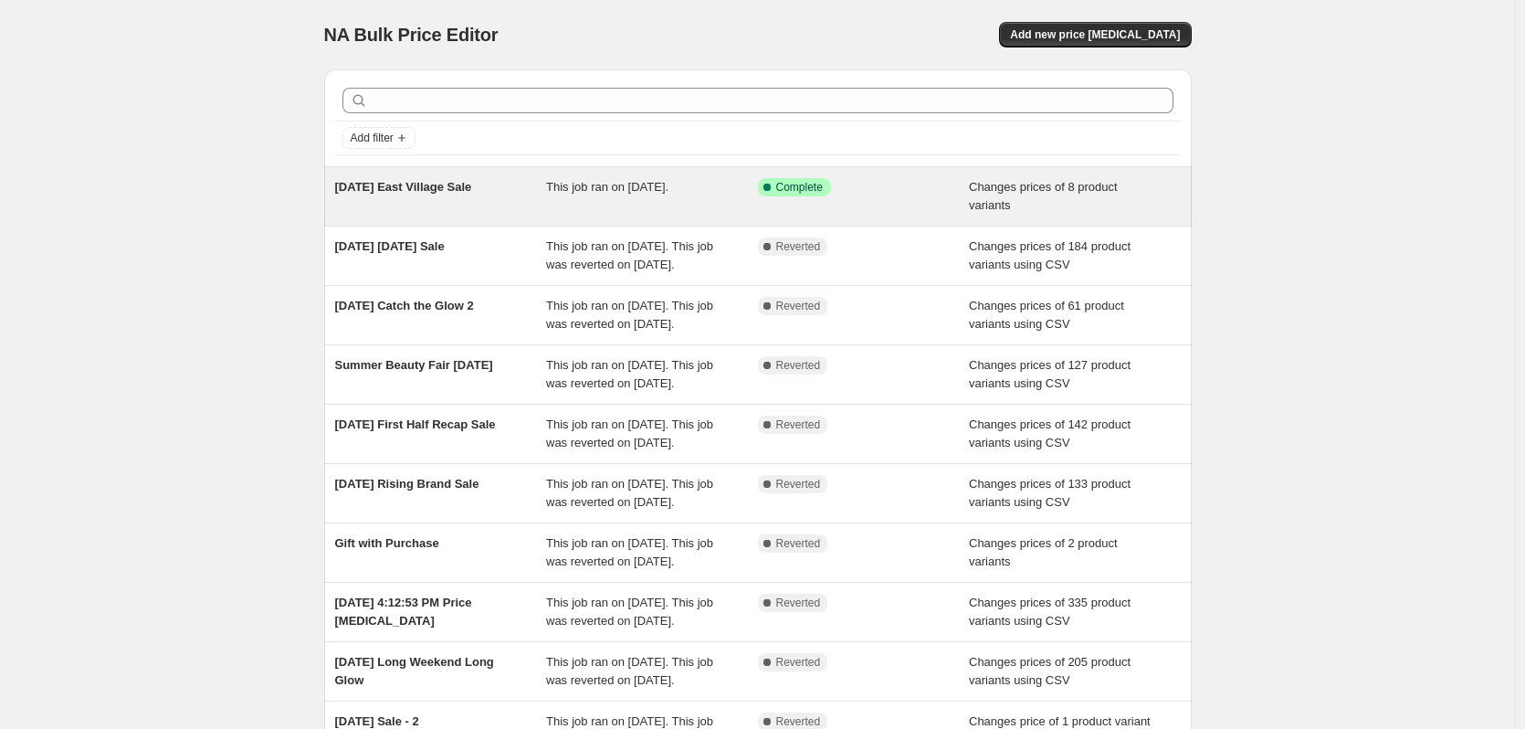
click at [417, 224] on div "[DATE] [GEOGRAPHIC_DATA] Sale This job ran on [DATE]. Success Complete Complete…" at bounding box center [758, 196] width 868 height 58
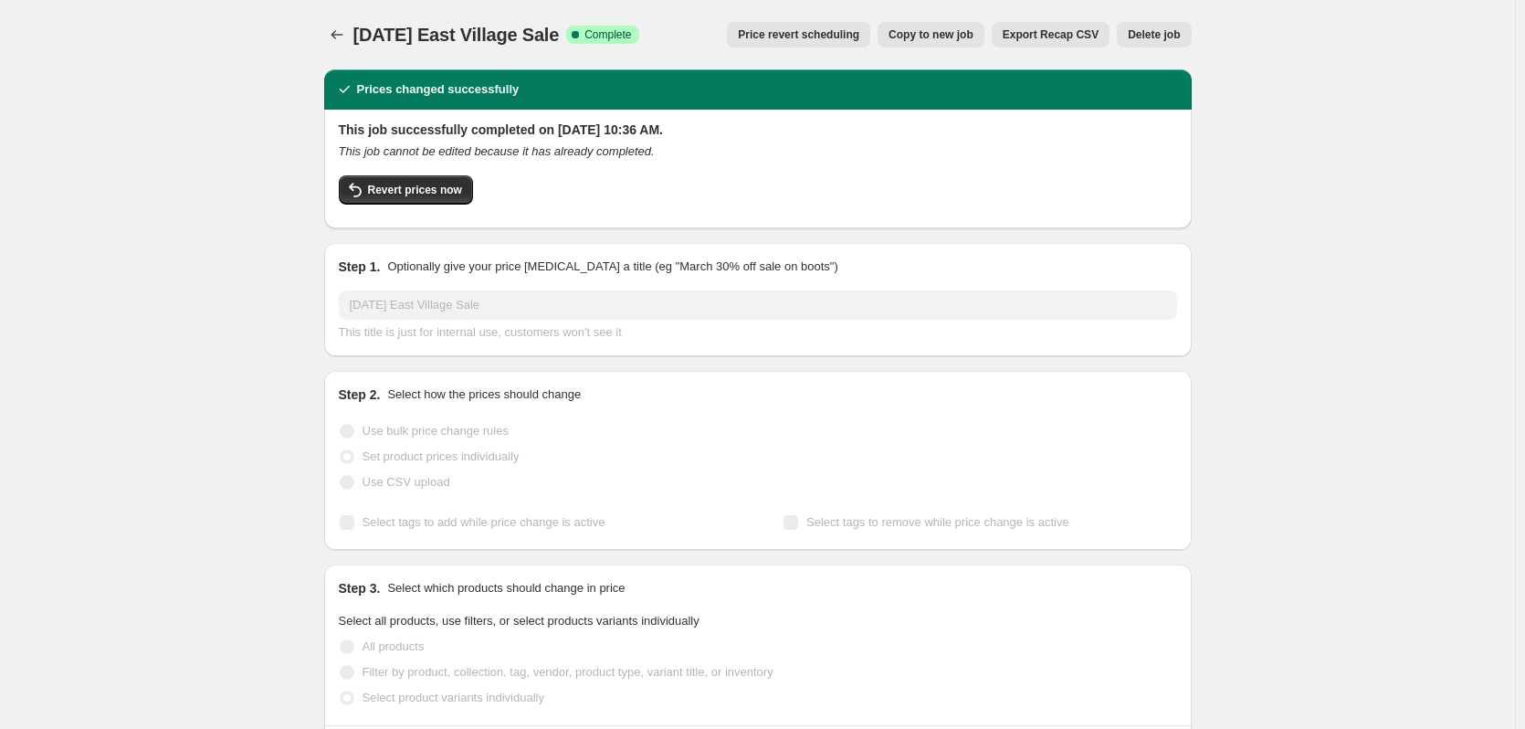
click at [346, 36] on icon "Price change jobs" at bounding box center [337, 35] width 18 height 18
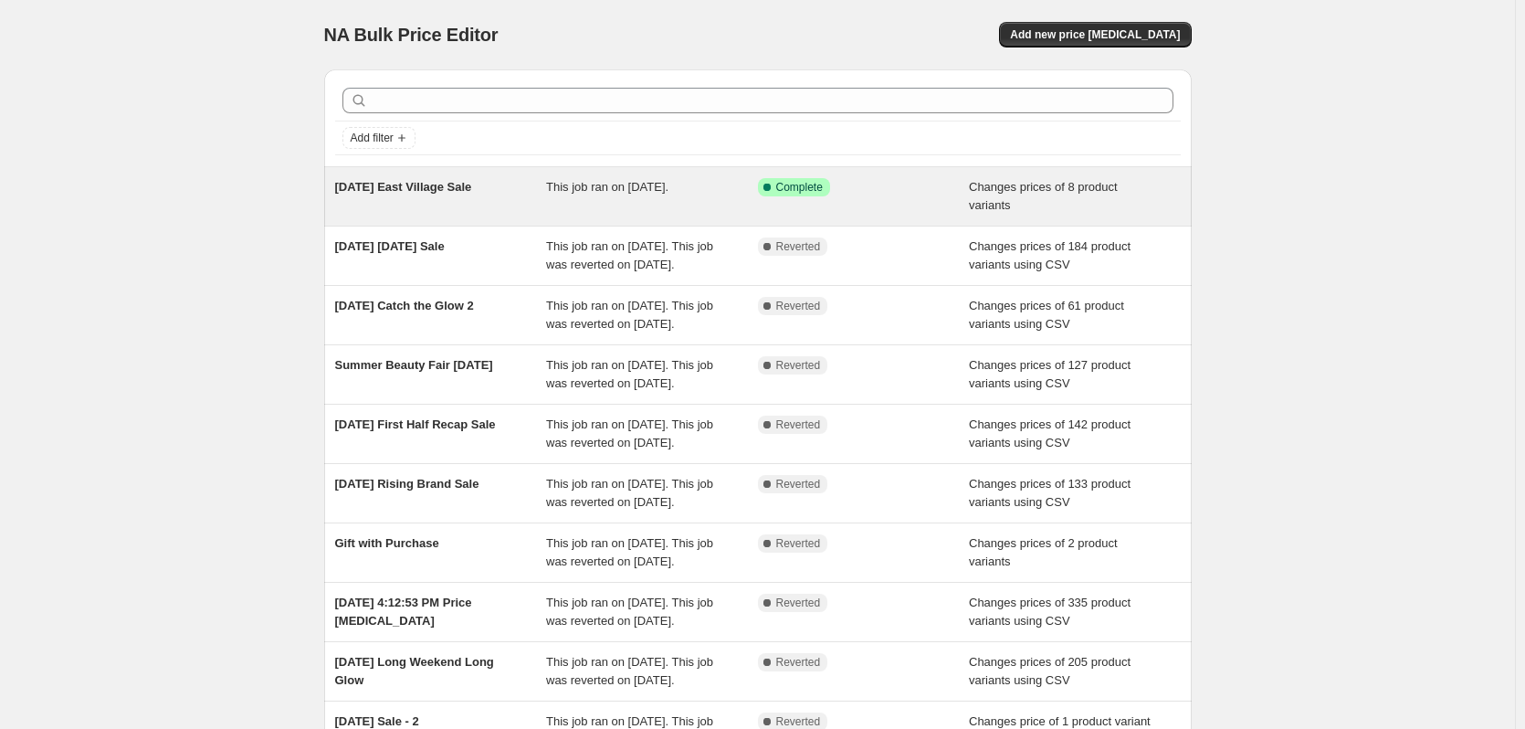
click at [723, 184] on div "This job ran on [DATE]." at bounding box center [652, 196] width 212 height 37
click at [441, 183] on span "[DATE] East Village Sale" at bounding box center [403, 187] width 137 height 14
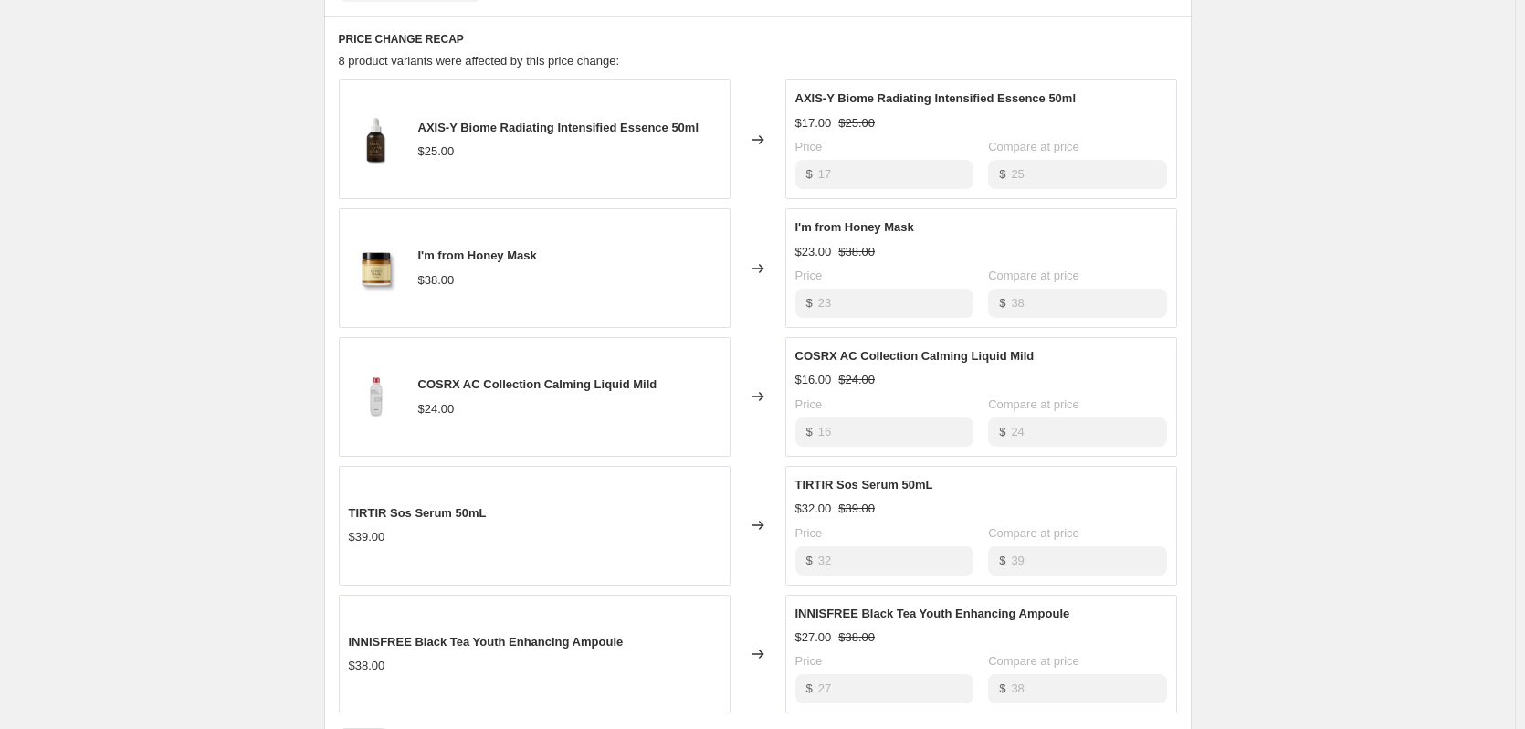
scroll to position [1047, 0]
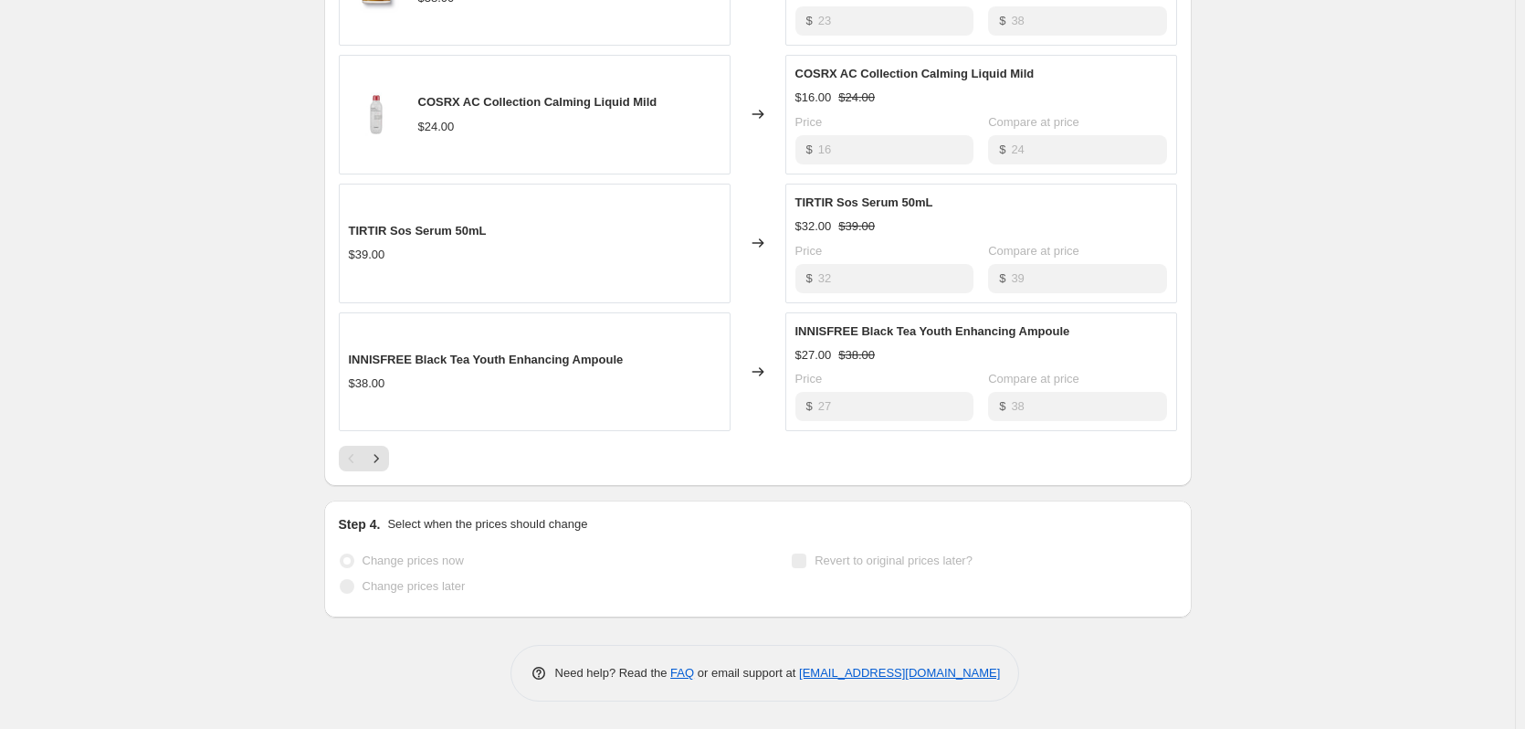
click at [836, 566] on span "Revert to original prices later?" at bounding box center [894, 560] width 158 height 14
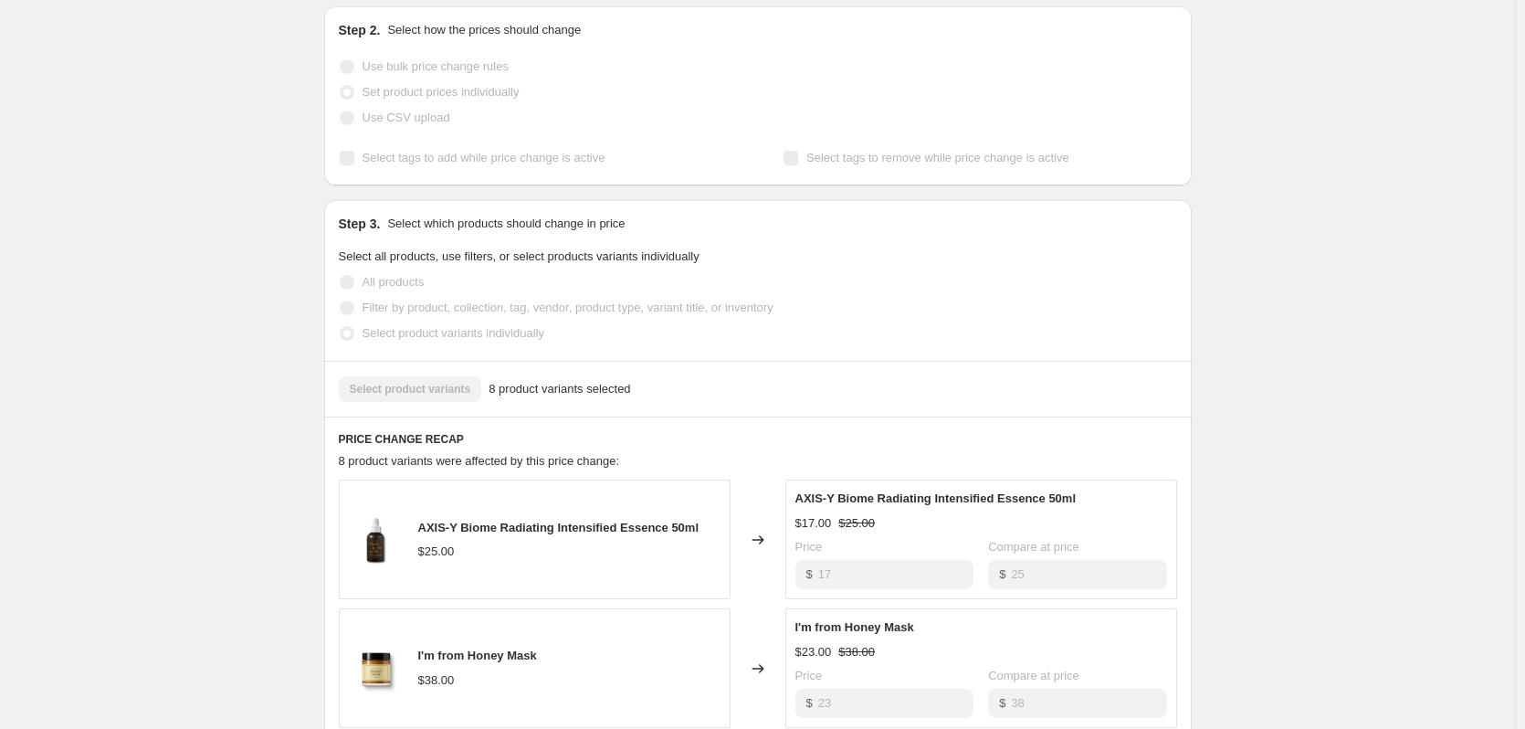
scroll to position [0, 0]
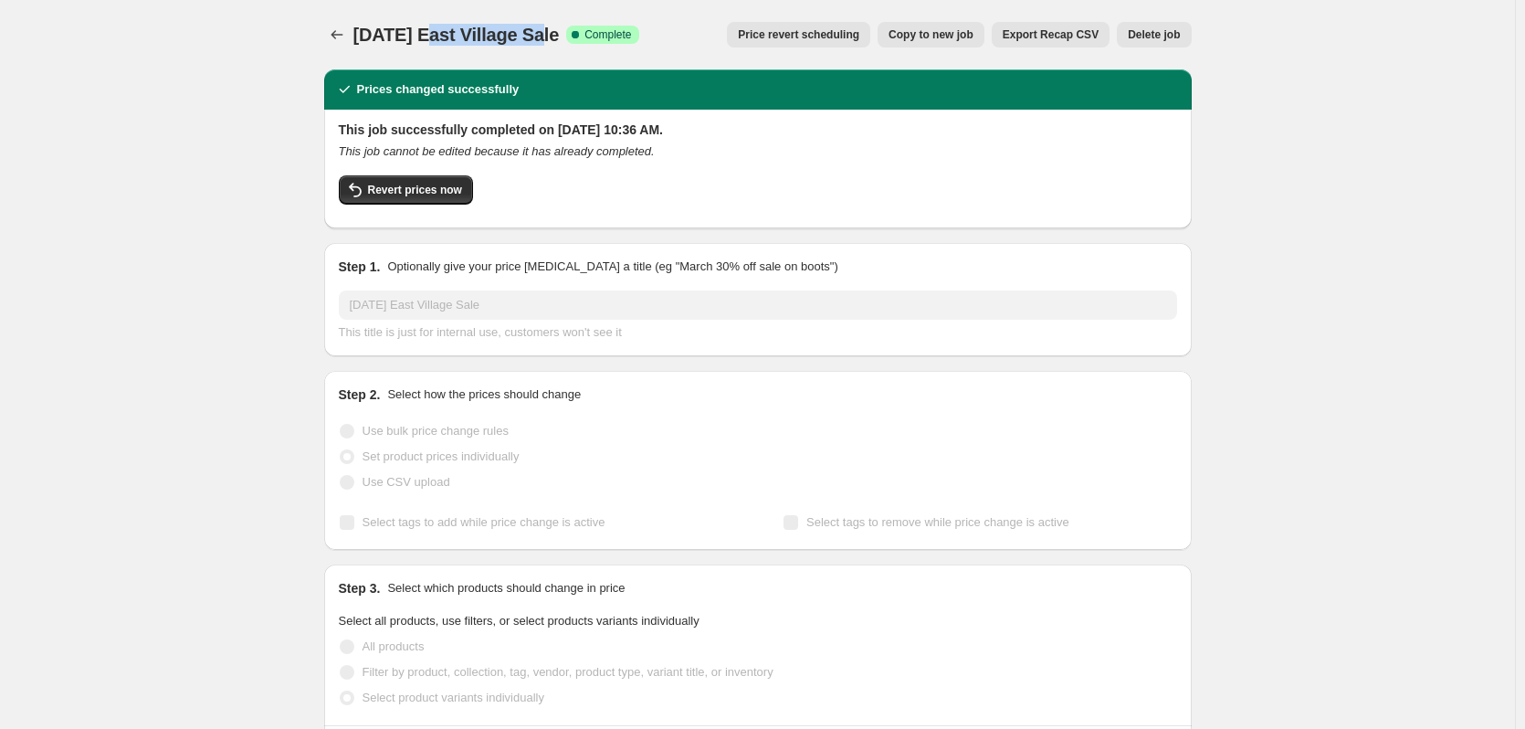
drag, startPoint x: 437, startPoint y: 35, endPoint x: 547, endPoint y: 37, distance: 110.5
click at [547, 37] on span "[DATE] East Village Sale" at bounding box center [456, 35] width 206 height 20
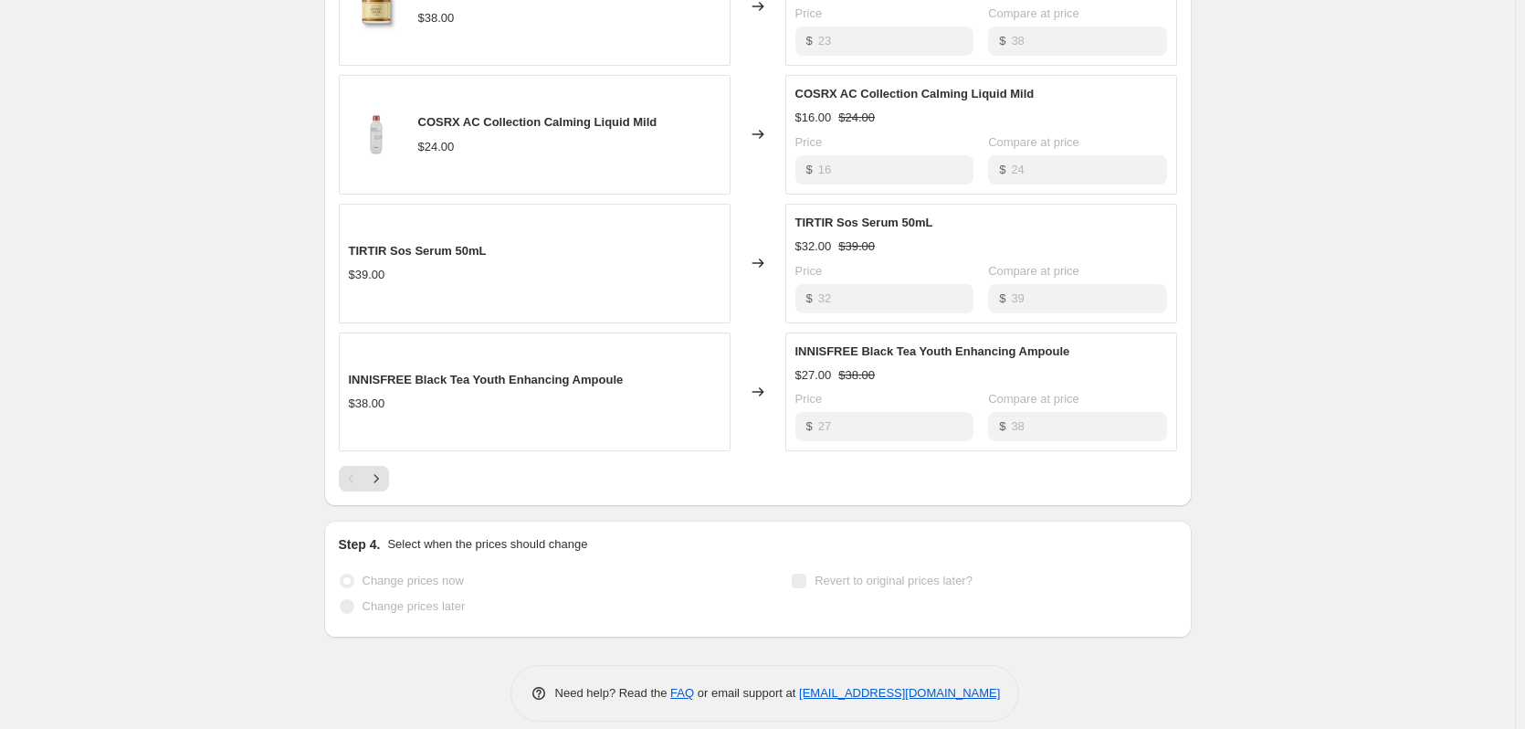
scroll to position [1047, 0]
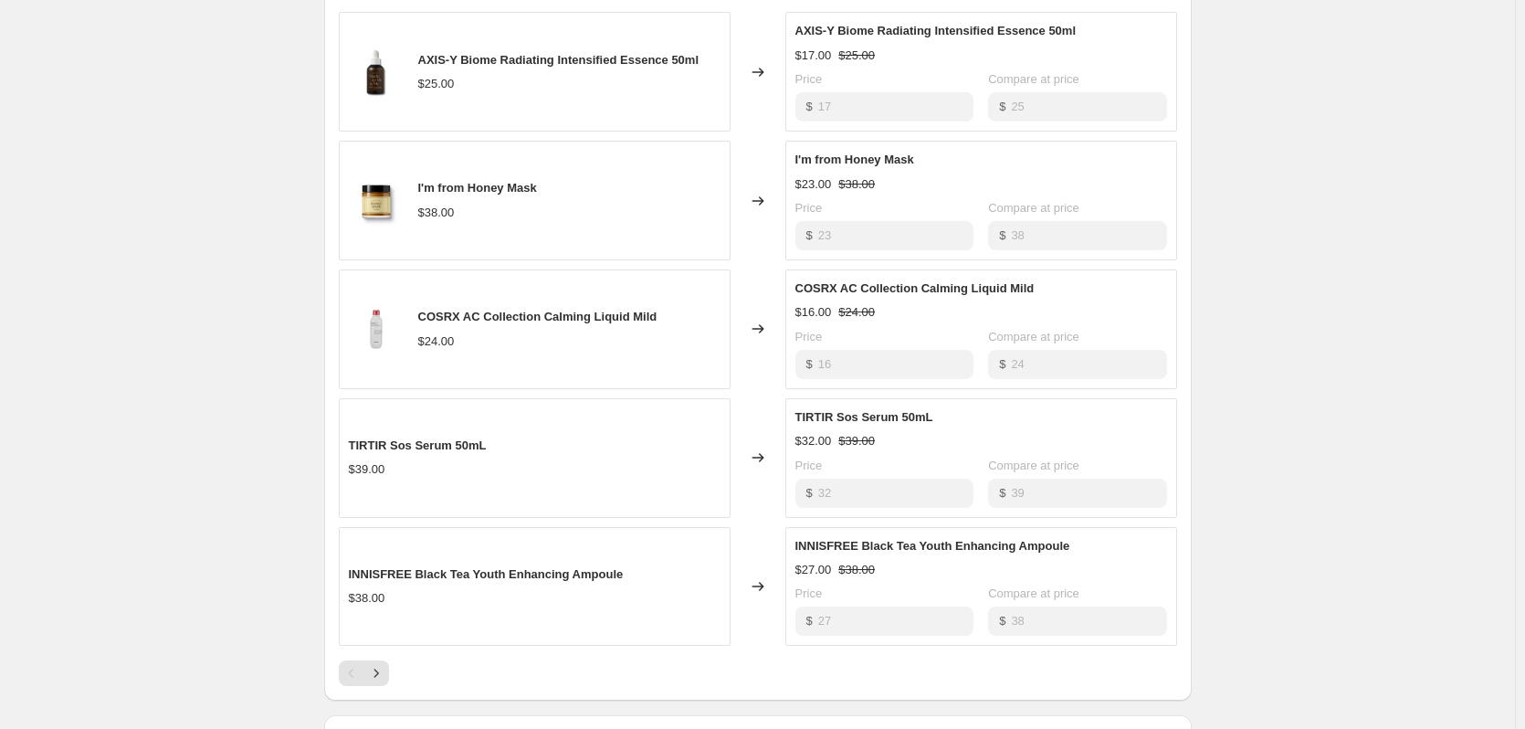
scroll to position [864, 0]
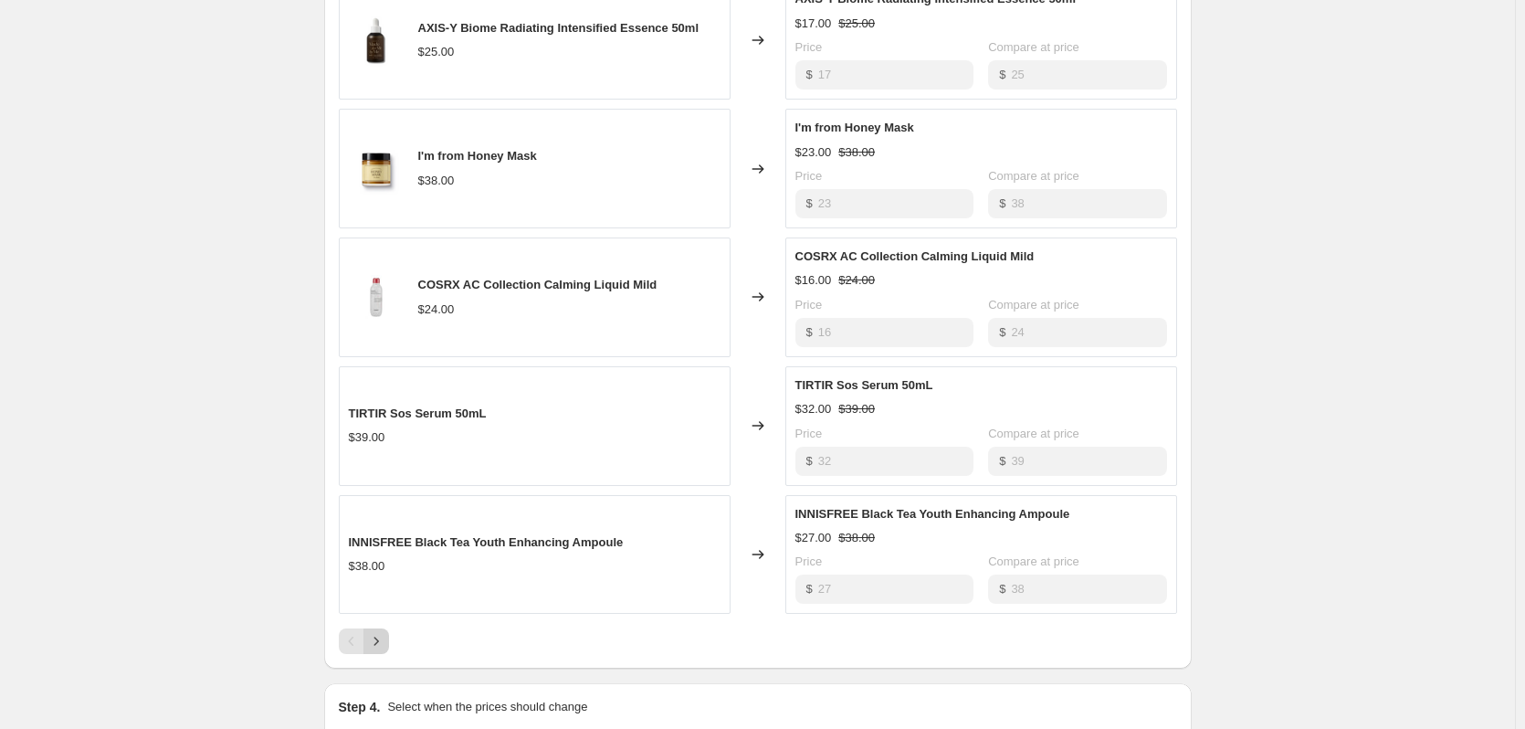
click at [378, 640] on icon "Next" at bounding box center [376, 641] width 5 height 8
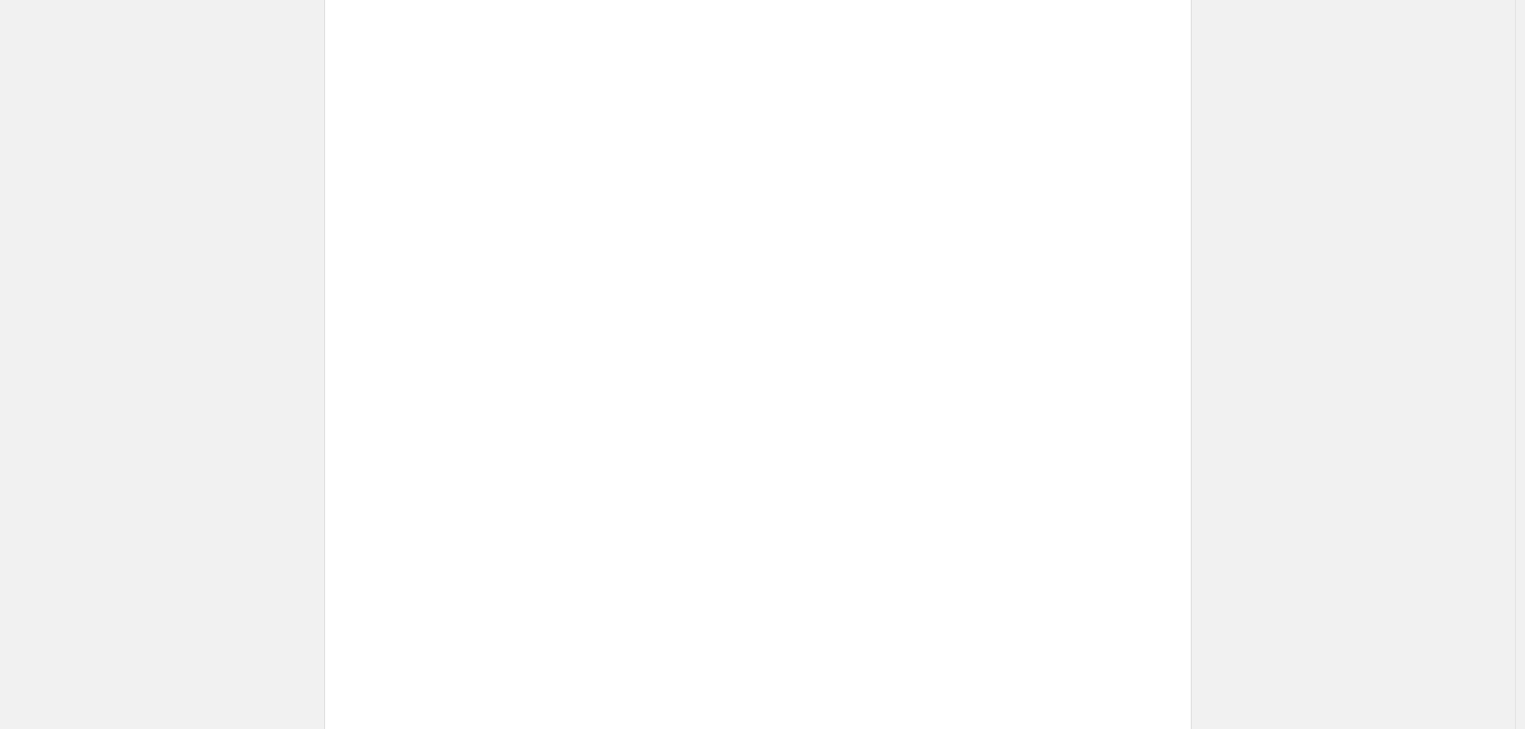
scroll to position [790, 0]
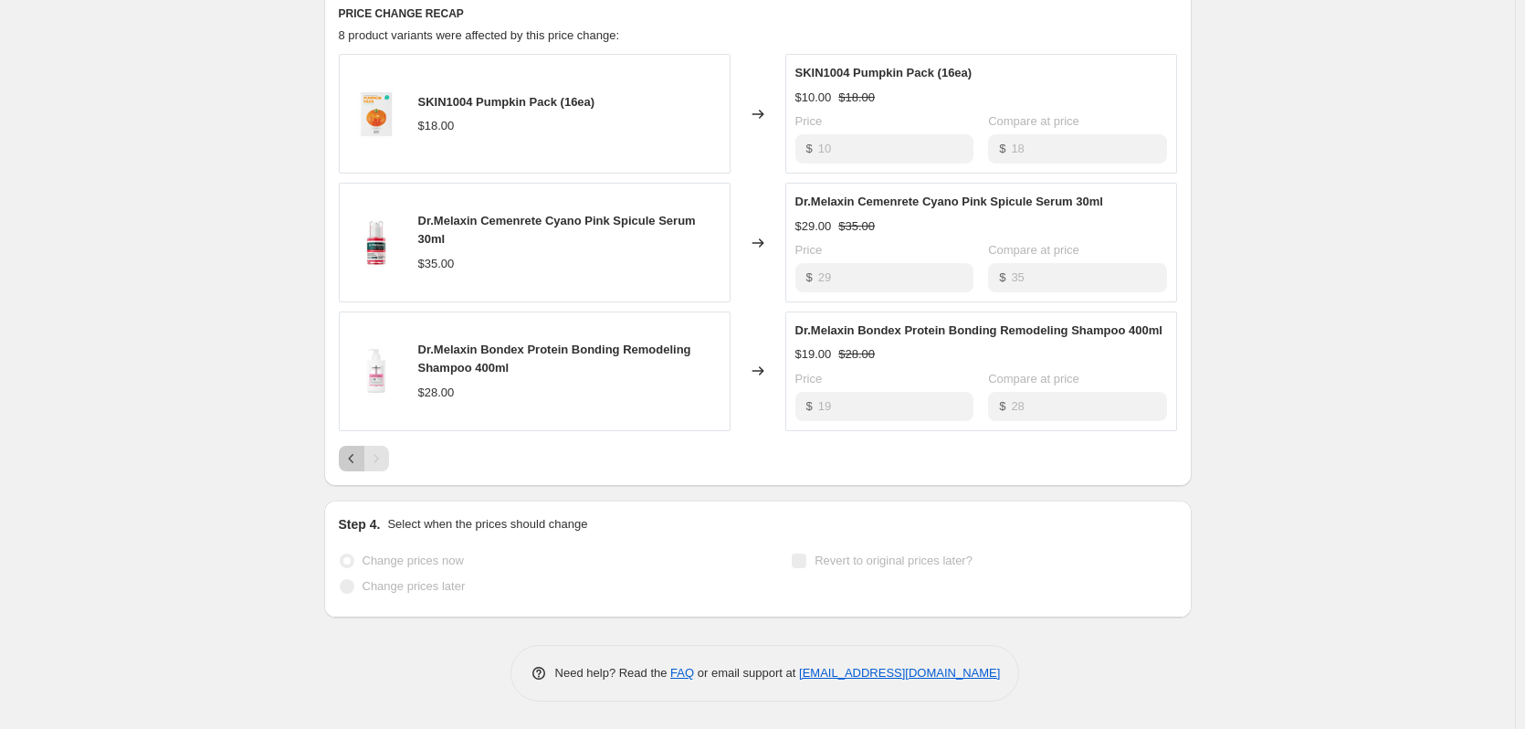
click at [347, 459] on icon "Previous" at bounding box center [351, 458] width 18 height 18
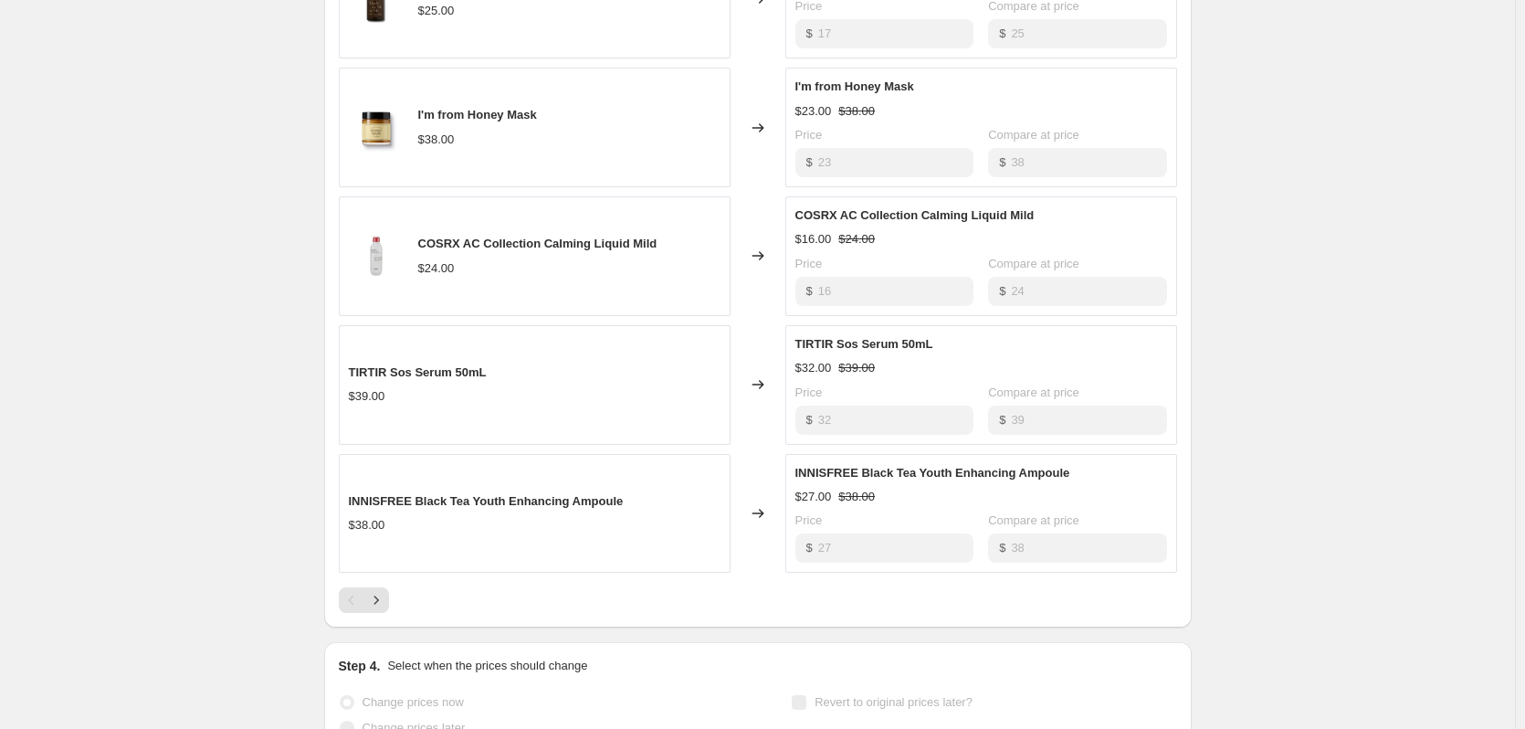
scroll to position [913, 0]
